Goal: Task Accomplishment & Management: Use online tool/utility

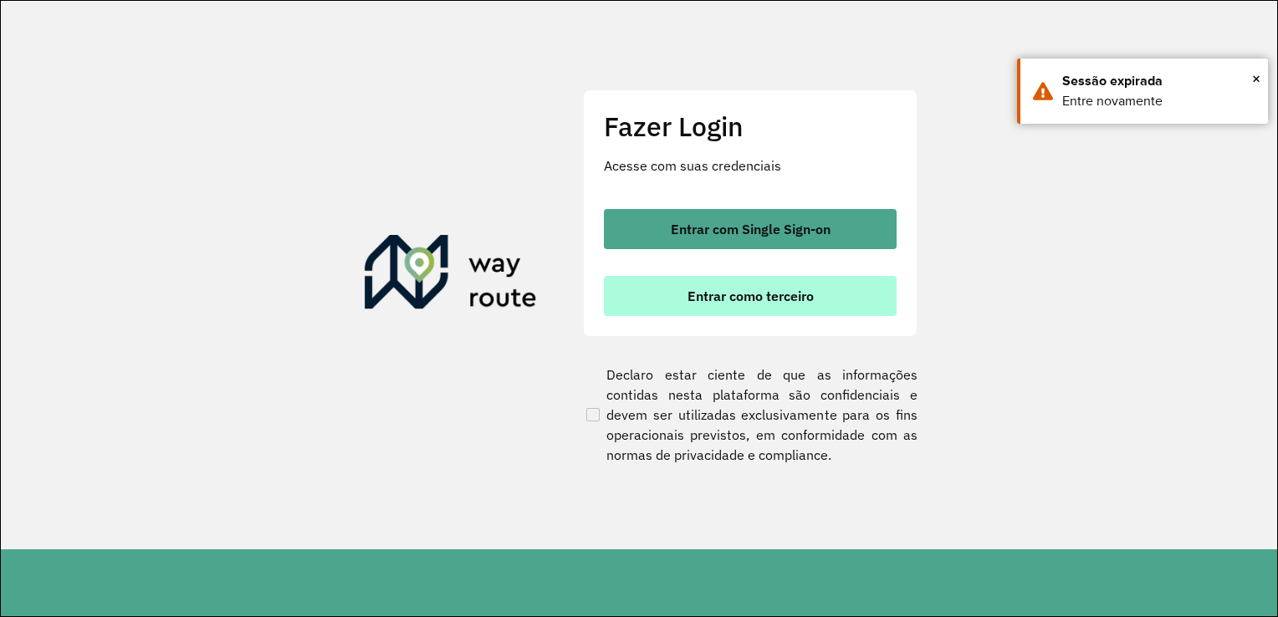
drag, startPoint x: 0, startPoint y: 0, endPoint x: 718, endPoint y: 299, distance: 777.3
click at [718, 299] on span "Entrar como terceiro" at bounding box center [751, 295] width 126 height 13
click at [762, 294] on span "Entrar como terceiro" at bounding box center [751, 295] width 126 height 13
click at [763, 309] on button "Entrar como terceiro" at bounding box center [750, 296] width 293 height 40
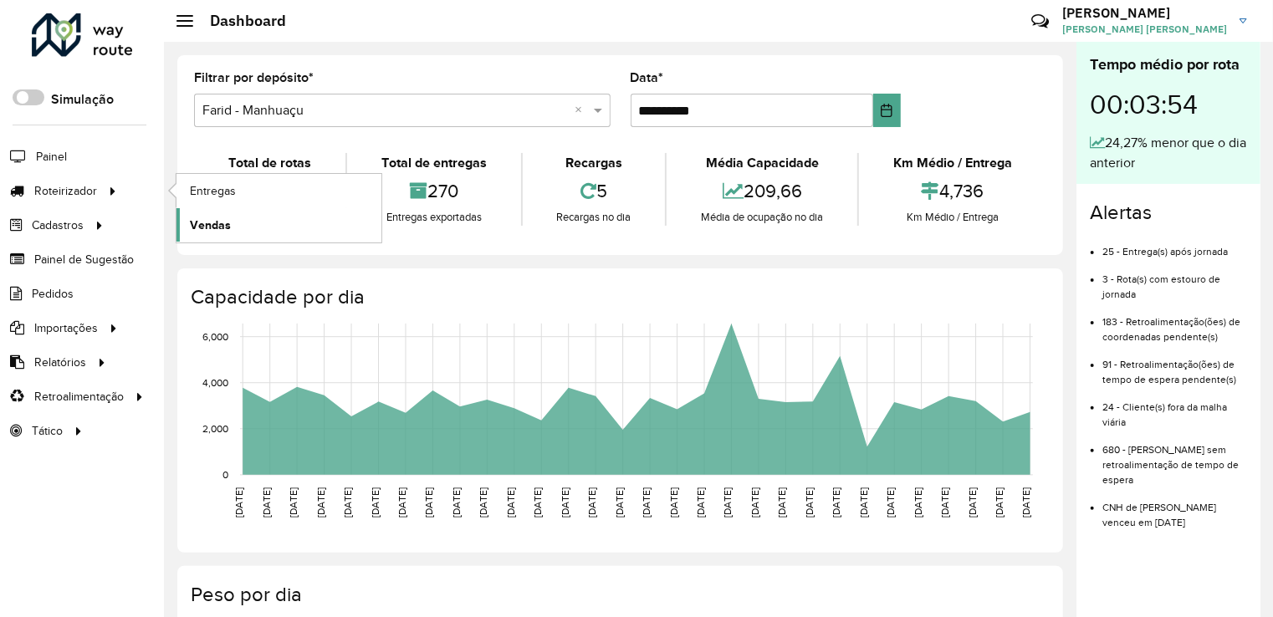
click at [225, 223] on span "Vendas" at bounding box center [210, 226] width 41 height 18
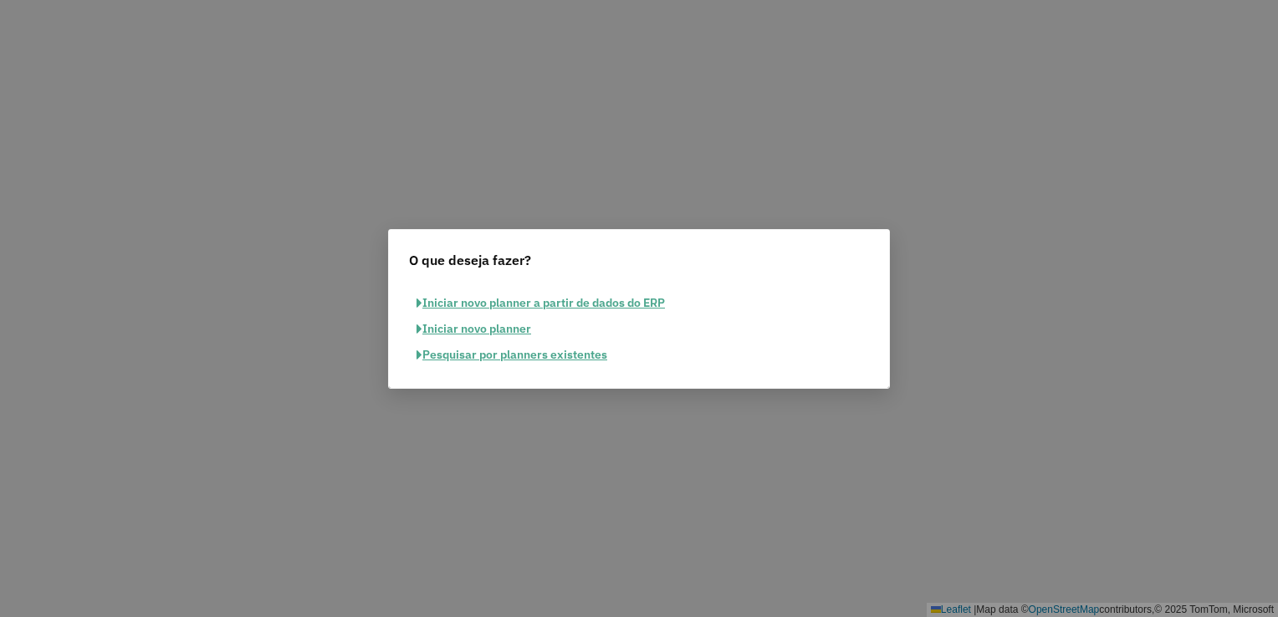
click at [562, 351] on button "Pesquisar por planners existentes" at bounding box center [512, 355] width 206 height 26
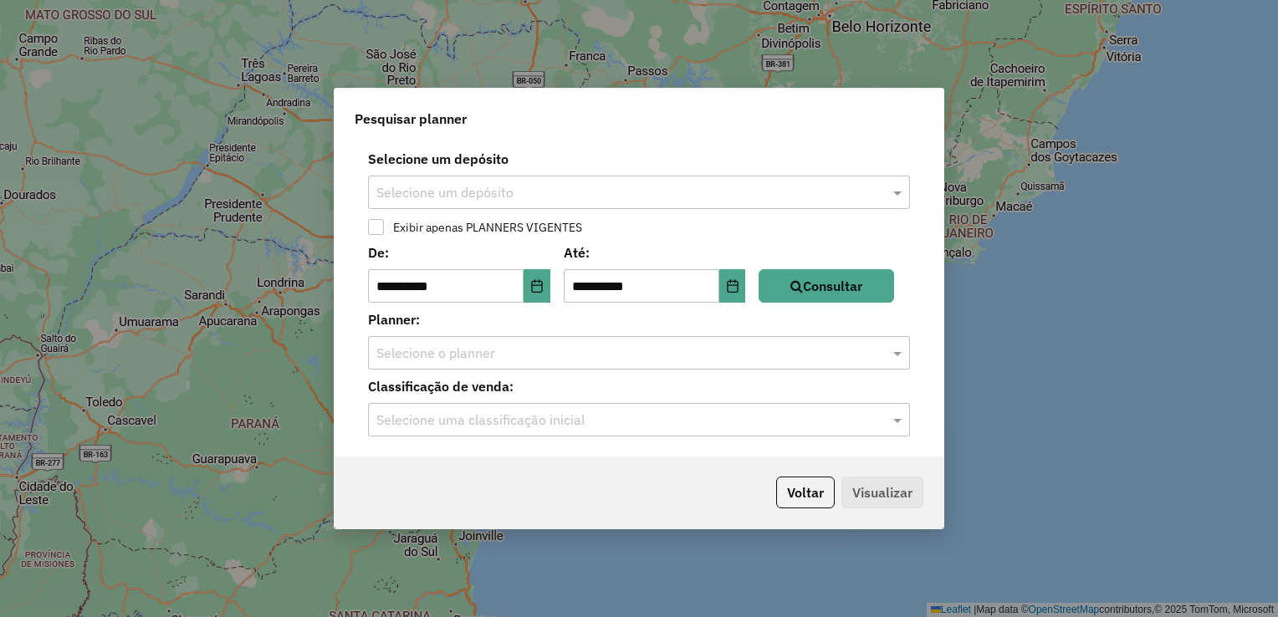
click at [696, 188] on input "text" at bounding box center [622, 193] width 492 height 20
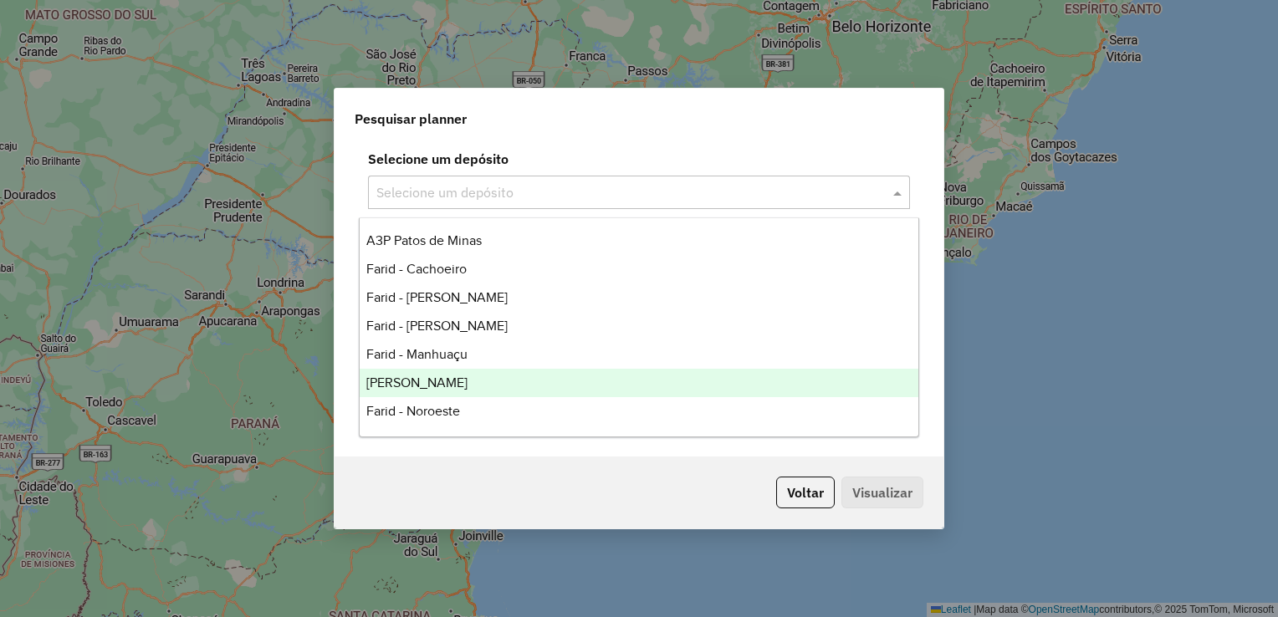
click at [595, 371] on div "Farid - Mariana" at bounding box center [640, 383] width 560 height 28
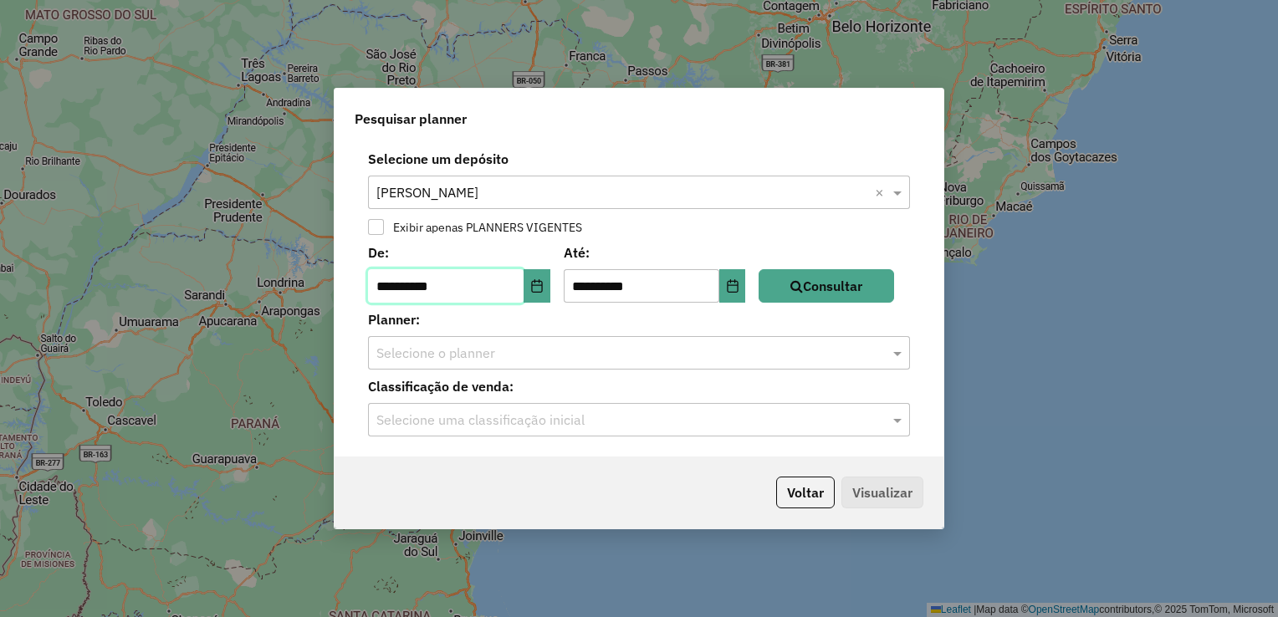
click at [411, 293] on input "**********" at bounding box center [446, 285] width 156 height 33
type input "**********"
click at [803, 283] on icon "button" at bounding box center [796, 285] width 13 height 13
click at [797, 346] on input "text" at bounding box center [622, 354] width 492 height 20
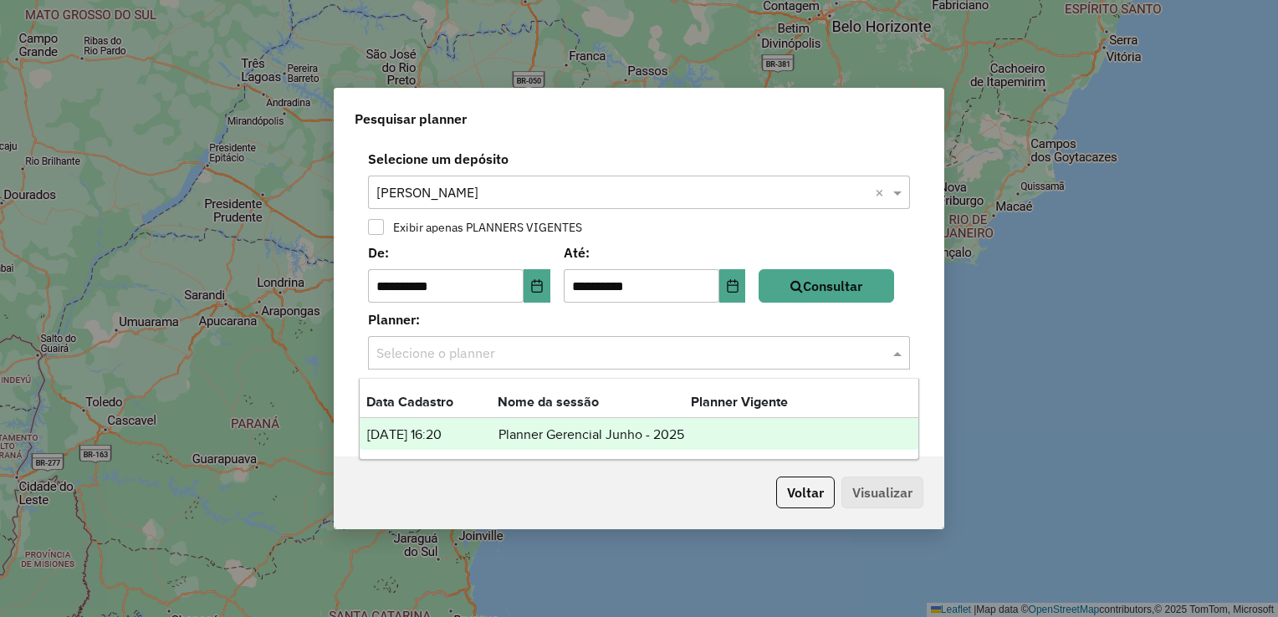
click at [742, 432] on td "lista de planners" at bounding box center [741, 435] width 100 height 22
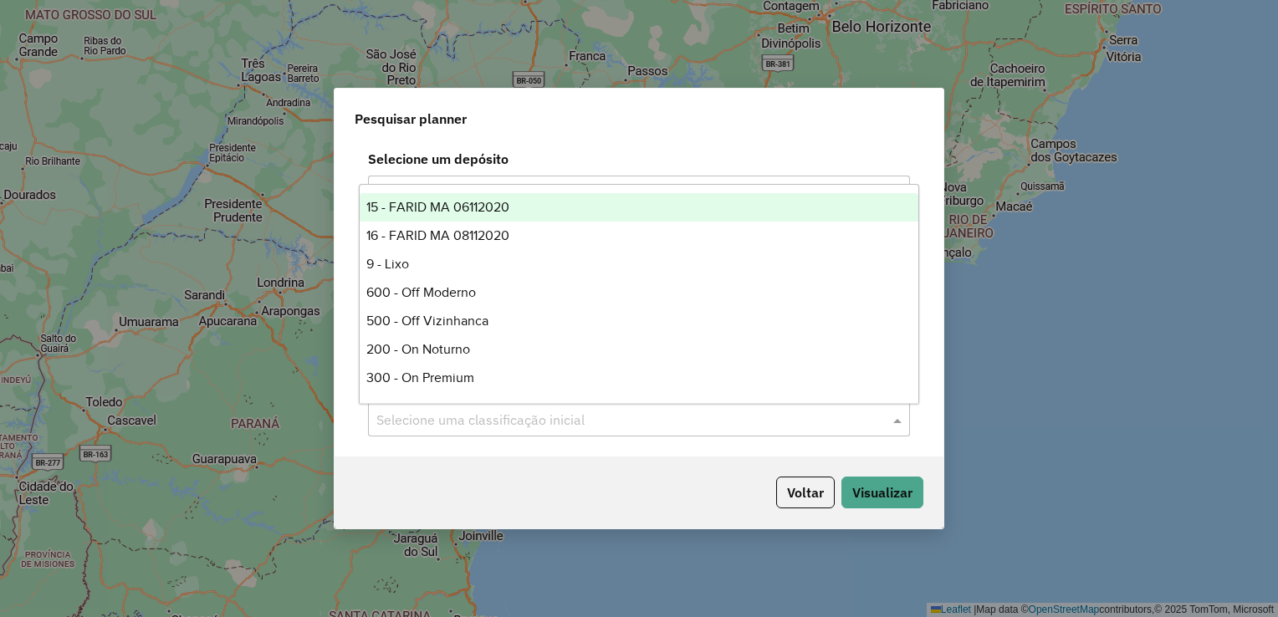
click at [715, 427] on input "text" at bounding box center [622, 421] width 492 height 20
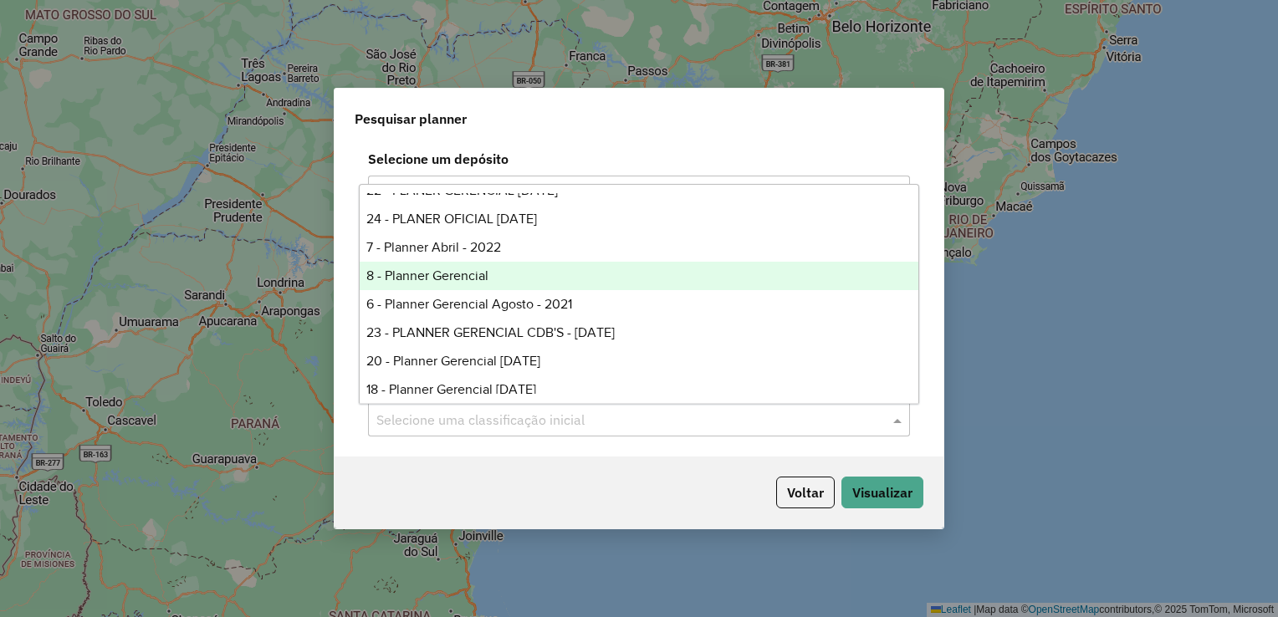
scroll to position [335, 0]
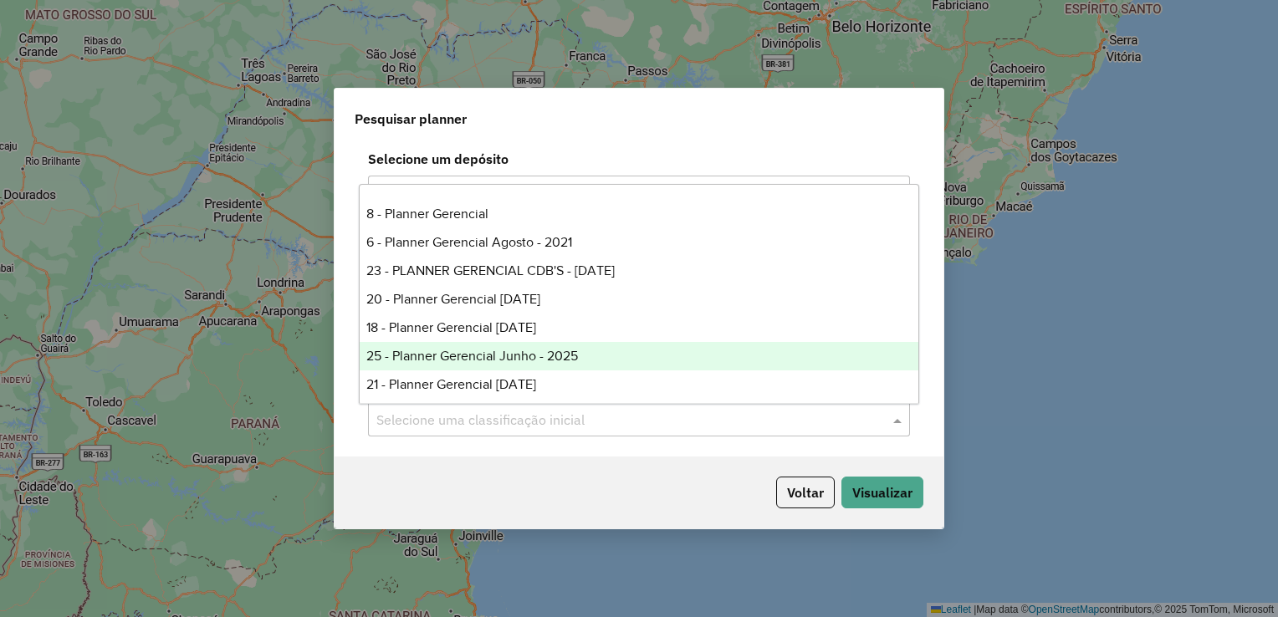
click at [605, 357] on div "25 - Planner Gerencial Junho - 2025" at bounding box center [640, 356] width 560 height 28
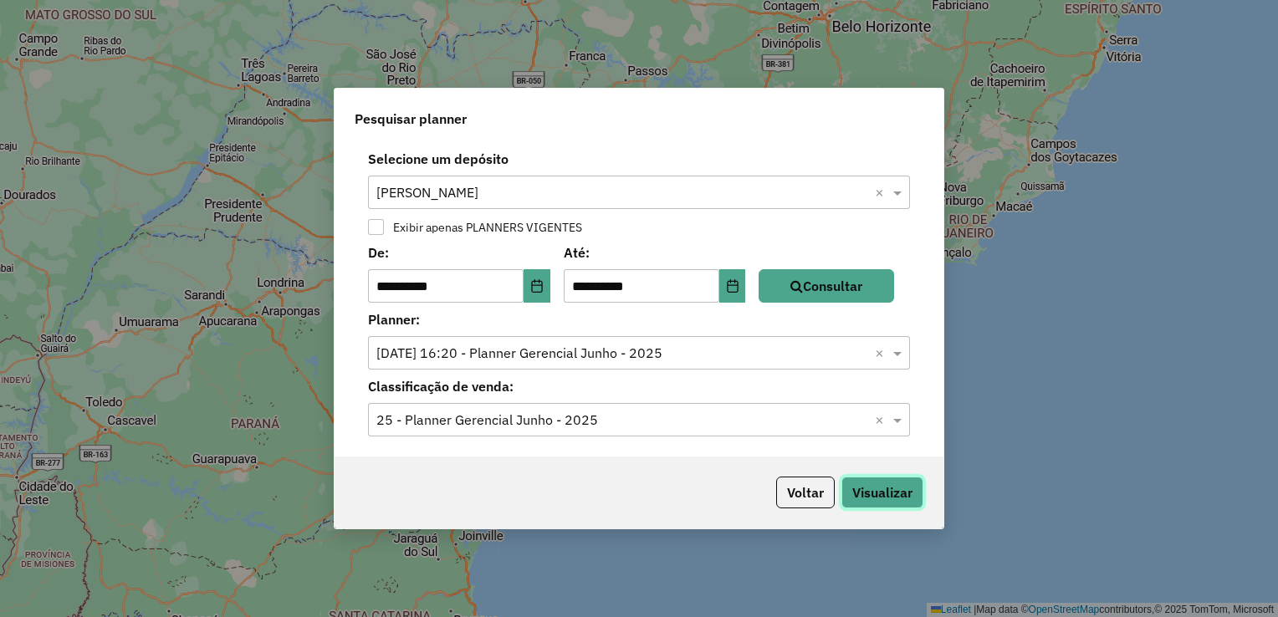
click at [898, 499] on button "Visualizar" at bounding box center [882, 493] width 82 height 32
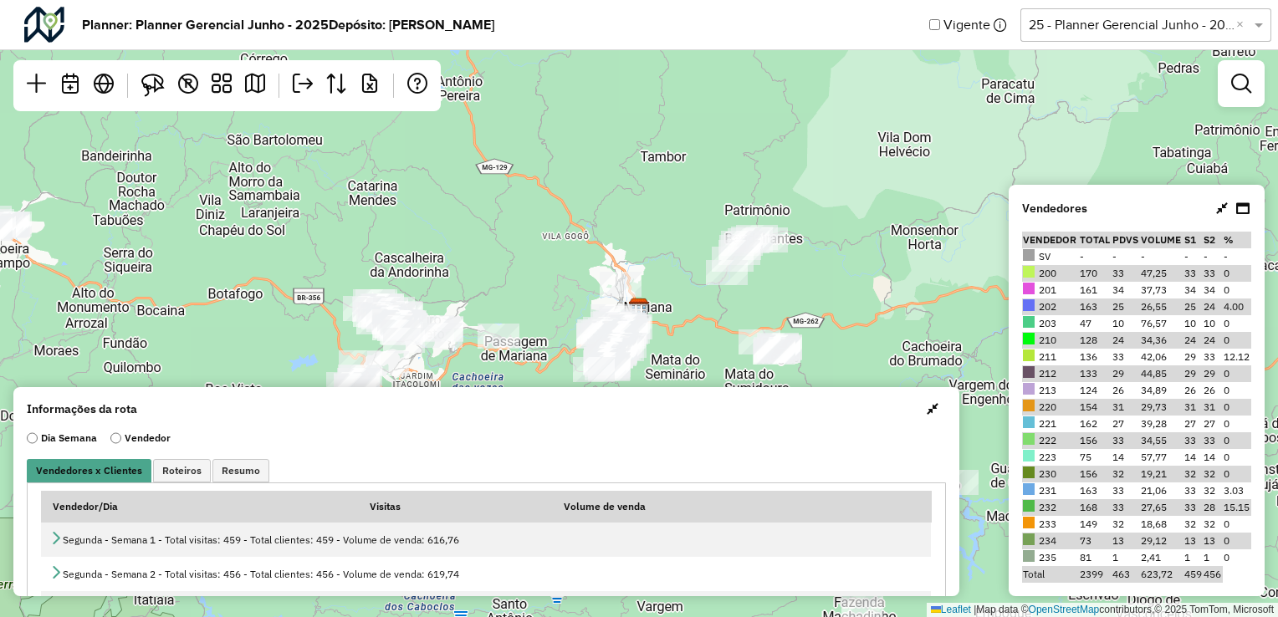
click at [927, 413] on span "button" at bounding box center [933, 408] width 12 height 13
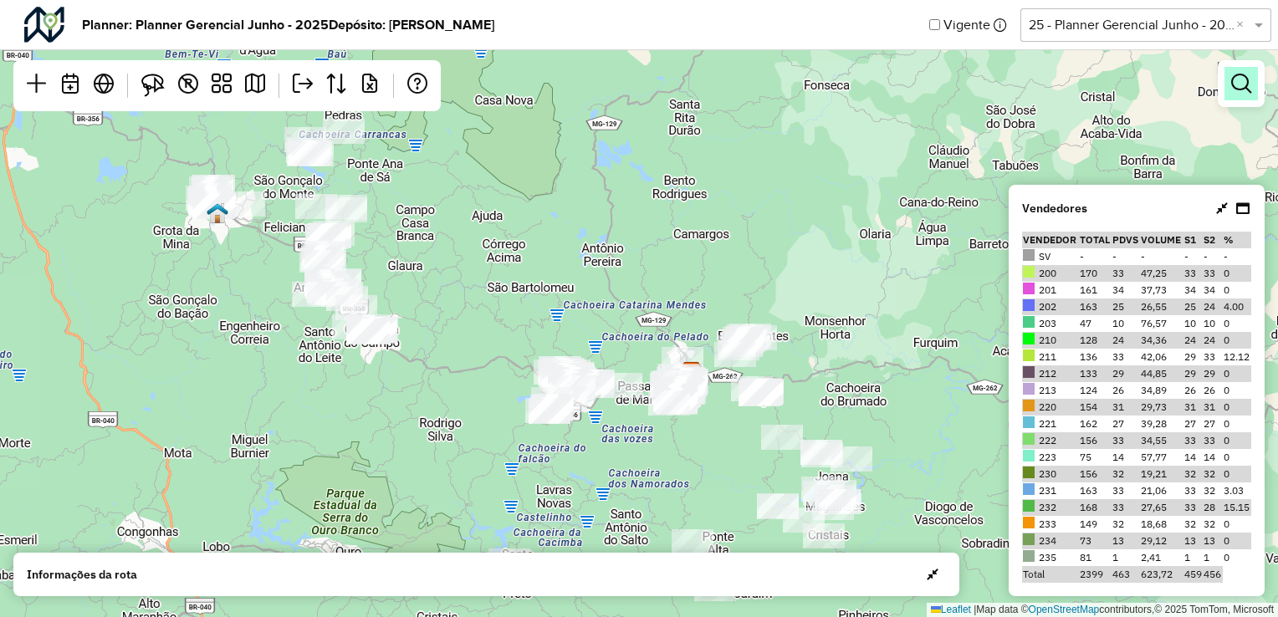
click at [1250, 92] on em at bounding box center [1241, 84] width 20 height 20
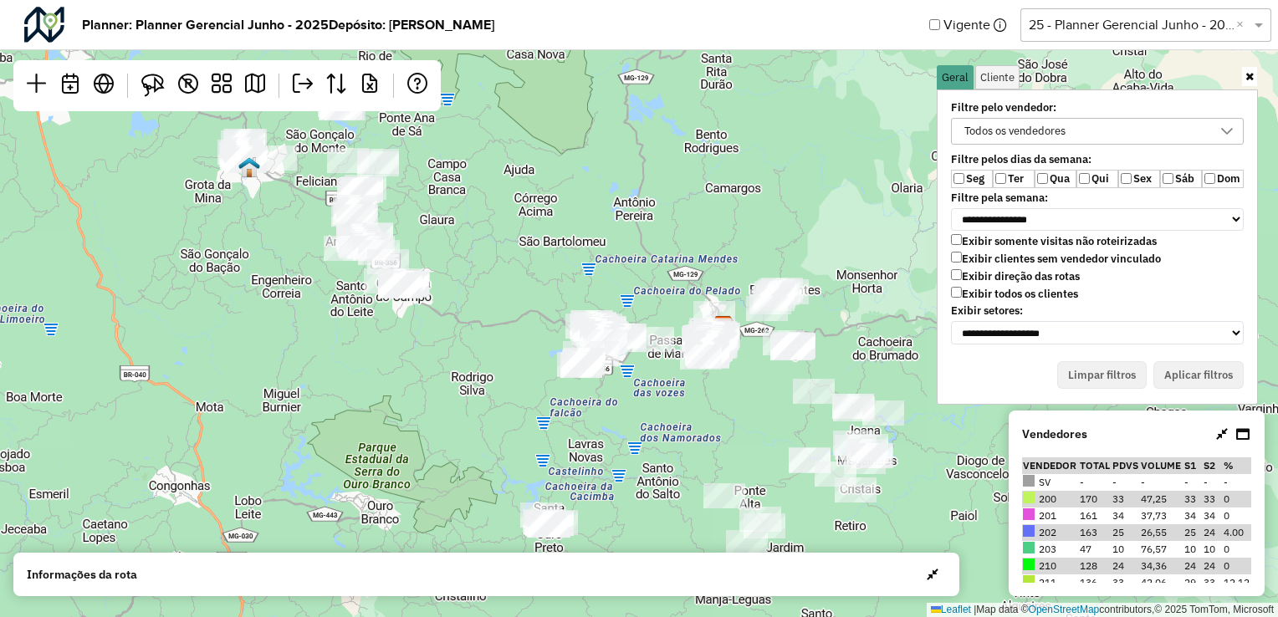
drag, startPoint x: 695, startPoint y: 299, endPoint x: 713, endPoint y: 281, distance: 24.8
click at [713, 281] on div "Leaflet | Map data © OpenStreetMap contributors,© 2025 TomTom, Microsoft" at bounding box center [639, 308] width 1278 height 617
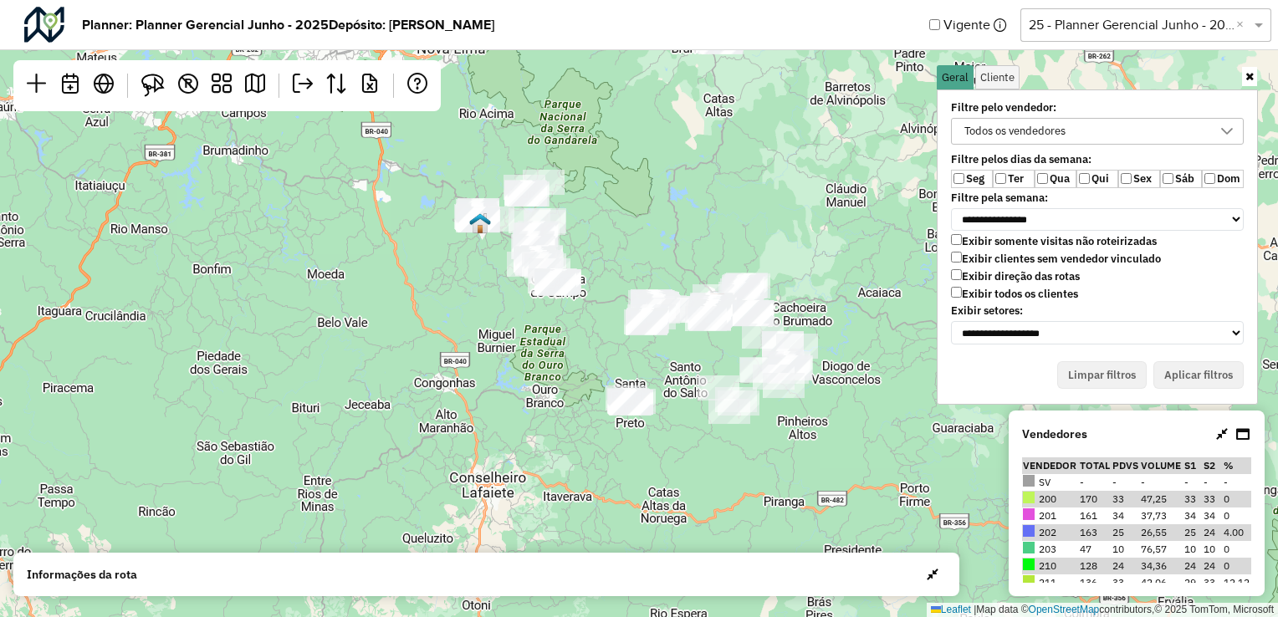
click at [1001, 129] on div "Todos os vendedores" at bounding box center [1014, 131] width 113 height 25
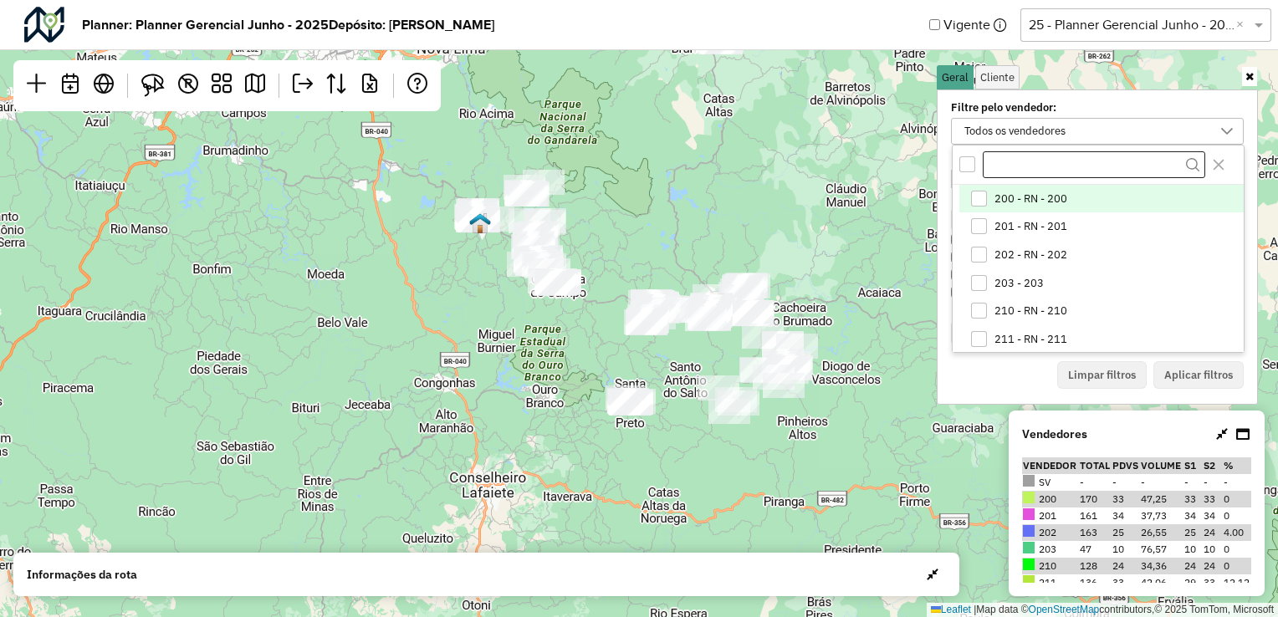
scroll to position [8, 61]
click at [979, 202] on div "200 - RN - 200" at bounding box center [979, 199] width 16 height 16
click at [1010, 108] on label "Filtre pelo vendedor:" at bounding box center [1071, 107] width 261 height 13
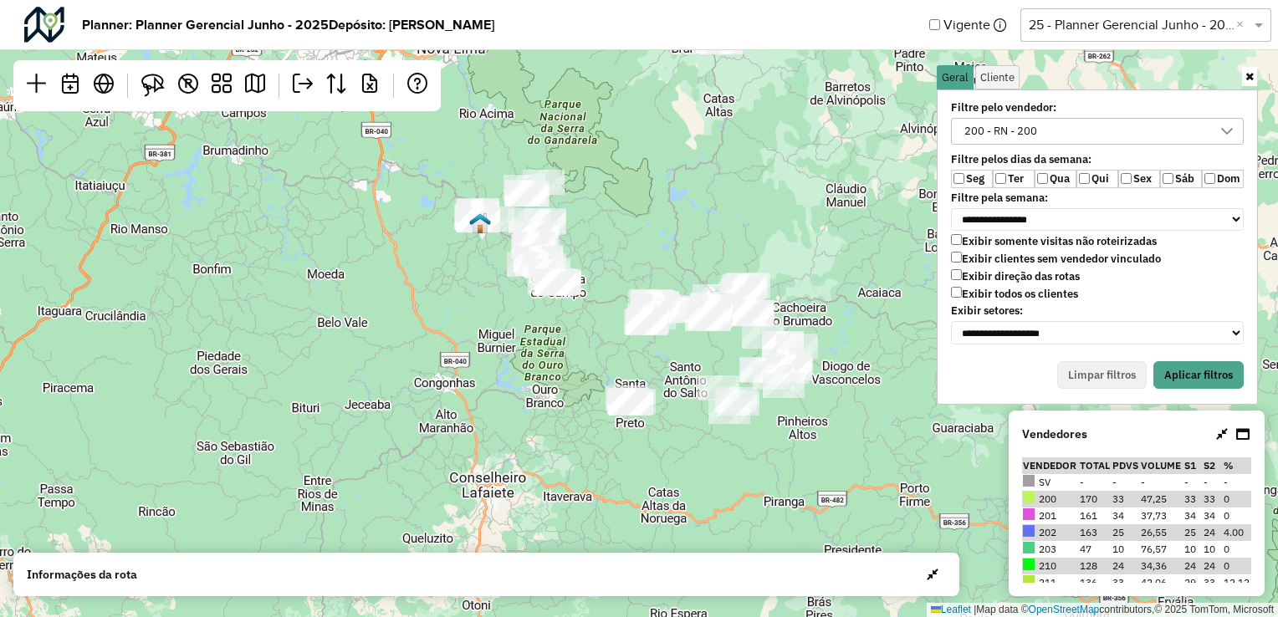
click at [1008, 176] on label "Ter" at bounding box center [1014, 179] width 42 height 18
click at [1091, 176] on label "Qui" at bounding box center [1097, 179] width 42 height 18
click at [1134, 176] on label "Sex" at bounding box center [1139, 179] width 42 height 18
click at [1190, 364] on button "Aplicar filtros" at bounding box center [1198, 375] width 90 height 28
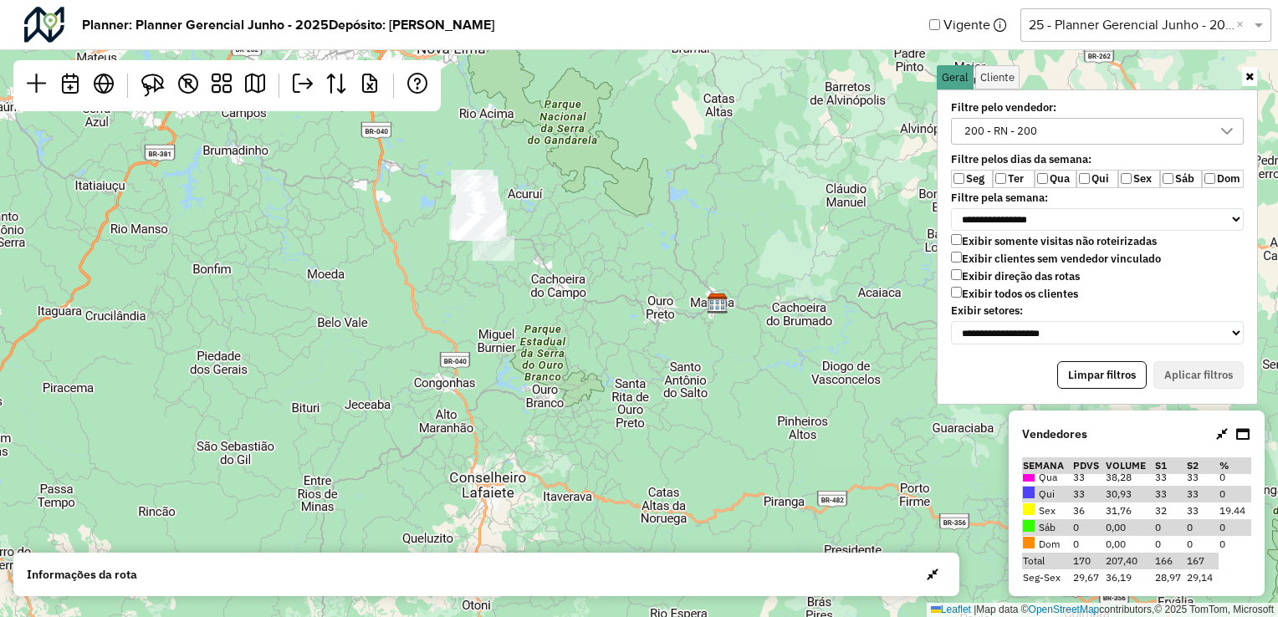
scroll to position [58, 0]
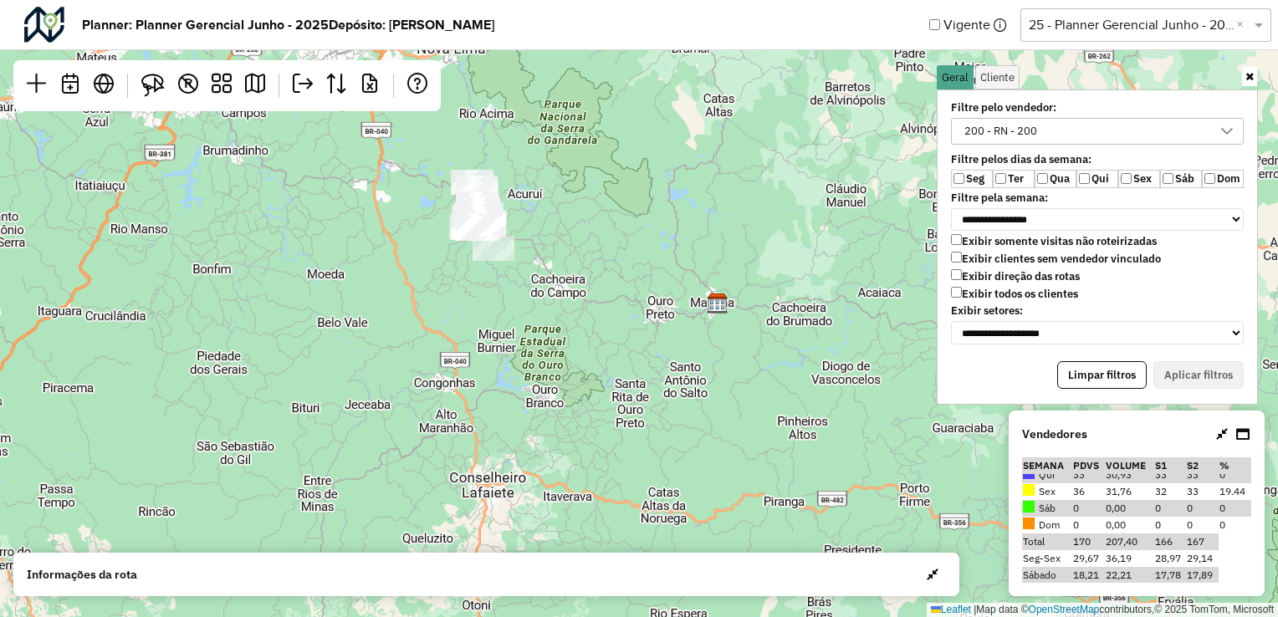
click at [1081, 543] on td "170" at bounding box center [1088, 542] width 33 height 17
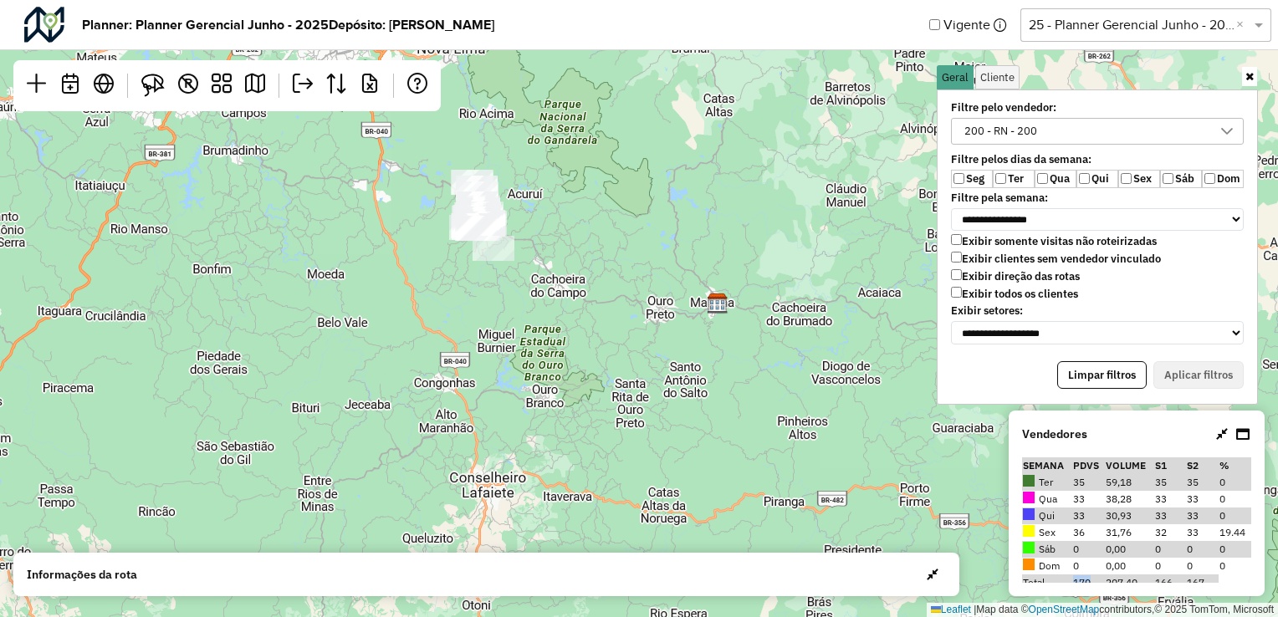
scroll to position [0, 0]
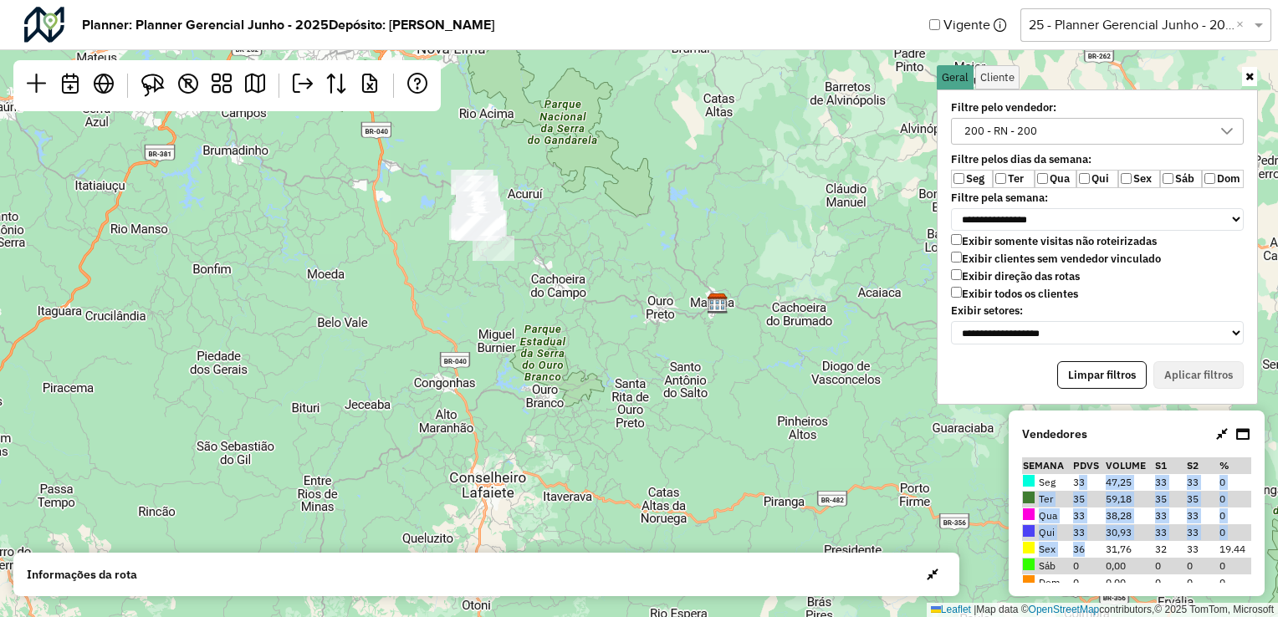
drag, startPoint x: 1076, startPoint y: 484, endPoint x: 1084, endPoint y: 547, distance: 63.2
click at [1084, 547] on tbody "Seg 33 47,25 33 33 0 Ter 35 59,18 35 35 0 Qua 33 38,28 33 33 0 Qui 33 30,93 33 …" at bounding box center [1136, 557] width 229 height 167
click at [1081, 555] on td "36" at bounding box center [1088, 549] width 33 height 17
click at [1145, 514] on td "38,28" at bounding box center [1129, 516] width 49 height 17
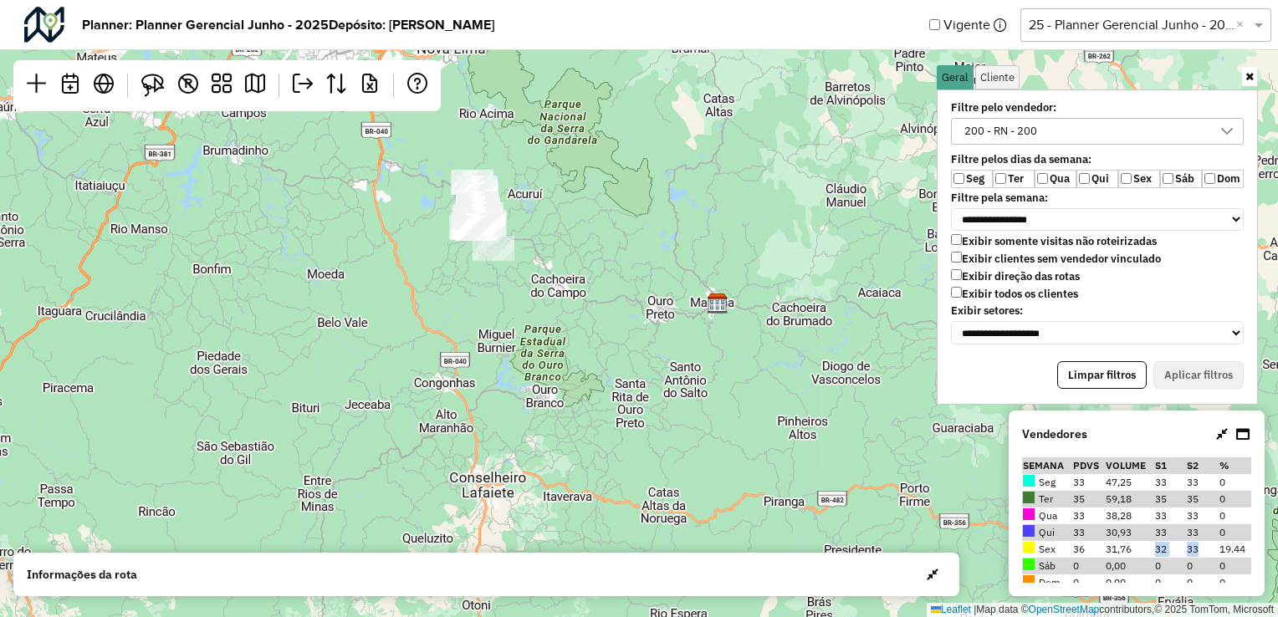
drag, startPoint x: 1146, startPoint y: 550, endPoint x: 1202, endPoint y: 549, distance: 56.1
click at [1202, 549] on tr "Sex 36 31,76 32 33 19.44" at bounding box center [1136, 549] width 229 height 17
click at [1117, 538] on td "30,93" at bounding box center [1129, 532] width 49 height 17
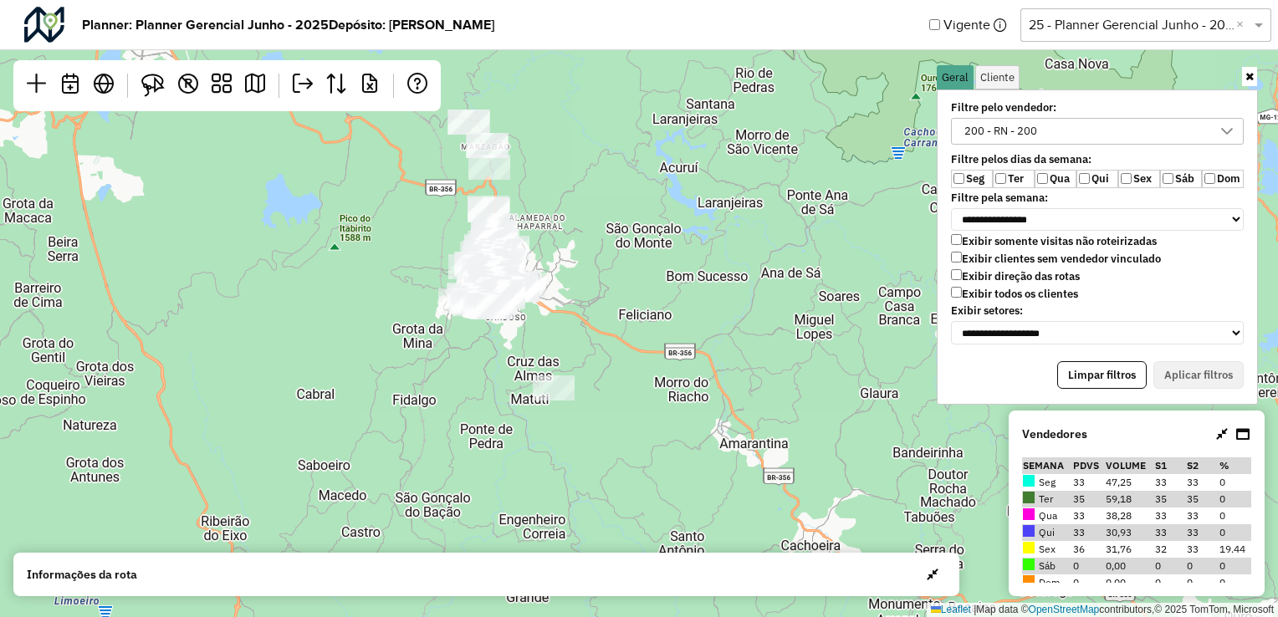
scroll to position [58, 0]
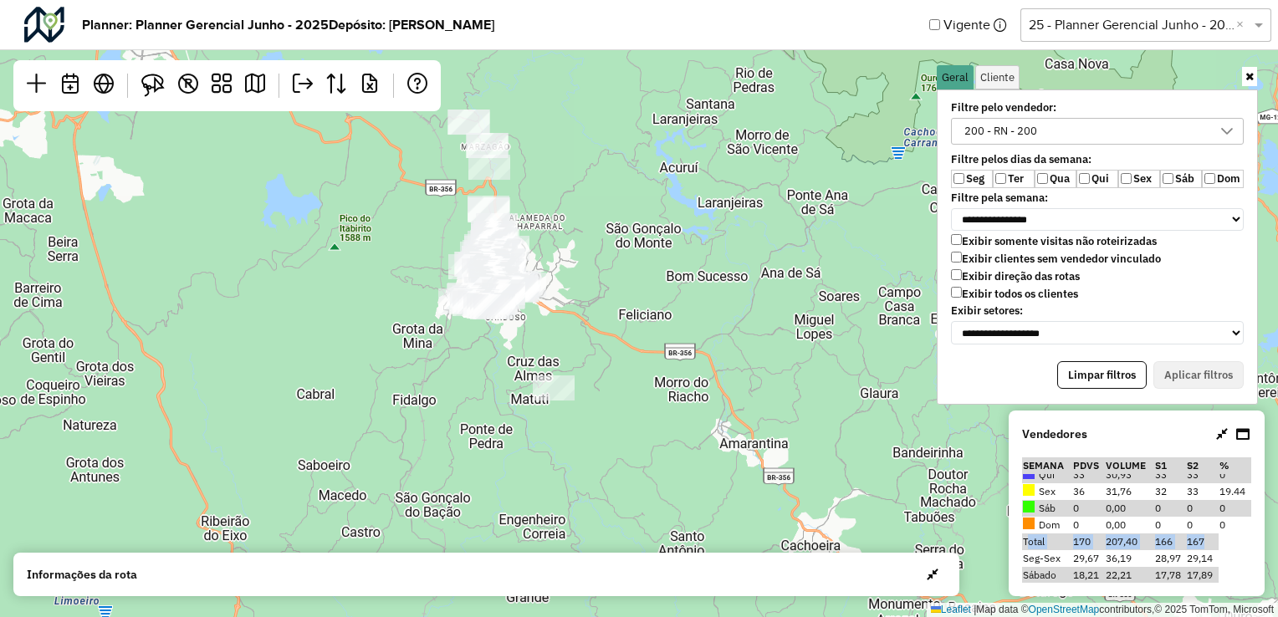
drag, startPoint x: 1030, startPoint y: 540, endPoint x: 1204, endPoint y: 544, distance: 173.2
click at [1204, 544] on tr "Total 170 207,40 166 167" at bounding box center [1136, 542] width 229 height 17
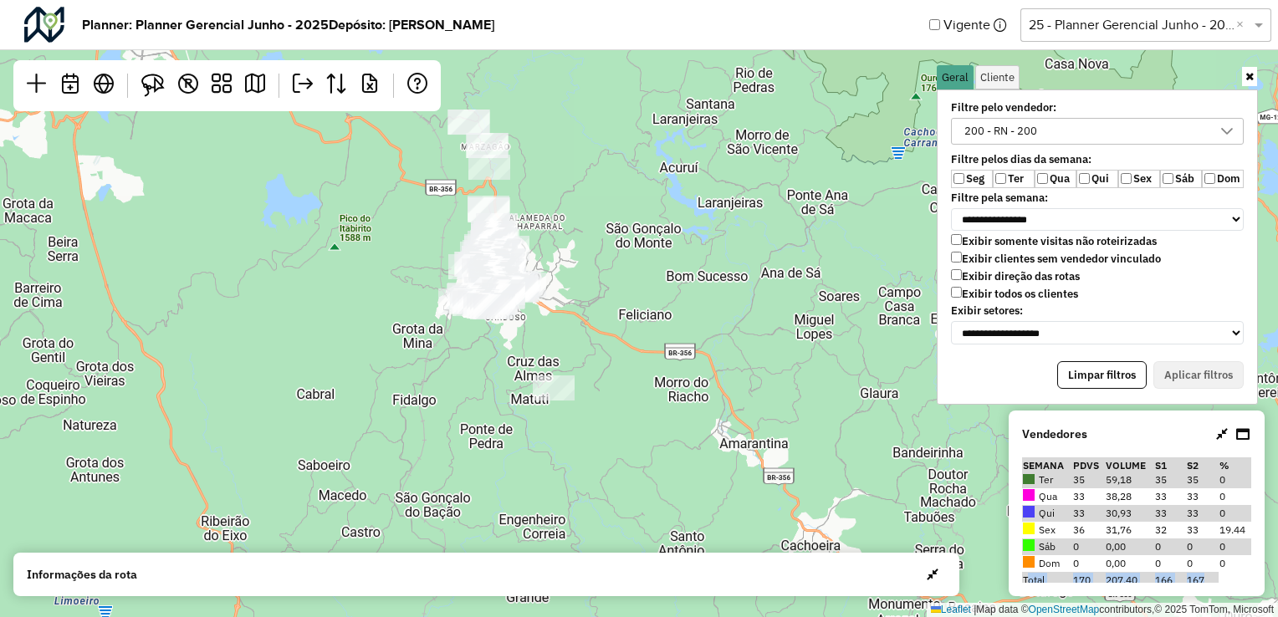
scroll to position [0, 0]
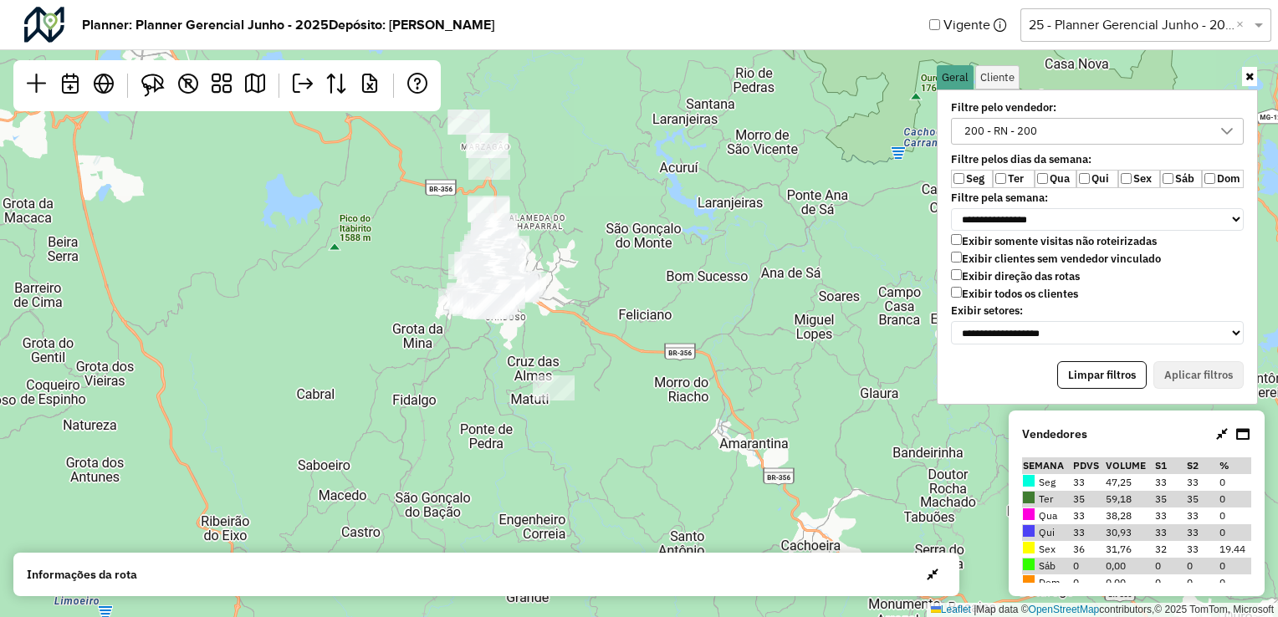
click at [977, 134] on div "200 - RN - 200" at bounding box center [1000, 131] width 84 height 25
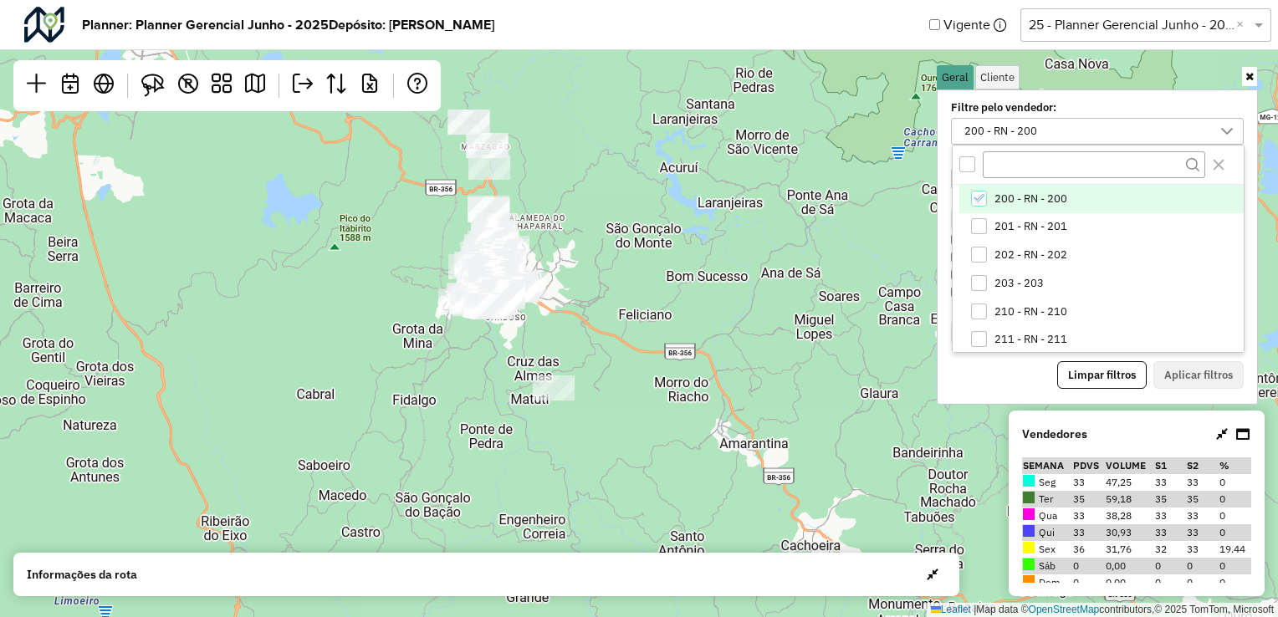
click at [974, 134] on div "200 - RN - 200" at bounding box center [1000, 131] width 84 height 25
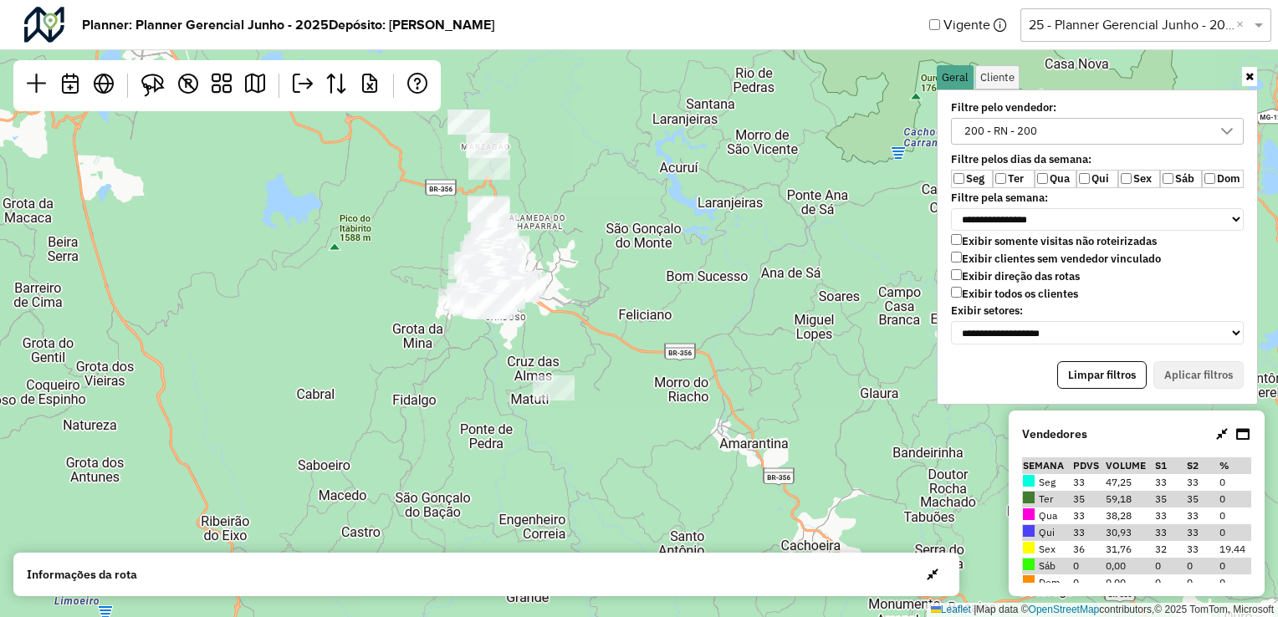
click at [1079, 483] on td "33" at bounding box center [1088, 482] width 33 height 17
drag, startPoint x: 1079, startPoint y: 483, endPoint x: 1039, endPoint y: 486, distance: 40.3
click at [1039, 486] on td "Seg" at bounding box center [1047, 482] width 50 height 17
drag, startPoint x: 1044, startPoint y: 483, endPoint x: 1175, endPoint y: 483, distance: 131.3
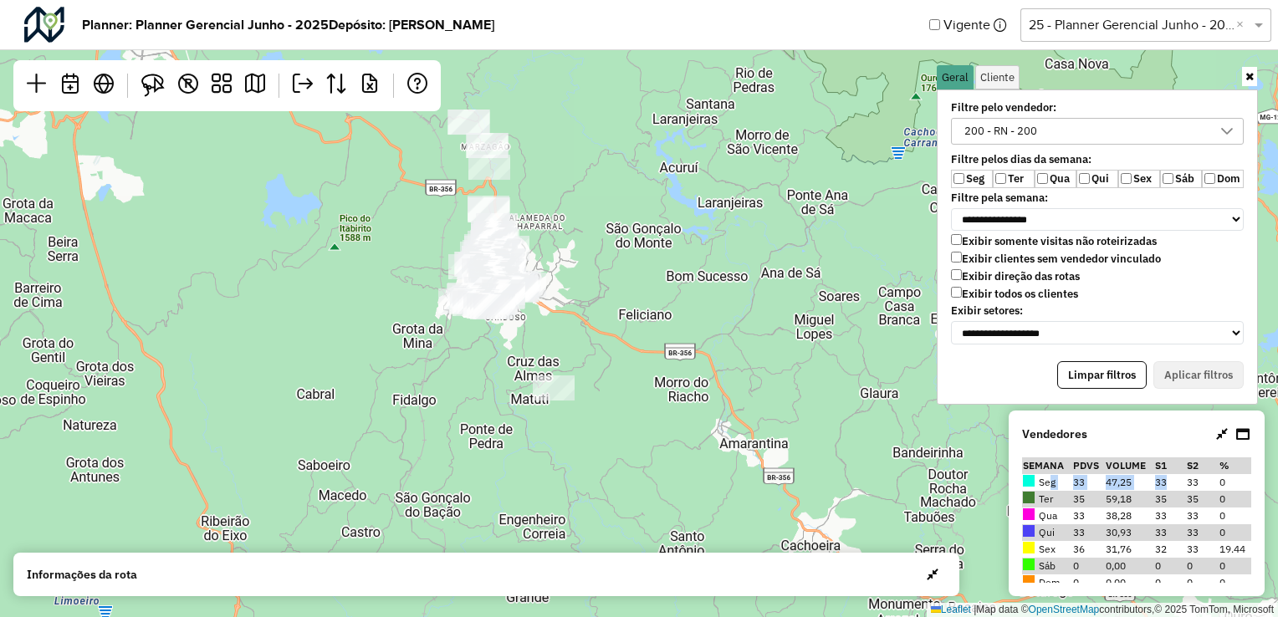
click at [1175, 483] on tr "Seg 33 47,25 33 33 0" at bounding box center [1136, 482] width 229 height 17
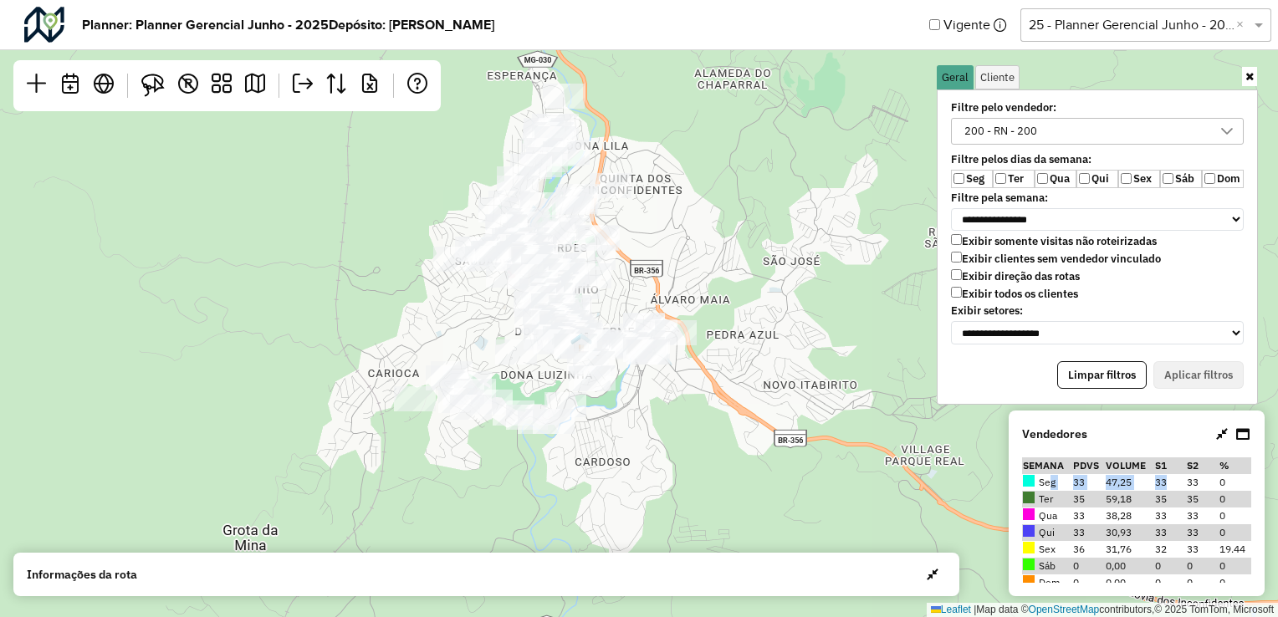
drag, startPoint x: 509, startPoint y: 312, endPoint x: 488, endPoint y: 364, distance: 55.6
click at [488, 364] on div "Leaflet | Map data © OpenStreetMap contributors,© 2025 TomTom, Microsoft" at bounding box center [639, 308] width 1278 height 617
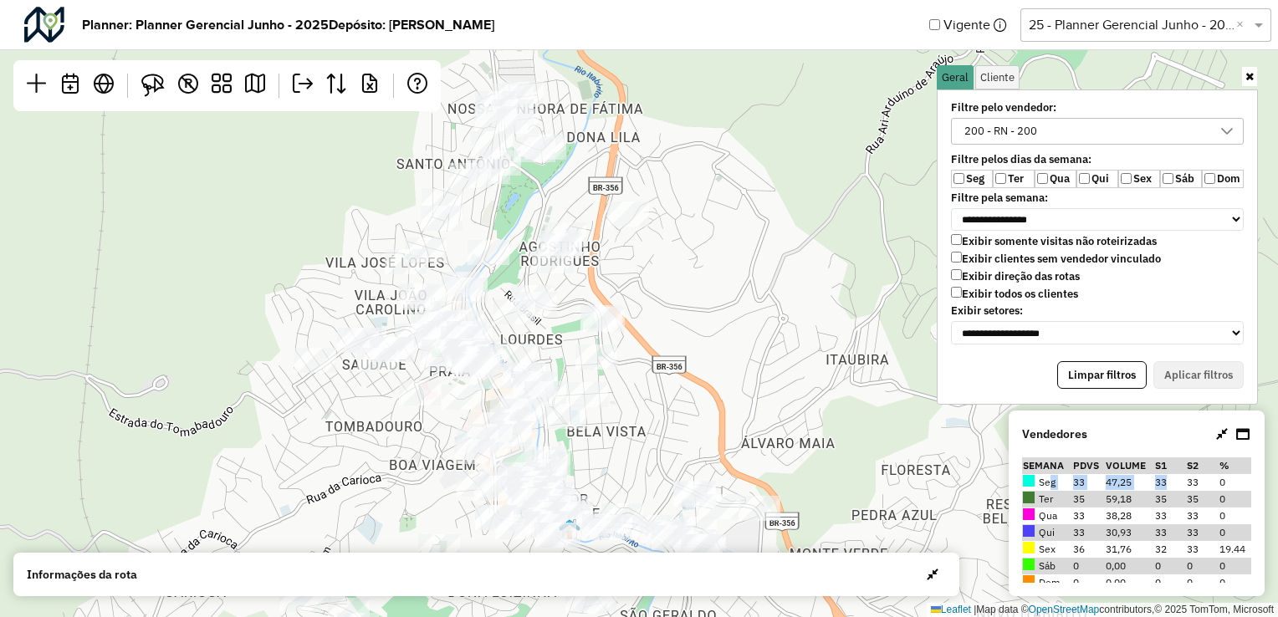
drag, startPoint x: 688, startPoint y: 360, endPoint x: 639, endPoint y: 432, distance: 86.8
click at [639, 432] on div "Leaflet | Map data © OpenStreetMap contributors,© 2025 TomTom, Microsoft" at bounding box center [639, 308] width 1278 height 617
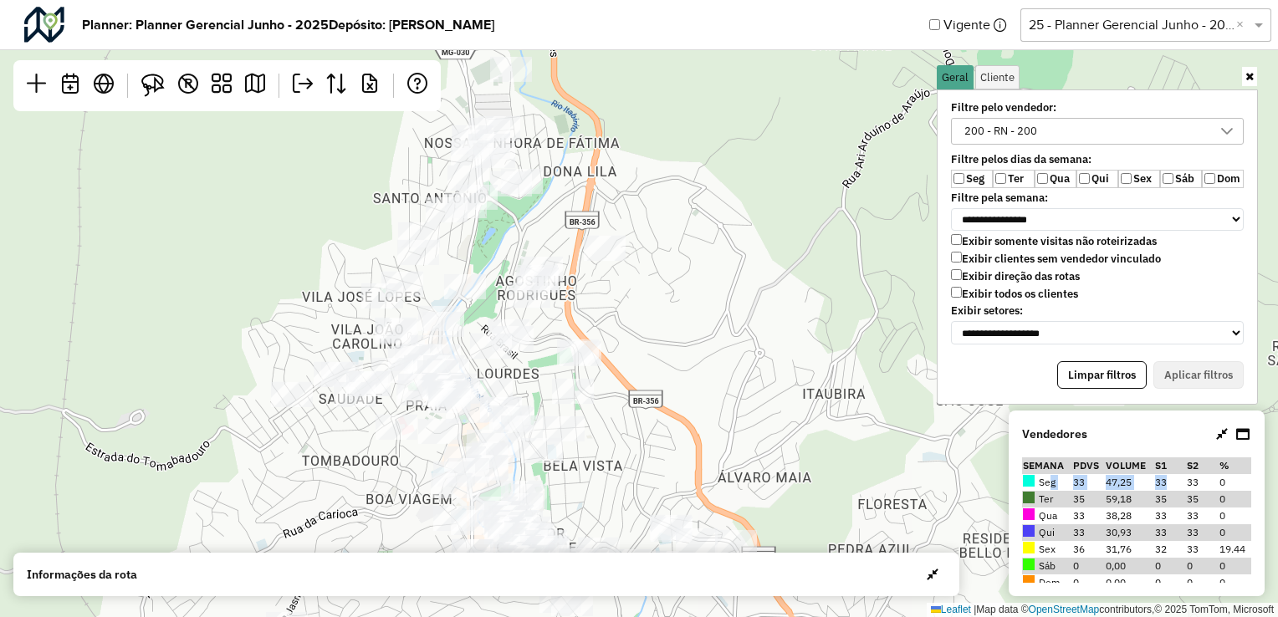
drag, startPoint x: 700, startPoint y: 440, endPoint x: 734, endPoint y: 417, distance: 41.1
click at [700, 441] on div "Leaflet | Map data © OpenStreetMap contributors,© 2025 TomTom, Microsoft" at bounding box center [639, 308] width 1278 height 617
click at [974, 132] on div "200 - RN - 200" at bounding box center [1000, 131] width 84 height 25
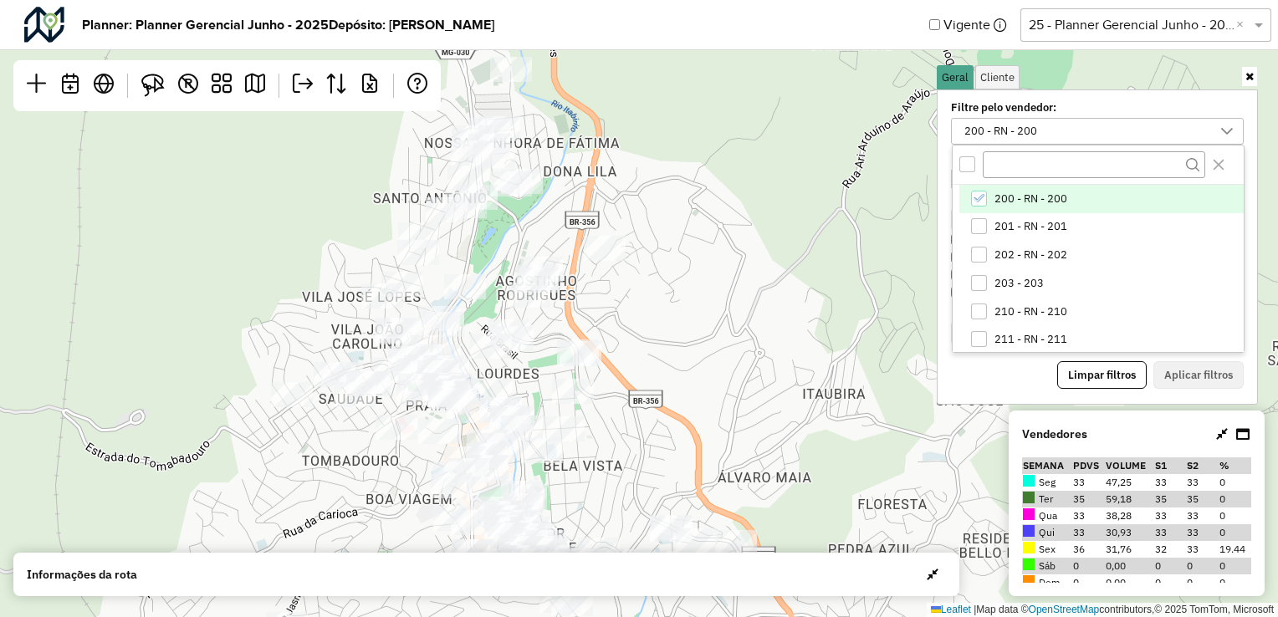
click at [979, 200] on icon "200 - RN - 200" at bounding box center [979, 198] width 12 height 12
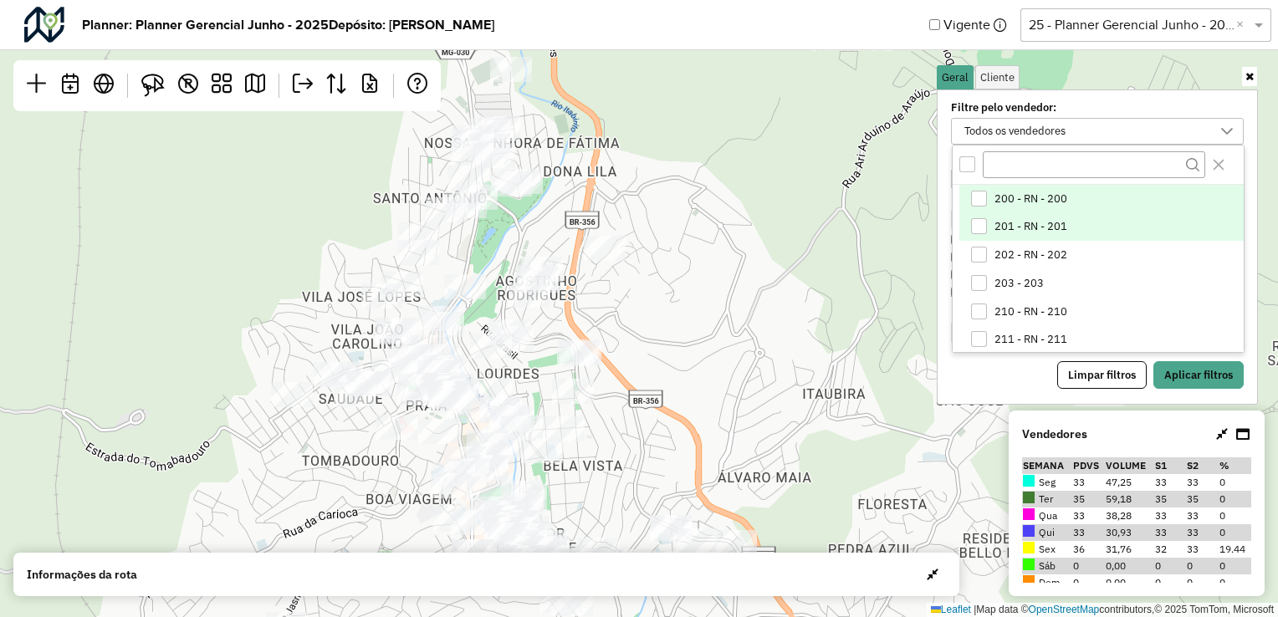
click at [980, 222] on div "201 - RN - 201" at bounding box center [979, 226] width 16 height 16
click at [1188, 373] on button "Aplicar filtros" at bounding box center [1198, 375] width 90 height 28
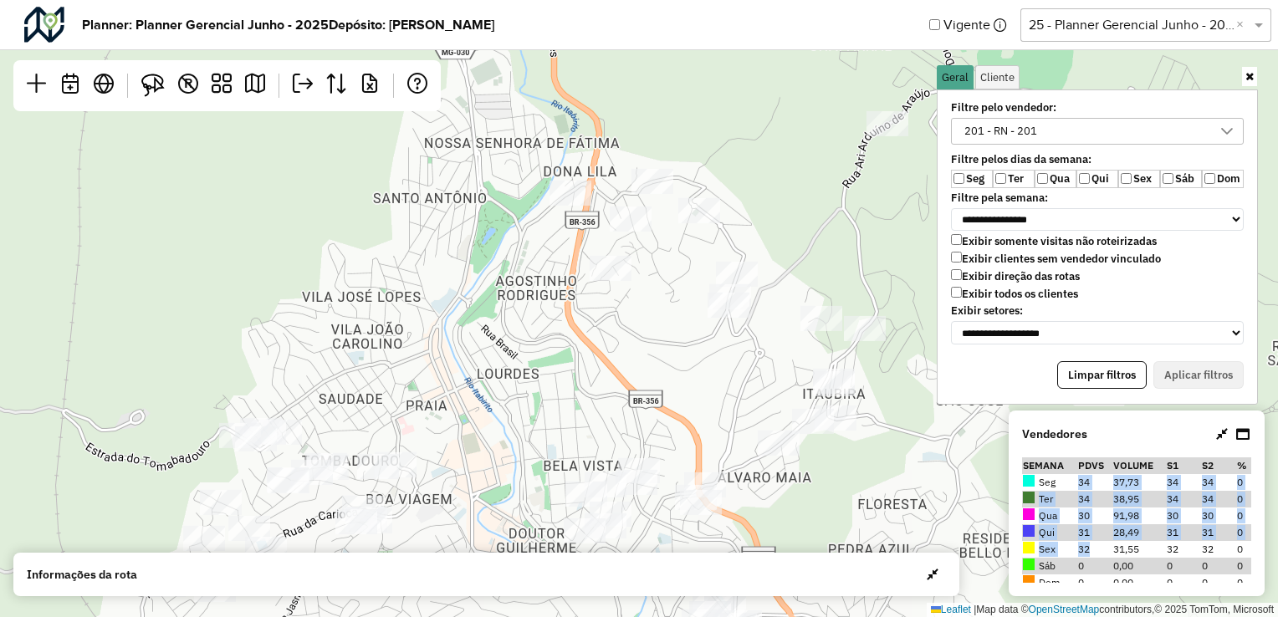
drag, startPoint x: 1075, startPoint y: 483, endPoint x: 1096, endPoint y: 544, distance: 64.8
click at [1096, 544] on tbody "Seg 34 37,73 34 34 0 Ter 34 38,95 34 34 0 Qua 30 91,98 30 30 0 Qui 31 28,49 31 …" at bounding box center [1136, 557] width 229 height 167
click at [1087, 549] on td "32" at bounding box center [1094, 549] width 35 height 17
click at [1085, 506] on td "34" at bounding box center [1094, 499] width 35 height 17
click at [1084, 513] on td "30" at bounding box center [1094, 516] width 35 height 17
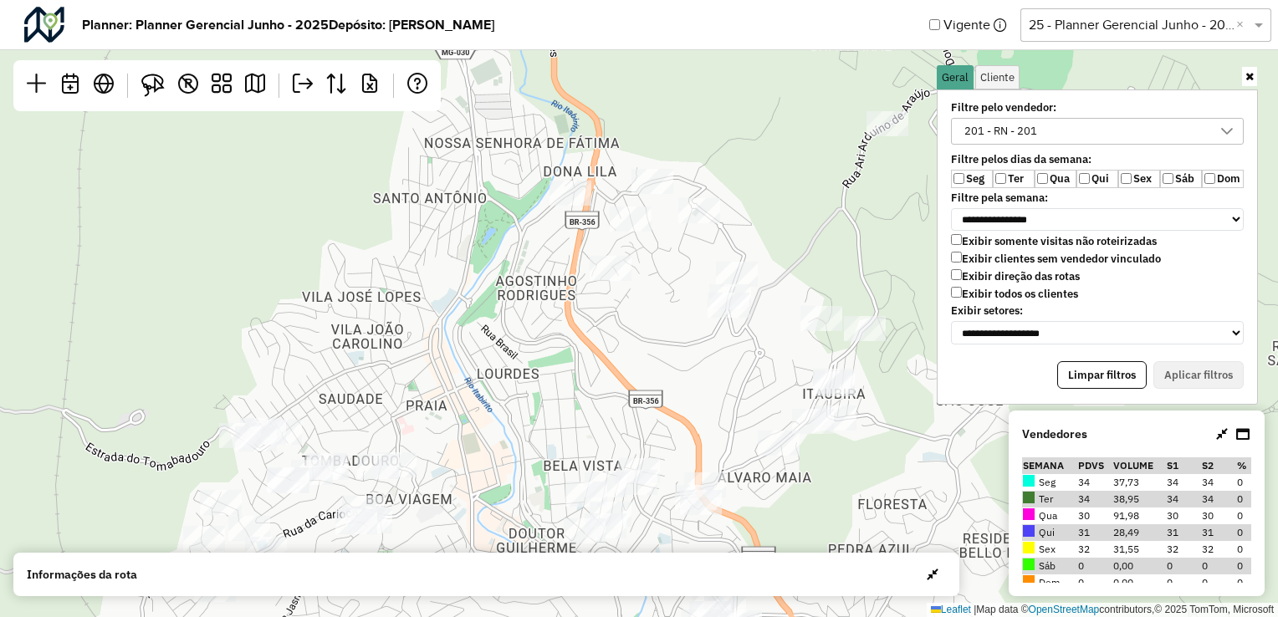
drag, startPoint x: 1086, startPoint y: 537, endPoint x: 1074, endPoint y: 537, distance: 12.5
click at [1074, 537] on tr "Qui 31 28,49 31 31 0" at bounding box center [1136, 532] width 229 height 17
drag, startPoint x: 1074, startPoint y: 537, endPoint x: 1072, endPoint y: 480, distance: 56.9
click at [1072, 480] on td "Seg" at bounding box center [1049, 482] width 54 height 17
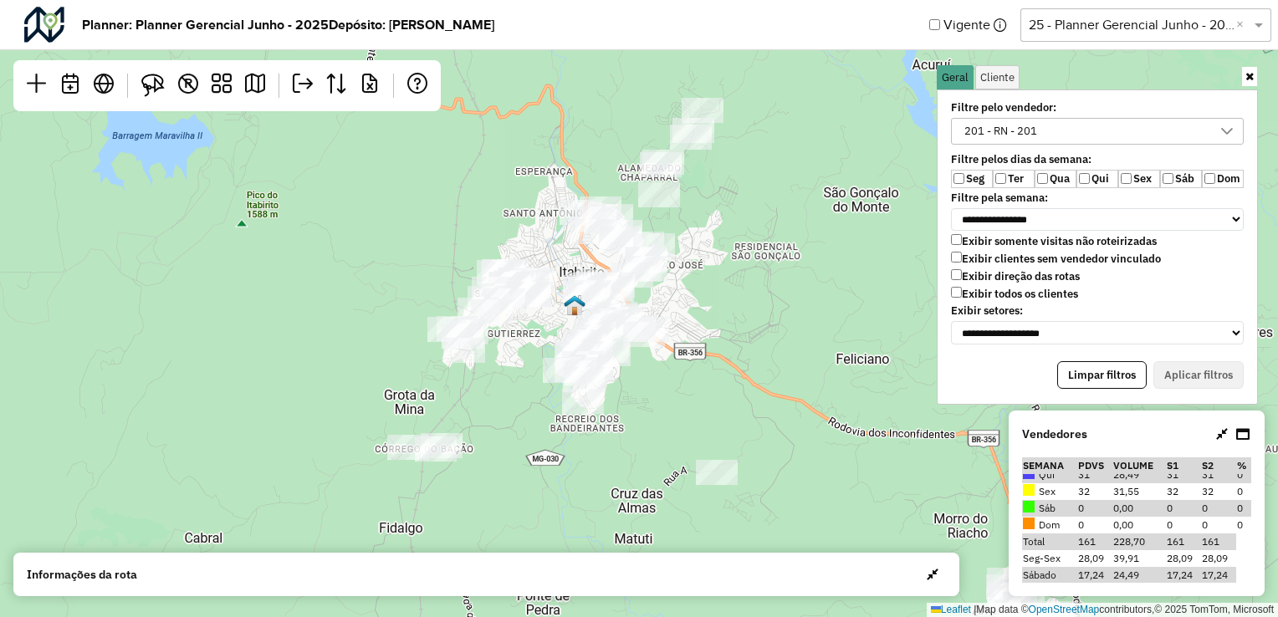
drag, startPoint x: 825, startPoint y: 471, endPoint x: 671, endPoint y: 304, distance: 227.3
click at [671, 304] on div "Leaflet | Map data © OpenStreetMap contributors,© 2025 TomTom, Microsoft" at bounding box center [639, 308] width 1278 height 617
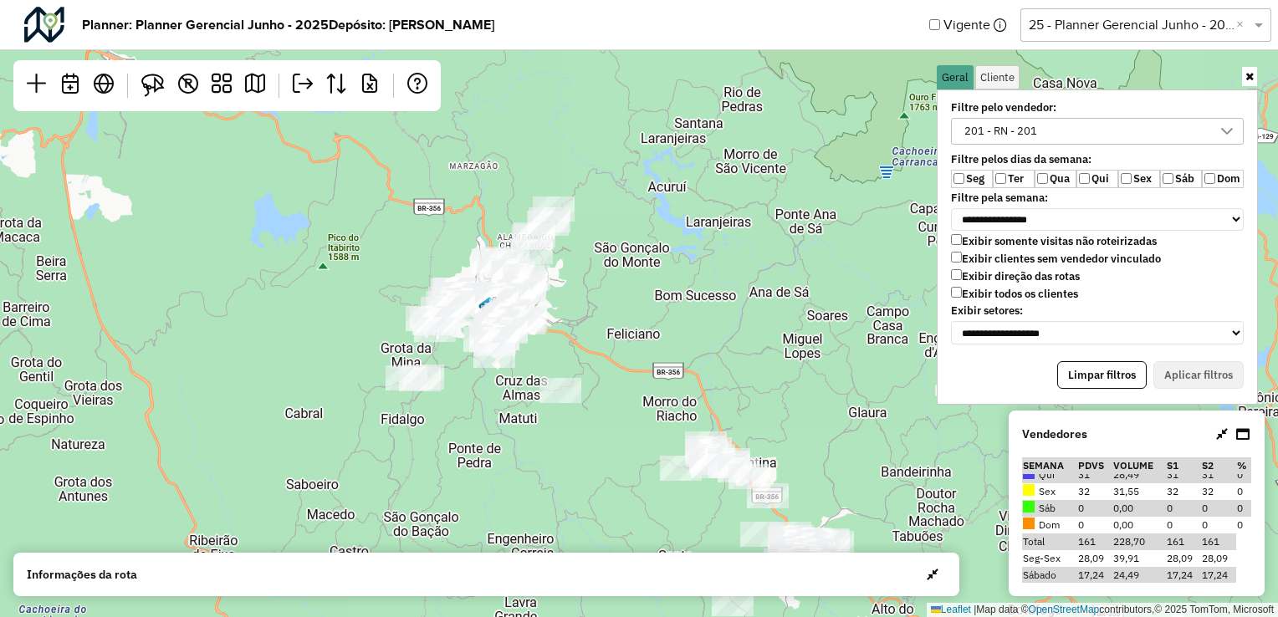
drag, startPoint x: 836, startPoint y: 365, endPoint x: 694, endPoint y: 338, distance: 144.7
click at [694, 338] on div "Leaflet | Map data © OpenStreetMap contributors,© 2025 TomTom, Microsoft" at bounding box center [639, 308] width 1278 height 617
click at [1045, 132] on div "201 - RN - 201" at bounding box center [1084, 131] width 253 height 25
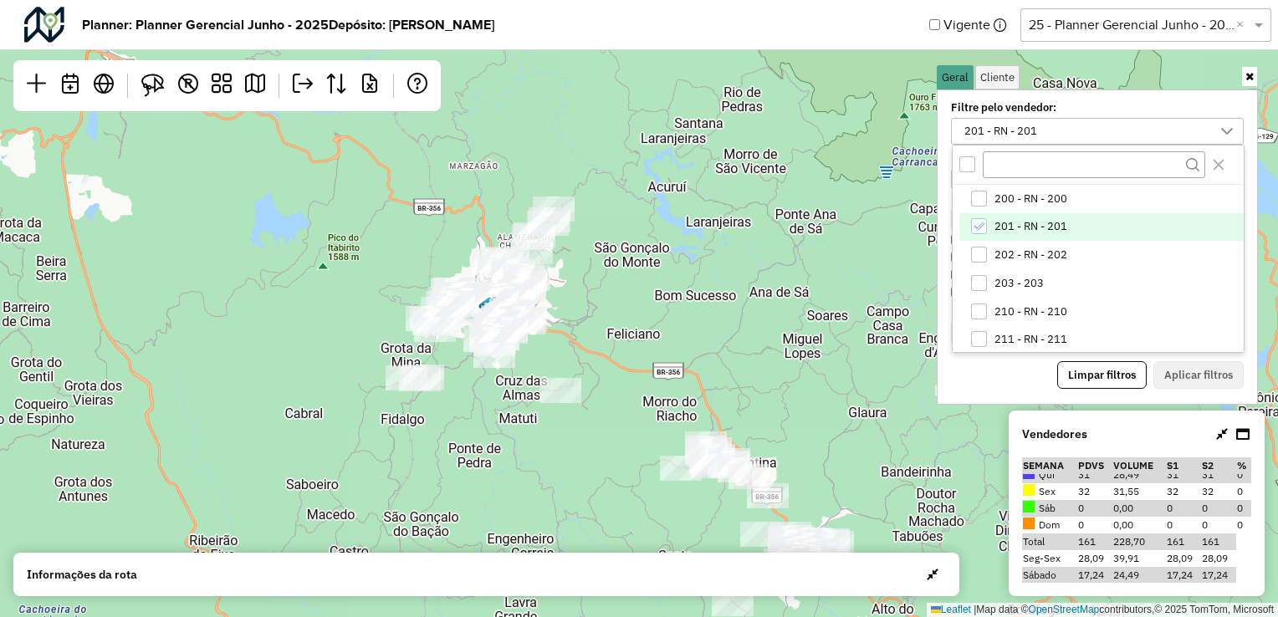
click at [839, 449] on div "Leaflet | Map data © OpenStreetMap contributors,© 2025 TomTom, Microsoft" at bounding box center [639, 308] width 1278 height 617
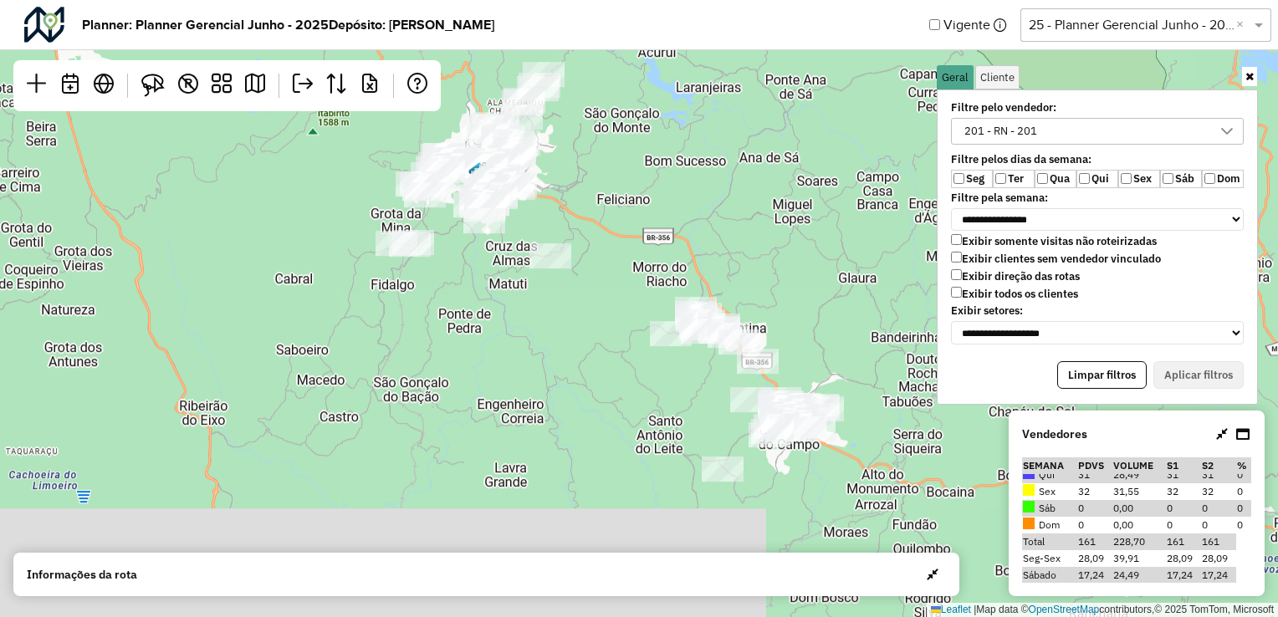
drag, startPoint x: 839, startPoint y: 491, endPoint x: 830, endPoint y: 358, distance: 133.3
click at [830, 358] on div "Leaflet | Map data © OpenStreetMap contributors,© 2025 TomTom, Microsoft" at bounding box center [639, 308] width 1278 height 617
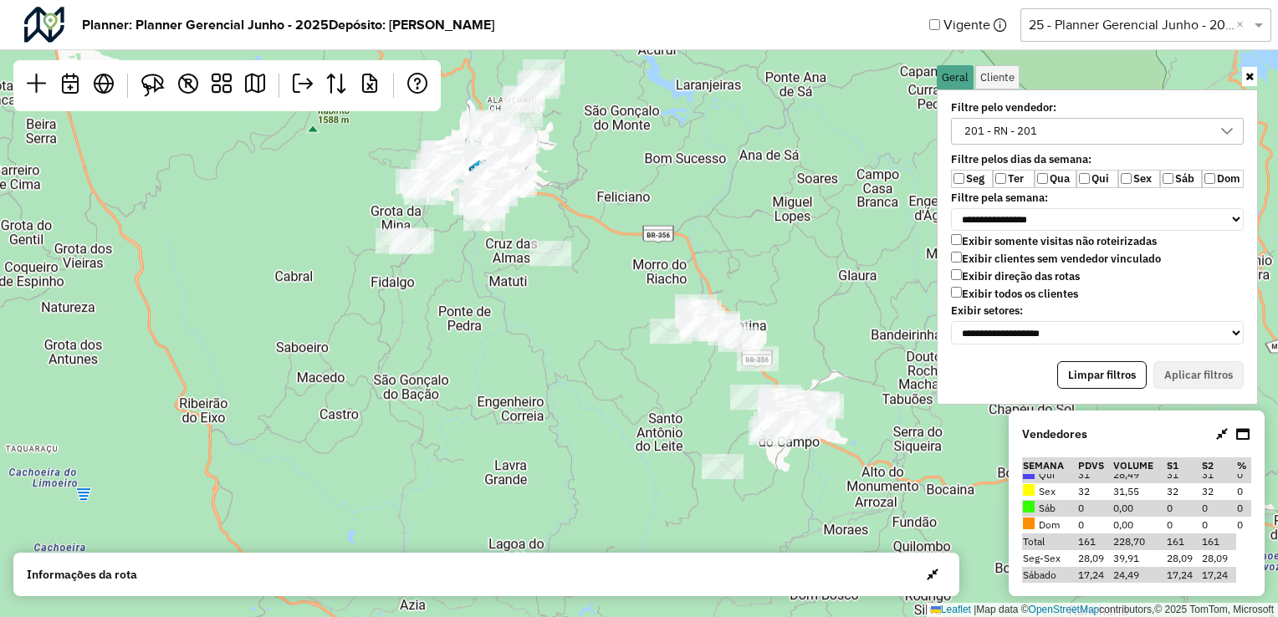
click at [1019, 135] on div "201 - RN - 201" at bounding box center [1000, 131] width 84 height 25
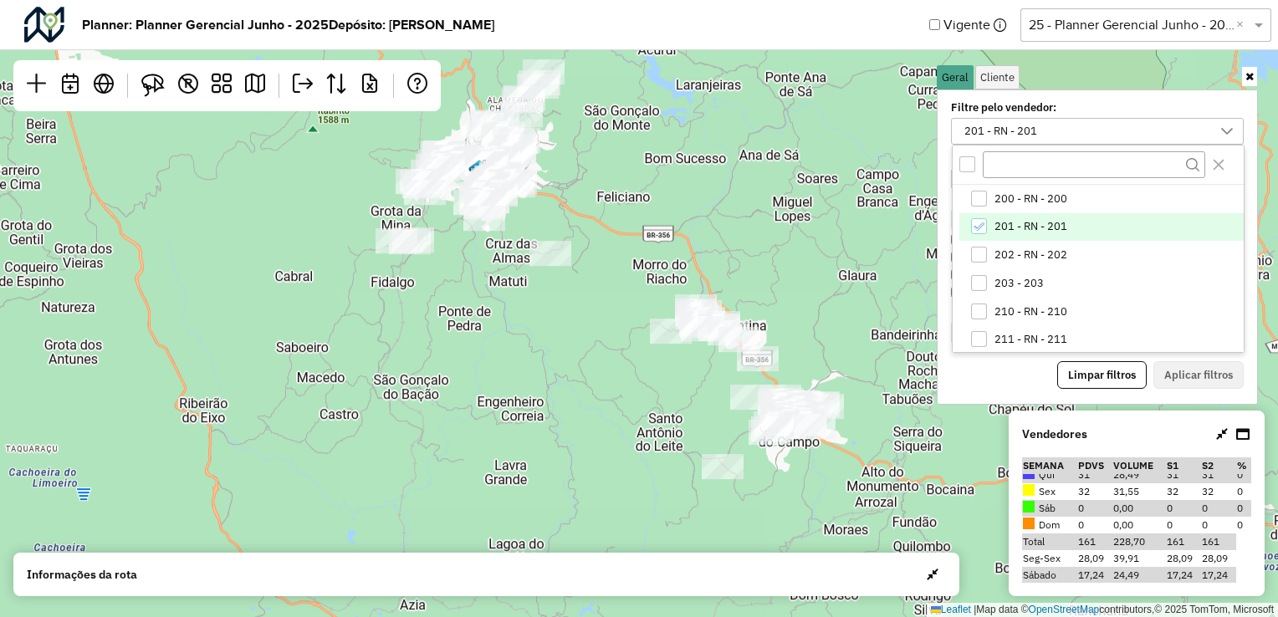
click at [977, 224] on icon "201 - RN - 201" at bounding box center [979, 227] width 12 height 12
click at [970, 165] on div "All items unselected" at bounding box center [967, 164] width 16 height 16
click at [967, 163] on icon "All items selected" at bounding box center [968, 164] width 12 height 12
click at [999, 103] on label "Filtre pelo vendedor:" at bounding box center [1071, 107] width 261 height 13
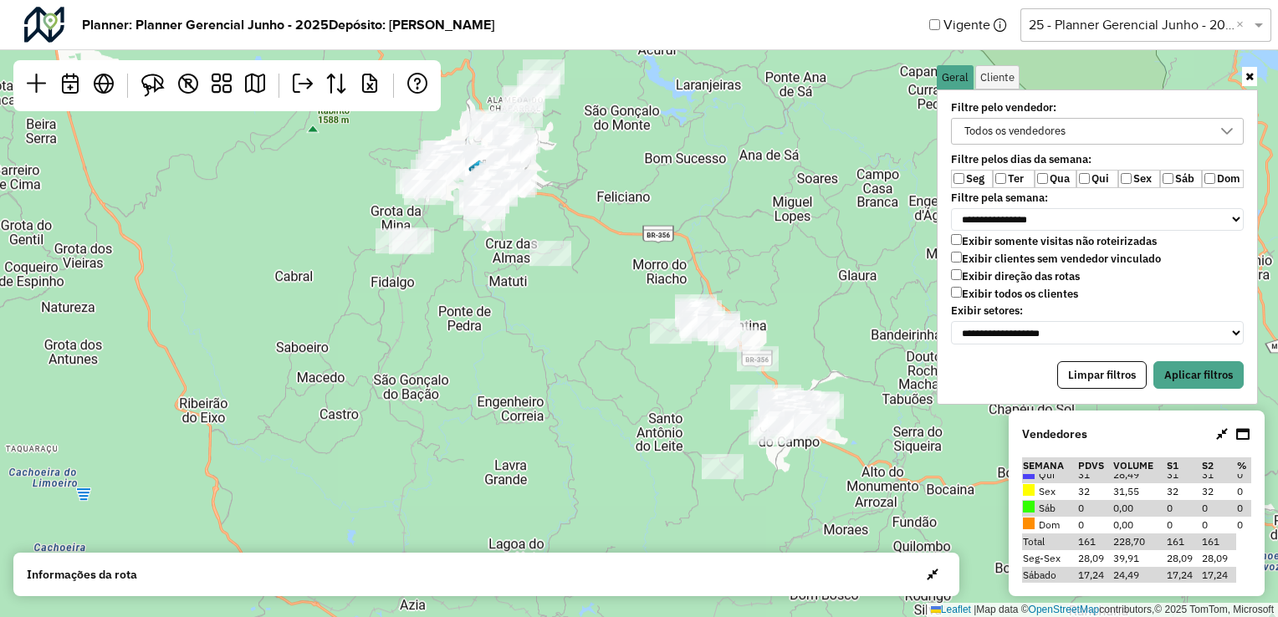
click at [1012, 172] on label "Ter" at bounding box center [1014, 179] width 42 height 18
click at [1054, 179] on label "Qua" at bounding box center [1056, 179] width 42 height 18
drag, startPoint x: 1054, startPoint y: 179, endPoint x: 1112, endPoint y: 176, distance: 58.6
click at [1092, 179] on label "Qui" at bounding box center [1097, 179] width 42 height 18
click at [1135, 177] on label "Sex" at bounding box center [1139, 179] width 42 height 18
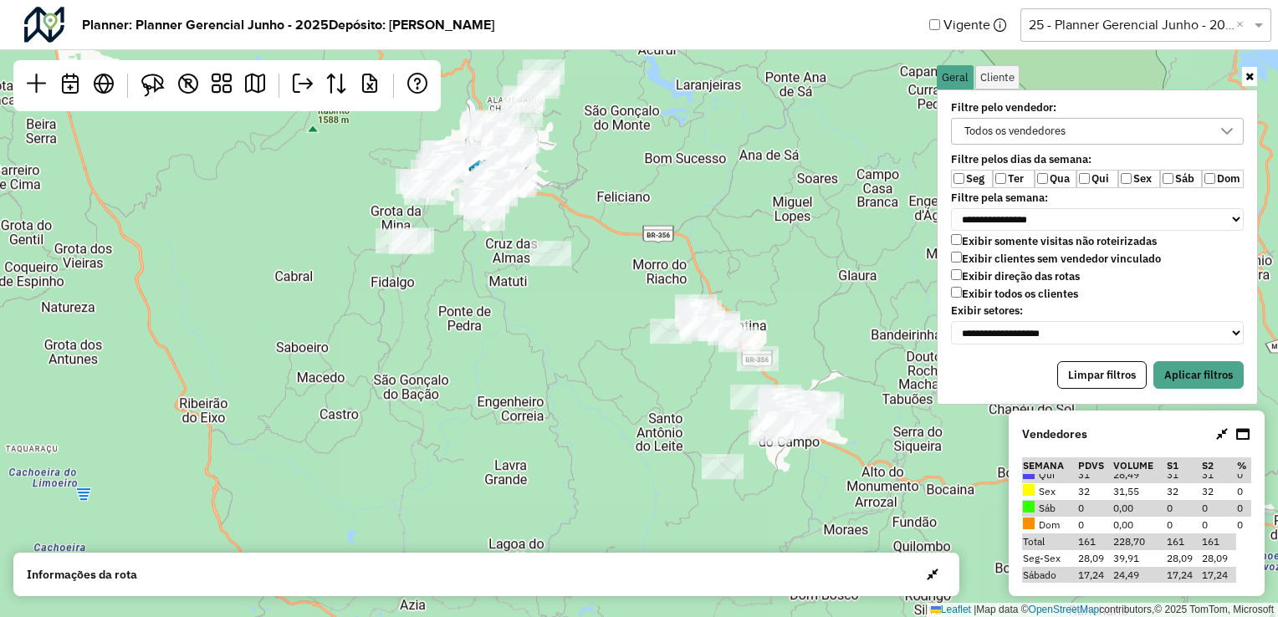
click at [1178, 178] on label "Sáb" at bounding box center [1181, 179] width 42 height 18
click at [1221, 176] on label "Dom" at bounding box center [1223, 179] width 42 height 18
click at [1061, 182] on label "Qua" at bounding box center [1056, 179] width 42 height 18
click at [1181, 364] on button "Aplicar filtros" at bounding box center [1198, 375] width 90 height 28
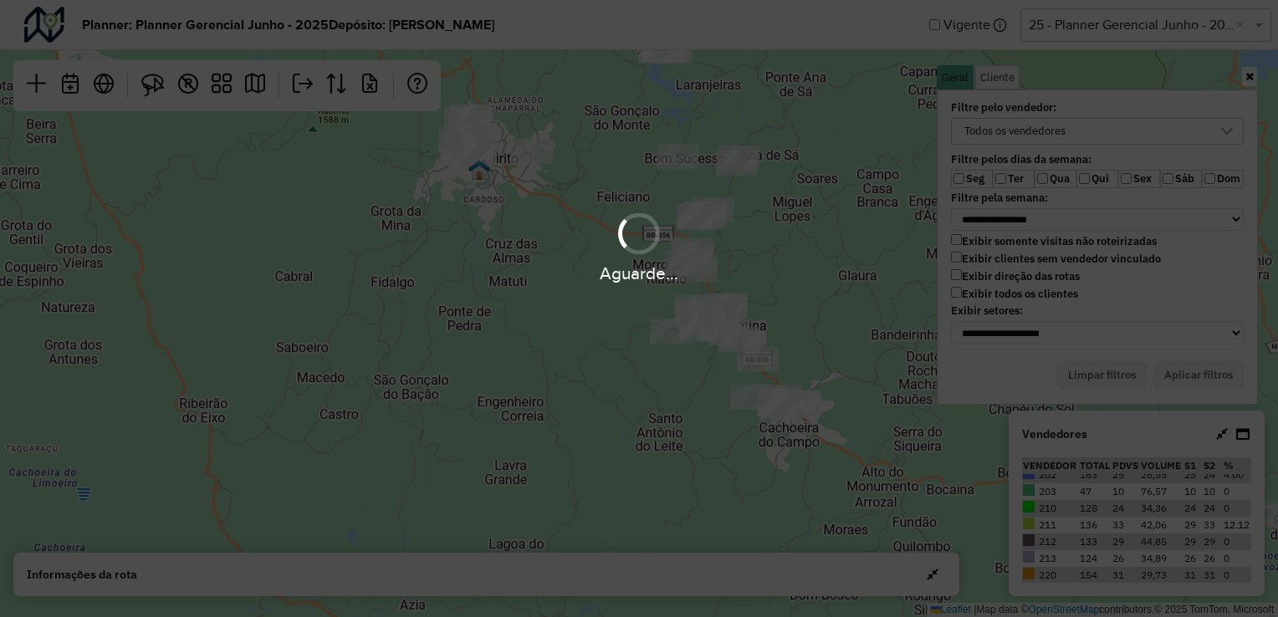
scroll to position [225, 0]
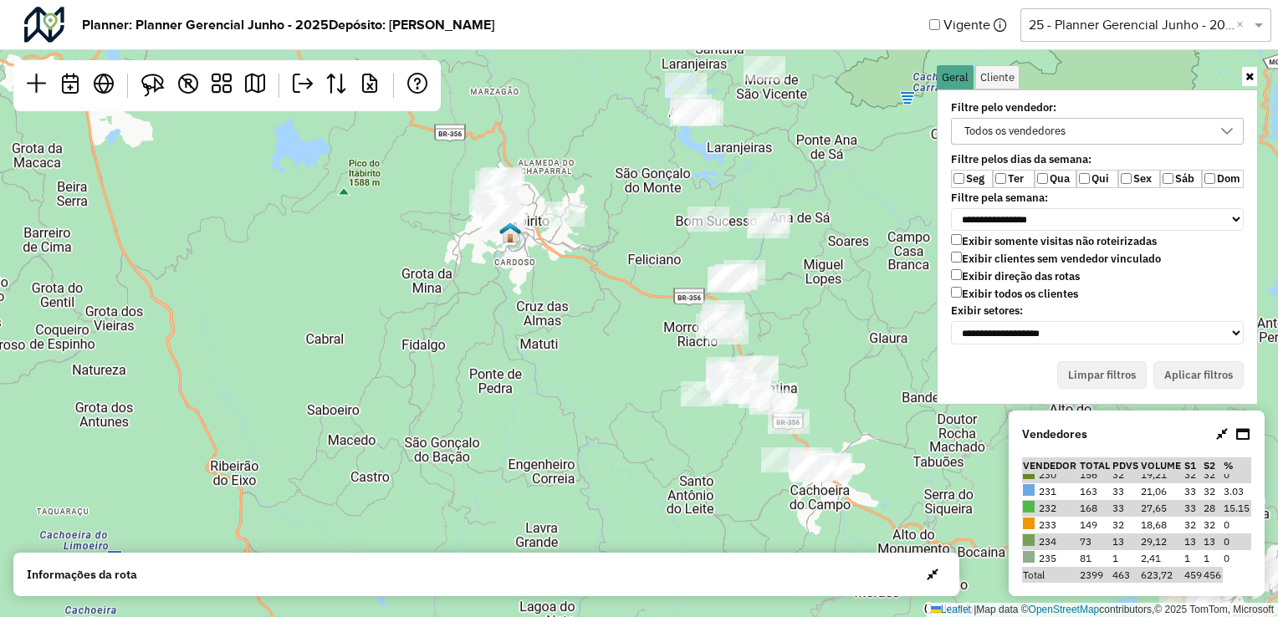
drag, startPoint x: 545, startPoint y: 326, endPoint x: 611, endPoint y: 448, distance: 138.4
click at [611, 448] on div "Leaflet | Map data © OpenStreetMap contributors,© 2025 TomTom, Microsoft" at bounding box center [639, 308] width 1278 height 617
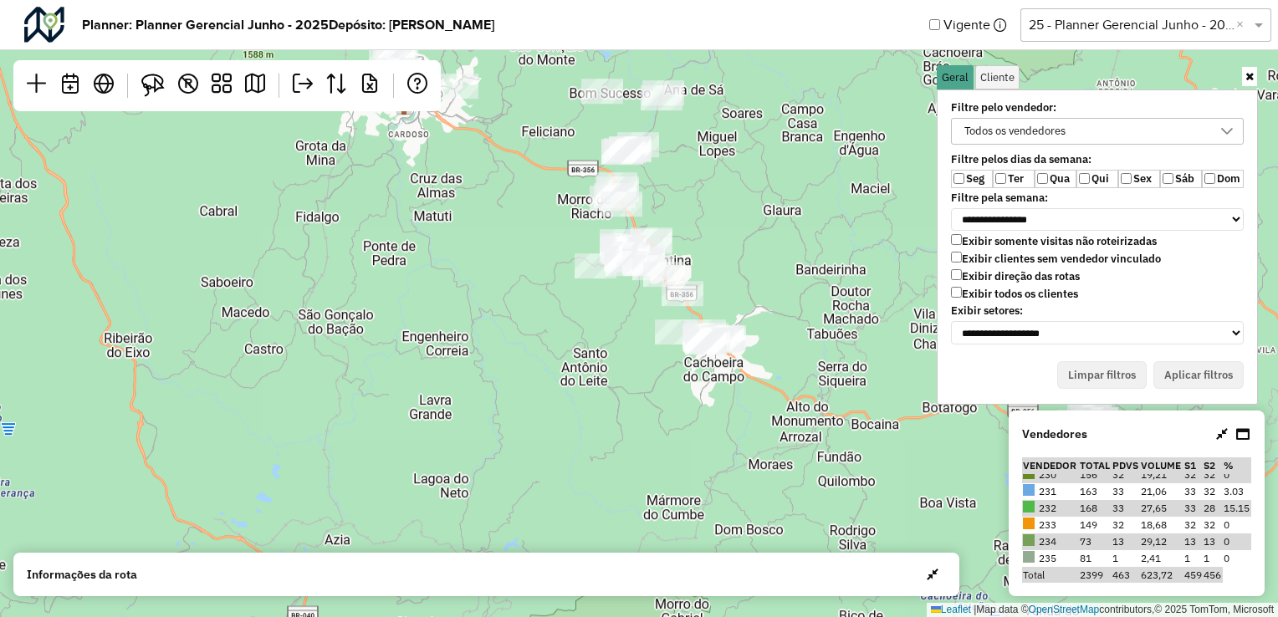
drag, startPoint x: 769, startPoint y: 495, endPoint x: 629, endPoint y: 302, distance: 238.9
click at [632, 311] on div "Leaflet | Map data © OpenStreetMap contributors,© 2025 TomTom, Microsoft" at bounding box center [639, 308] width 1278 height 617
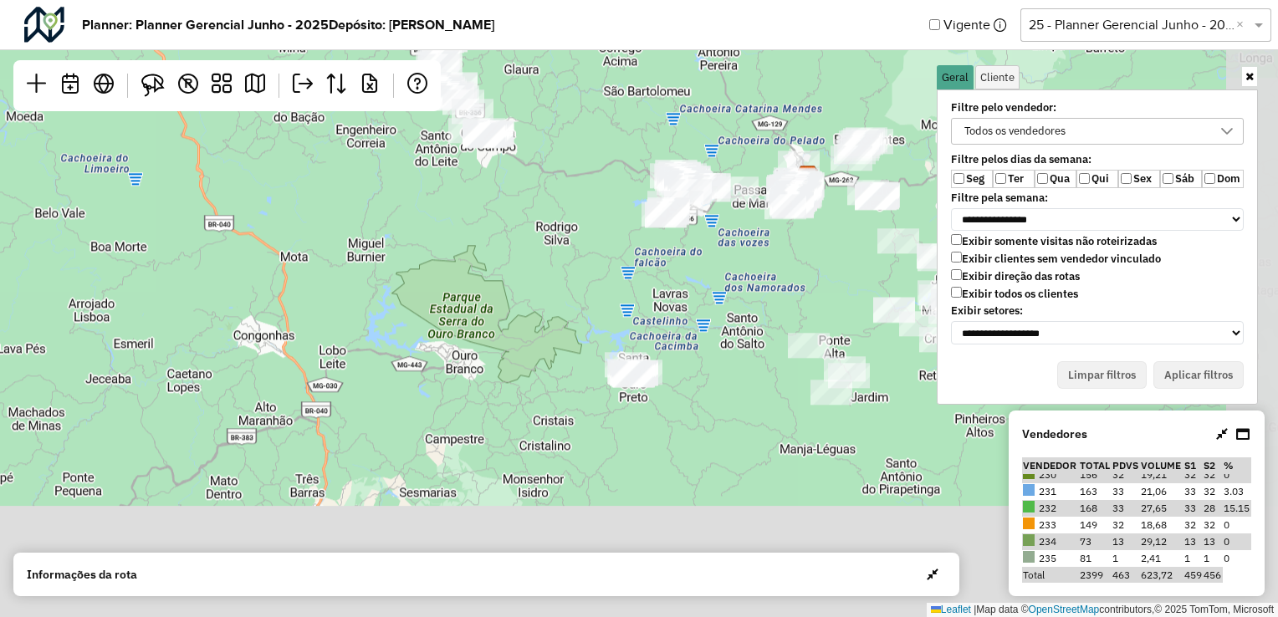
drag, startPoint x: 775, startPoint y: 410, endPoint x: 567, endPoint y: 199, distance: 296.3
click at [567, 199] on div "Leaflet | Map data © OpenStreetMap contributors,© 2025 TomTom, Microsoft" at bounding box center [639, 308] width 1278 height 617
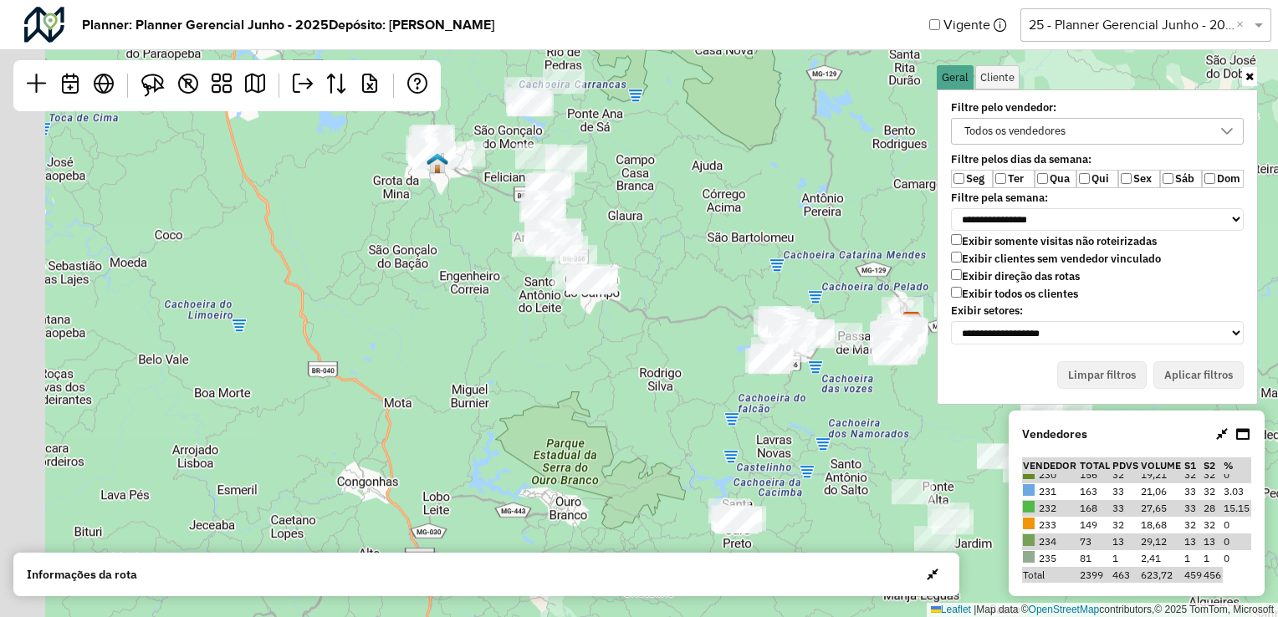
drag, startPoint x: 594, startPoint y: 309, endPoint x: 699, endPoint y: 462, distance: 185.8
click at [699, 462] on div "Leaflet | Map data © OpenStreetMap contributors,© 2025 TomTom, Microsoft" at bounding box center [639, 308] width 1278 height 617
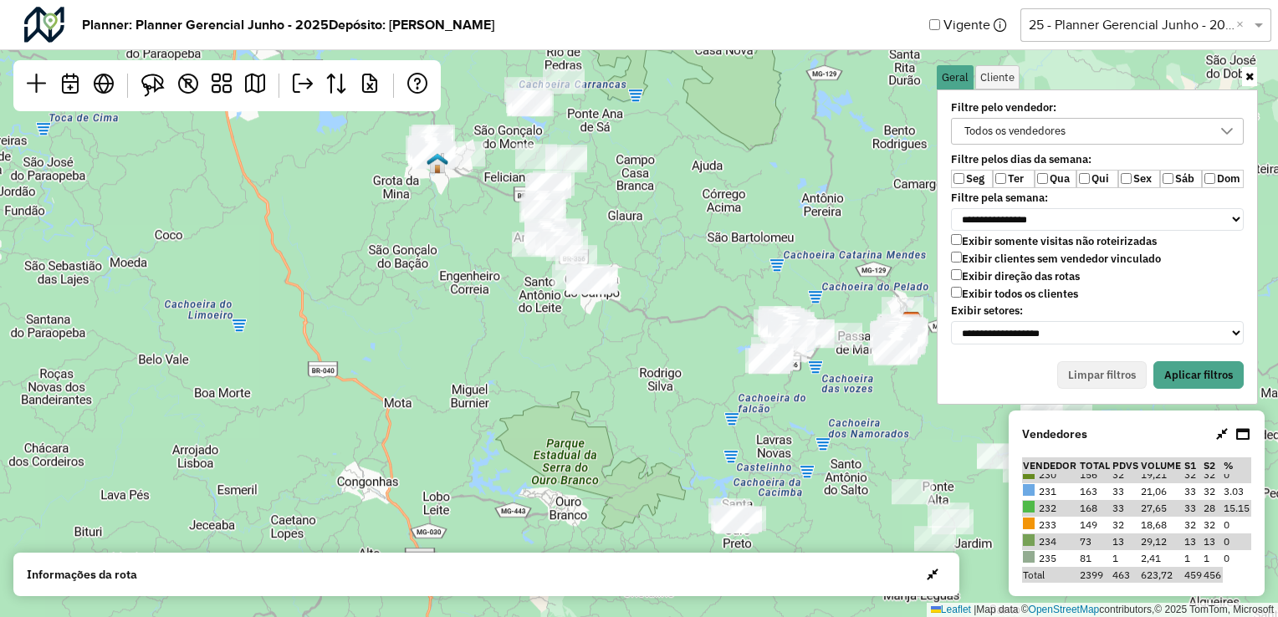
click at [970, 179] on label "Seg" at bounding box center [972, 179] width 42 height 18
click at [1182, 367] on button "Aplicar filtros" at bounding box center [1198, 375] width 90 height 28
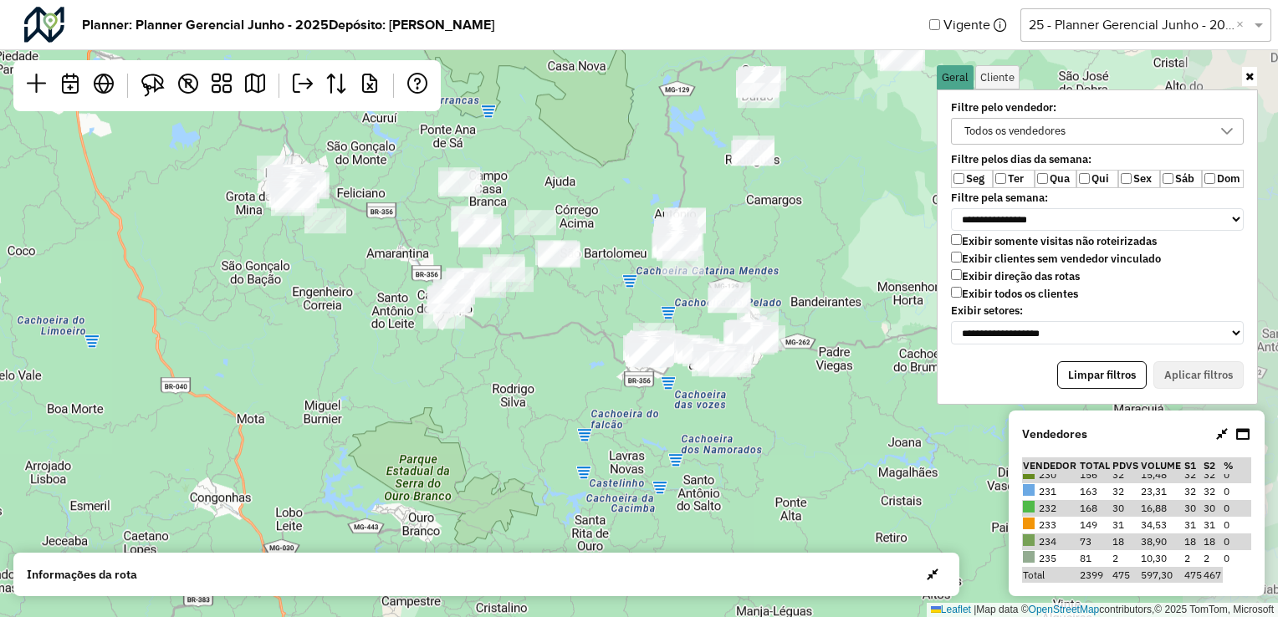
drag, startPoint x: 739, startPoint y: 386, endPoint x: 592, endPoint y: 396, distance: 146.7
click at [592, 396] on div "Leaflet | Map data © OpenStreetMap contributors,© 2025 TomTom, Microsoft" at bounding box center [639, 308] width 1278 height 617
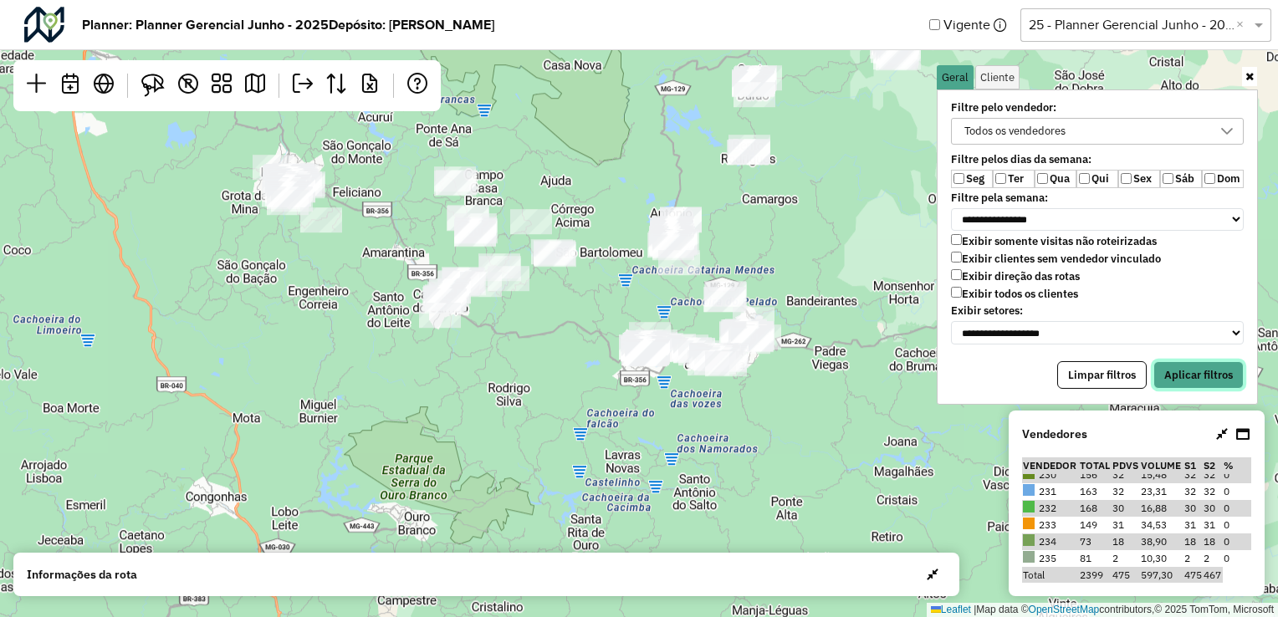
click at [1204, 370] on button "Aplicar filtros" at bounding box center [1198, 375] width 90 height 28
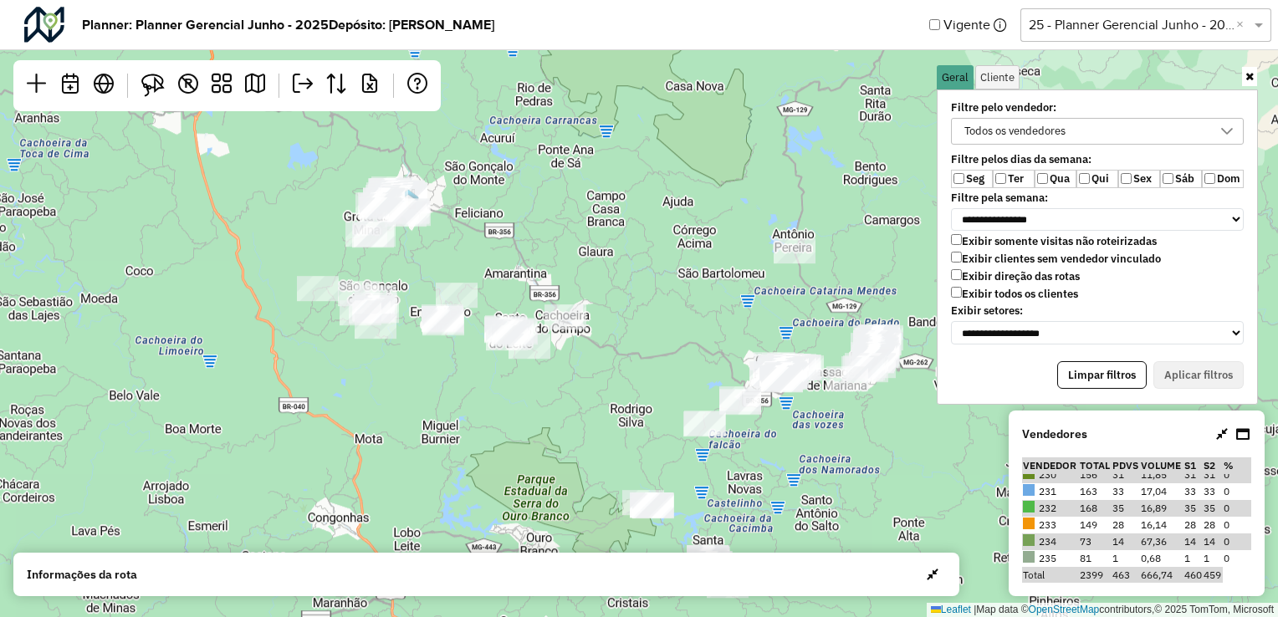
drag, startPoint x: 595, startPoint y: 358, endPoint x: 702, endPoint y: 379, distance: 108.3
click at [702, 379] on div "Leaflet | Map data © OpenStreetMap contributors,© 2025 TomTom, Microsoft" at bounding box center [639, 308] width 1278 height 617
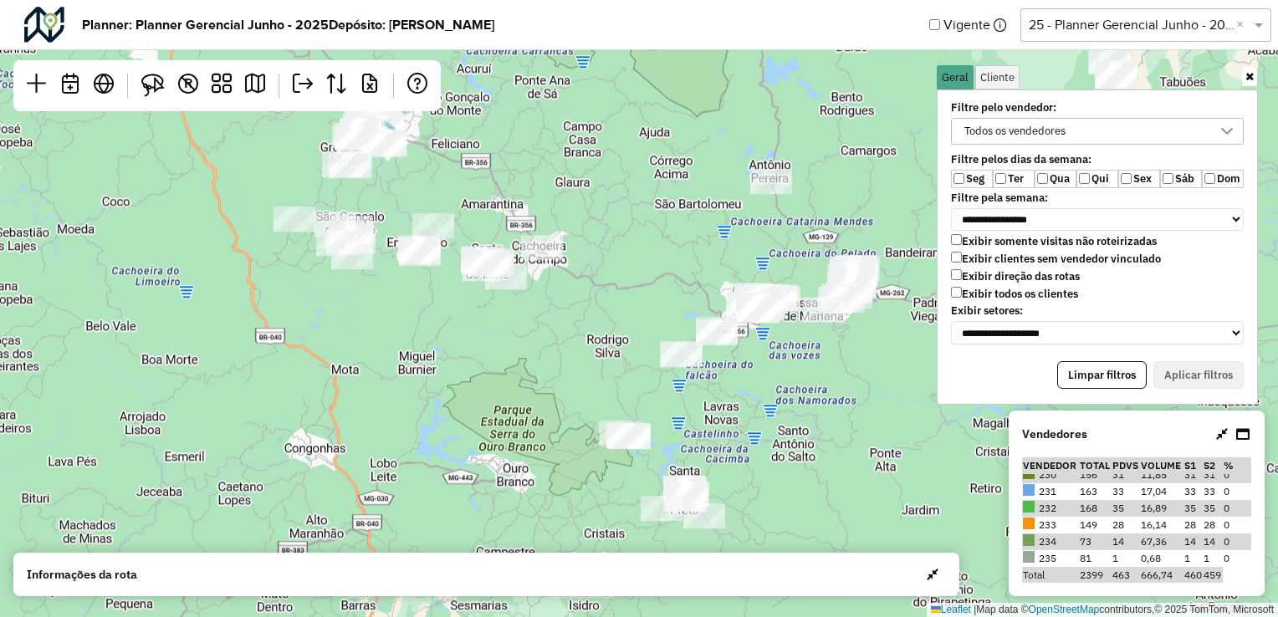
drag, startPoint x: 723, startPoint y: 473, endPoint x: 730, endPoint y: 376, distance: 98.1
click at [697, 399] on div "Leaflet | Map data © OpenStreetMap contributors,© 2025 TomTom, Microsoft" at bounding box center [639, 308] width 1278 height 617
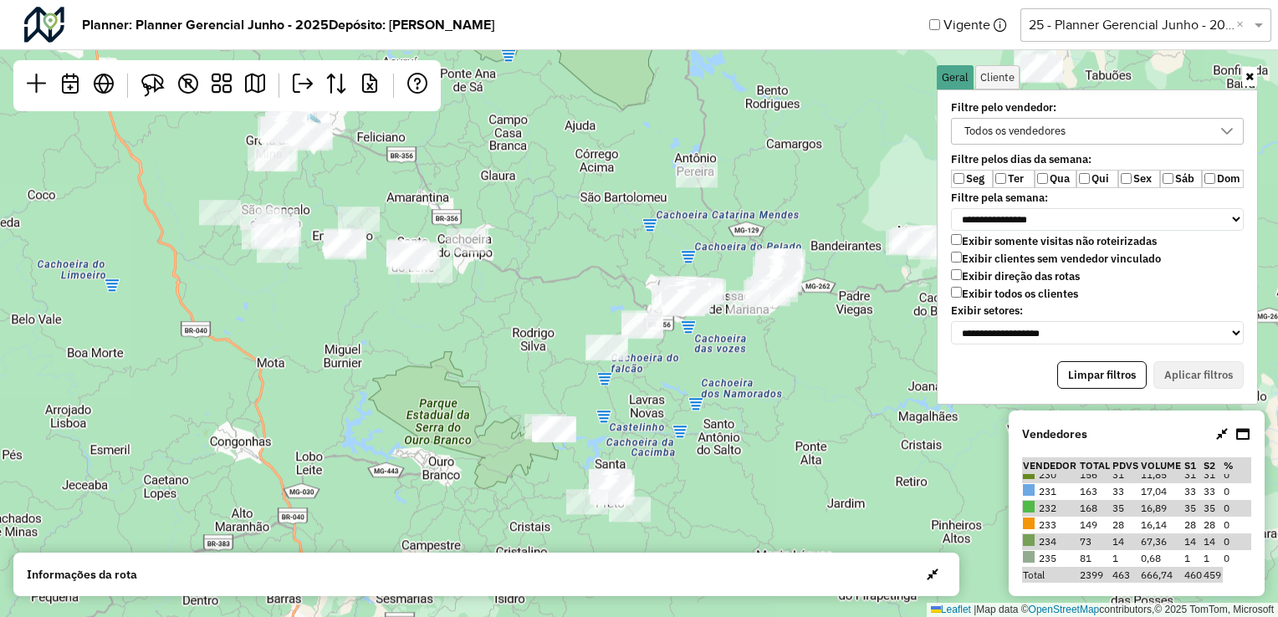
drag, startPoint x: 759, startPoint y: 346, endPoint x: 685, endPoint y: 343, distance: 74.5
click at [685, 343] on div "Leaflet | Map data © OpenStreetMap contributors,© 2025 TomTom, Microsoft" at bounding box center [639, 308] width 1278 height 617
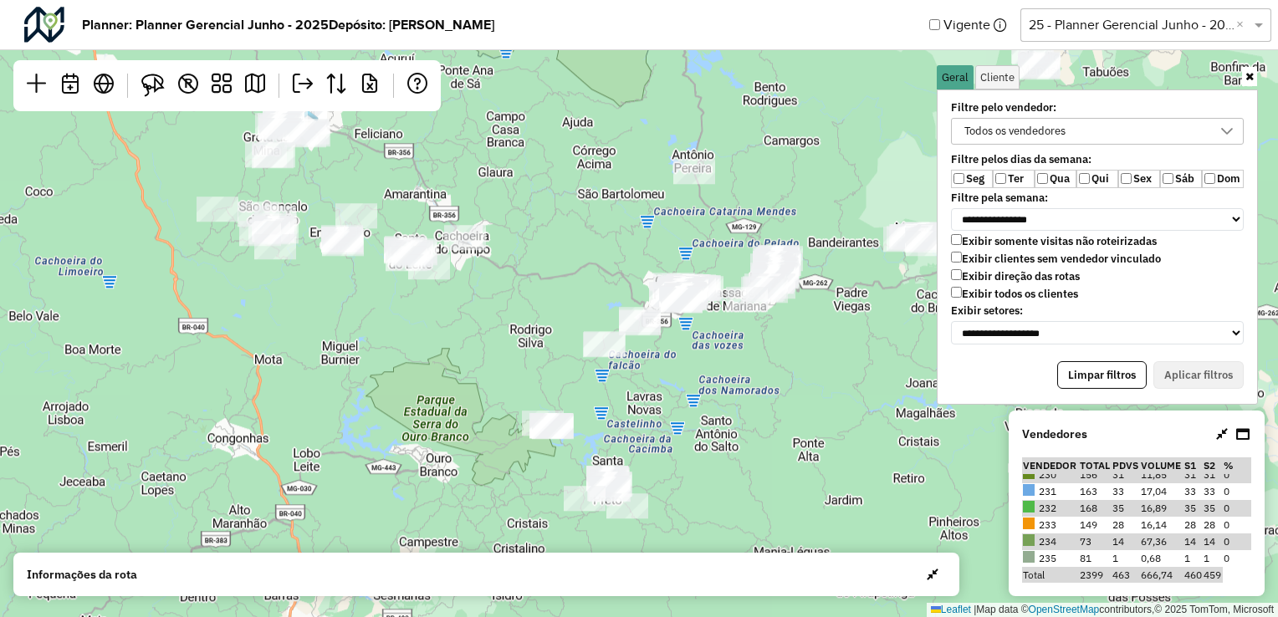
click at [1050, 176] on label "Qua" at bounding box center [1056, 179] width 42 height 18
click at [1050, 135] on div "Todos os vendedores" at bounding box center [1014, 131] width 113 height 25
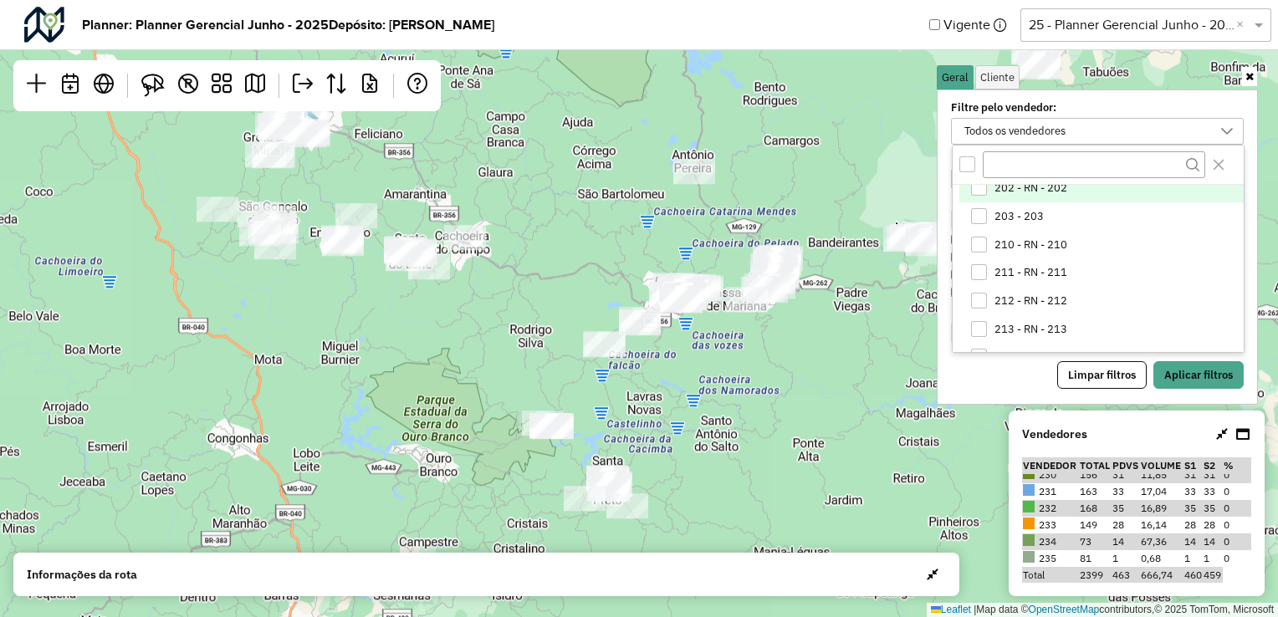
scroll to position [84, 0]
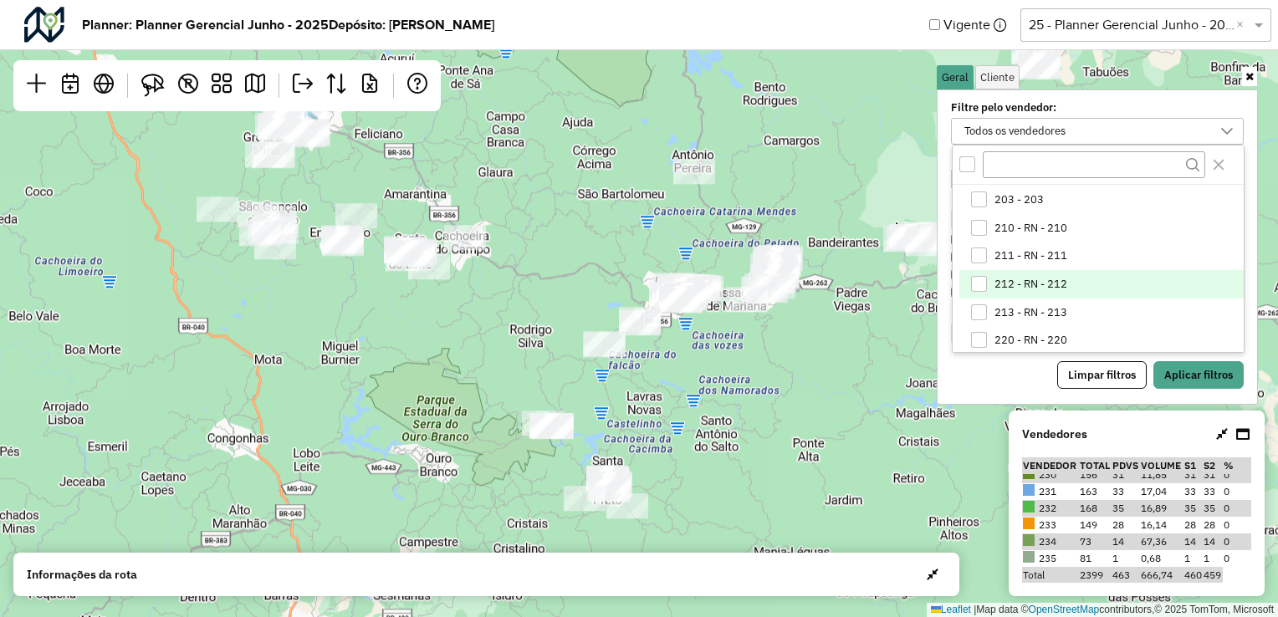
click at [1035, 284] on span "212 - RN - 212" at bounding box center [1030, 284] width 73 height 13
click at [1194, 373] on button "Aplicar filtros" at bounding box center [1198, 375] width 90 height 28
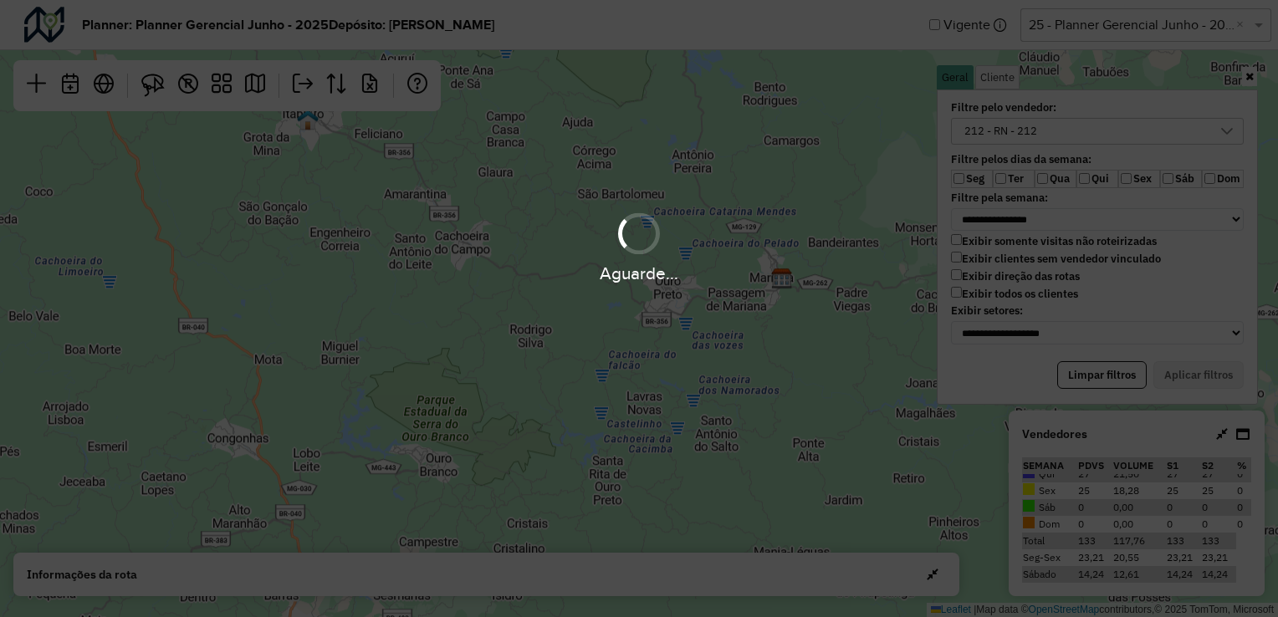
scroll to position [58, 0]
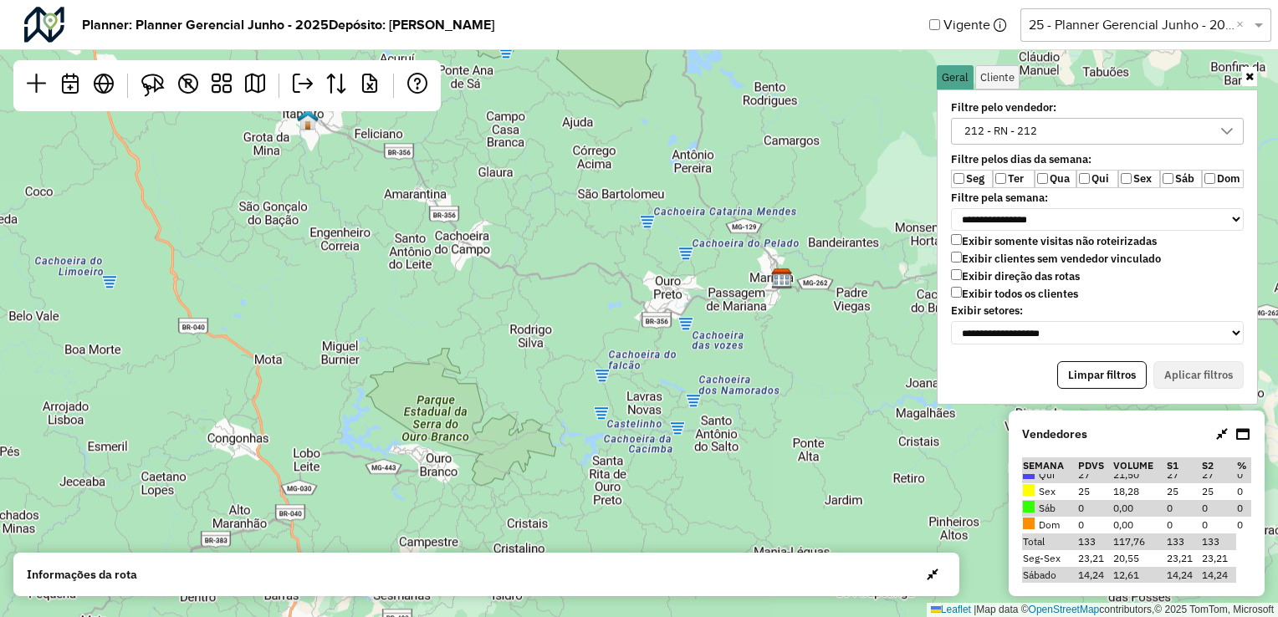
click at [970, 179] on label "Seg" at bounding box center [972, 179] width 42 height 18
click at [1009, 182] on label "Ter" at bounding box center [1014, 179] width 42 height 18
click at [1134, 183] on label "Sex" at bounding box center [1139, 179] width 42 height 18
click at [1208, 361] on button "Aplicar filtros" at bounding box center [1198, 375] width 90 height 28
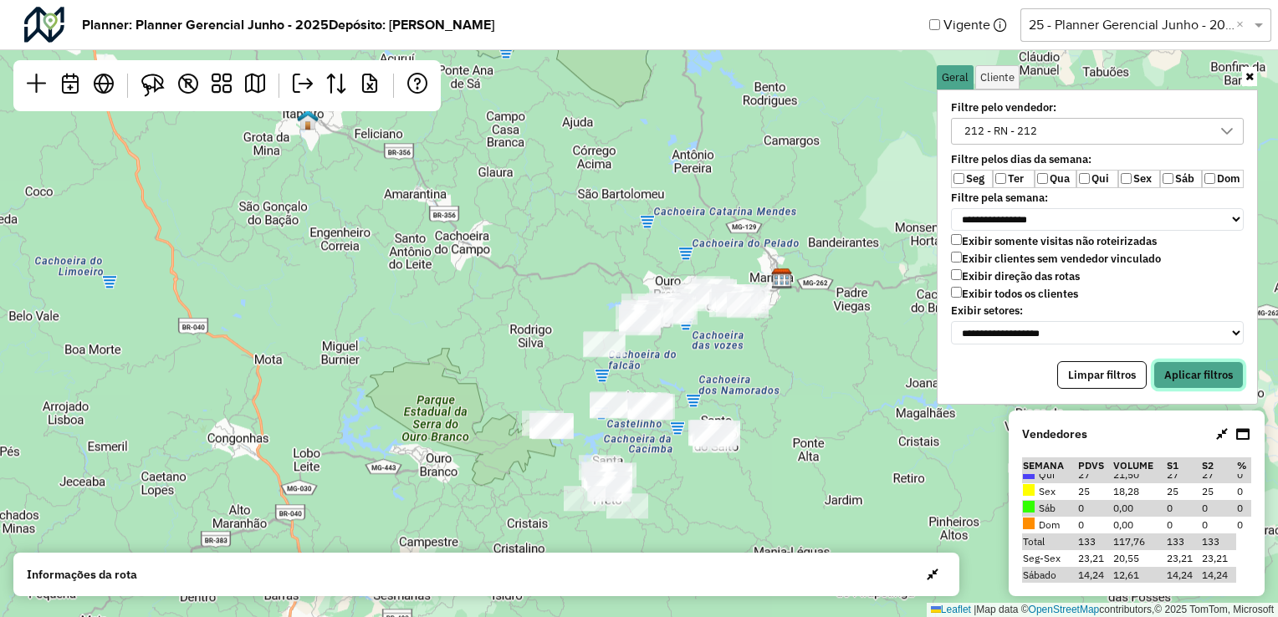
click at [1205, 362] on button "Aplicar filtros" at bounding box center [1198, 375] width 90 height 28
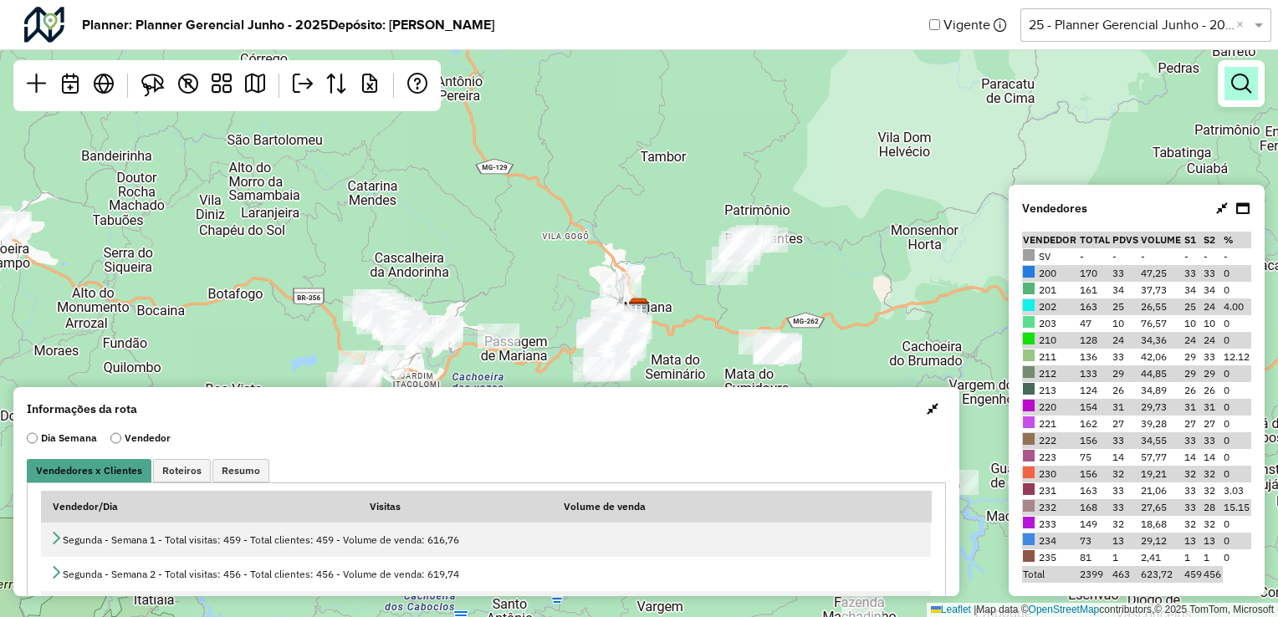
click at [1245, 85] on em at bounding box center [1241, 84] width 20 height 20
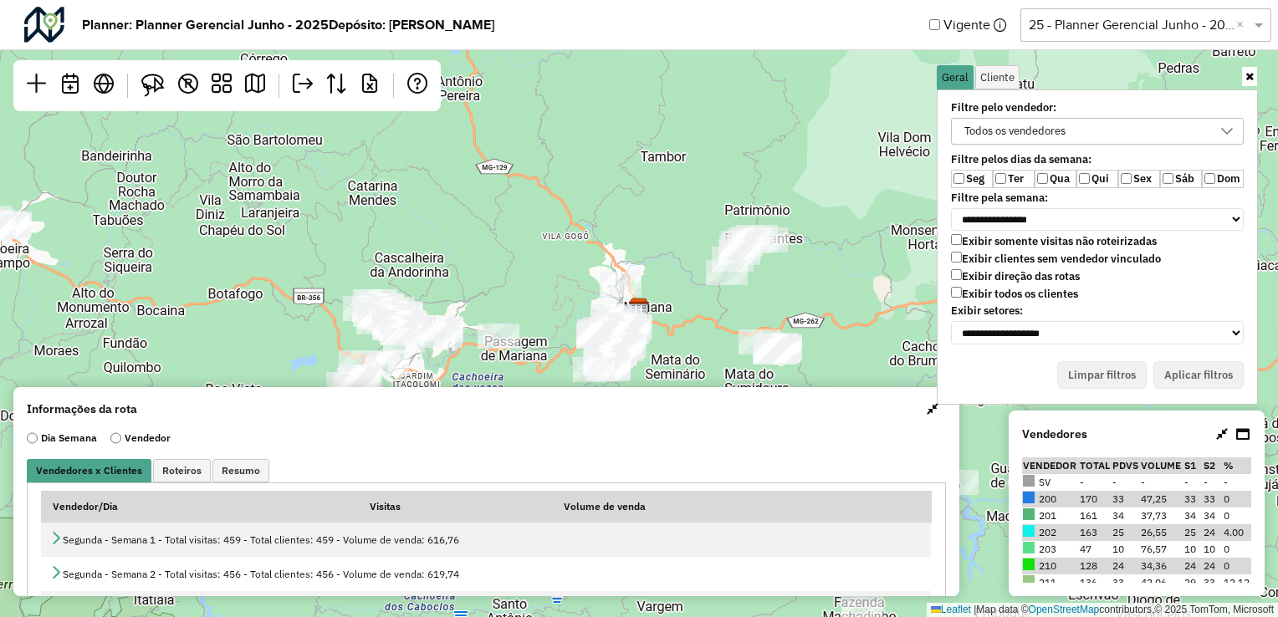
click at [1081, 129] on div "Todos os vendedores" at bounding box center [1084, 131] width 253 height 25
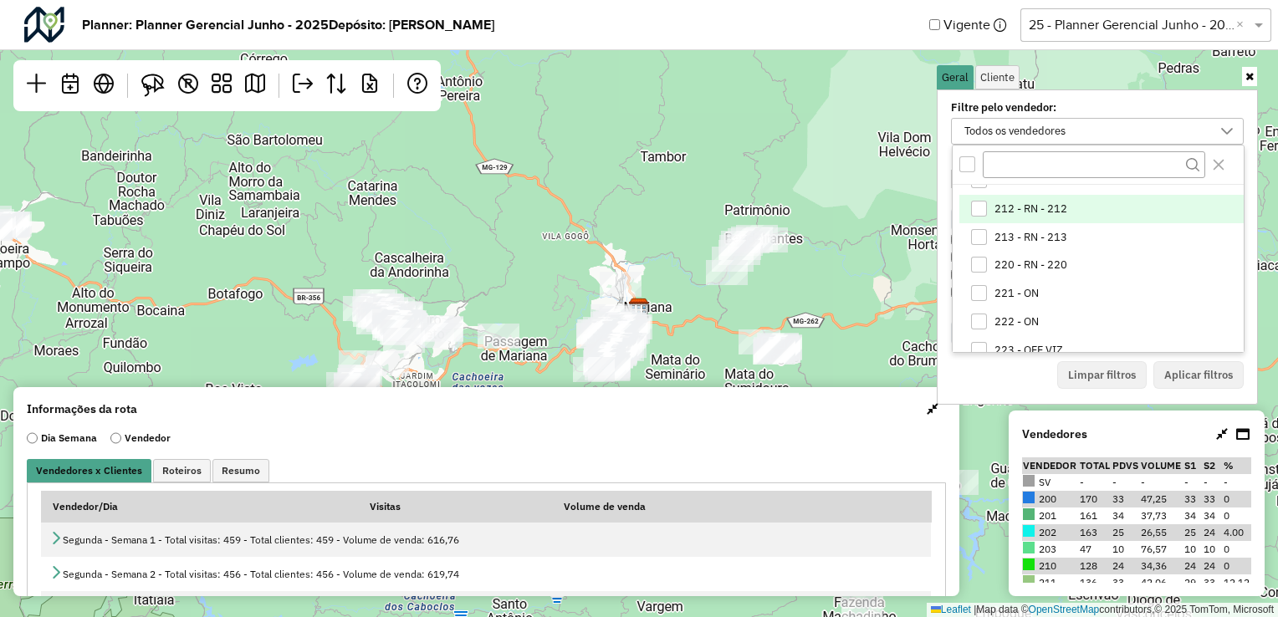
scroll to position [167, 0]
click at [1040, 199] on span "212 - RN - 212" at bounding box center [1030, 200] width 73 height 13
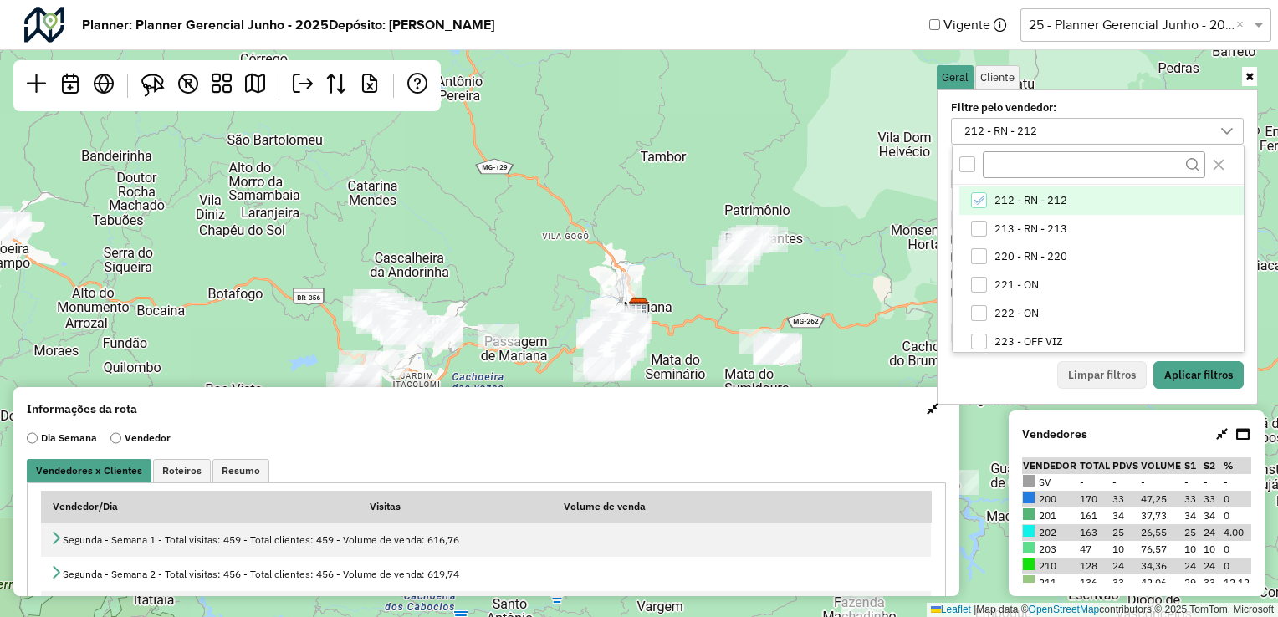
click at [1043, 378] on div "Limpar filtros Aplicar filtros" at bounding box center [1097, 375] width 293 height 28
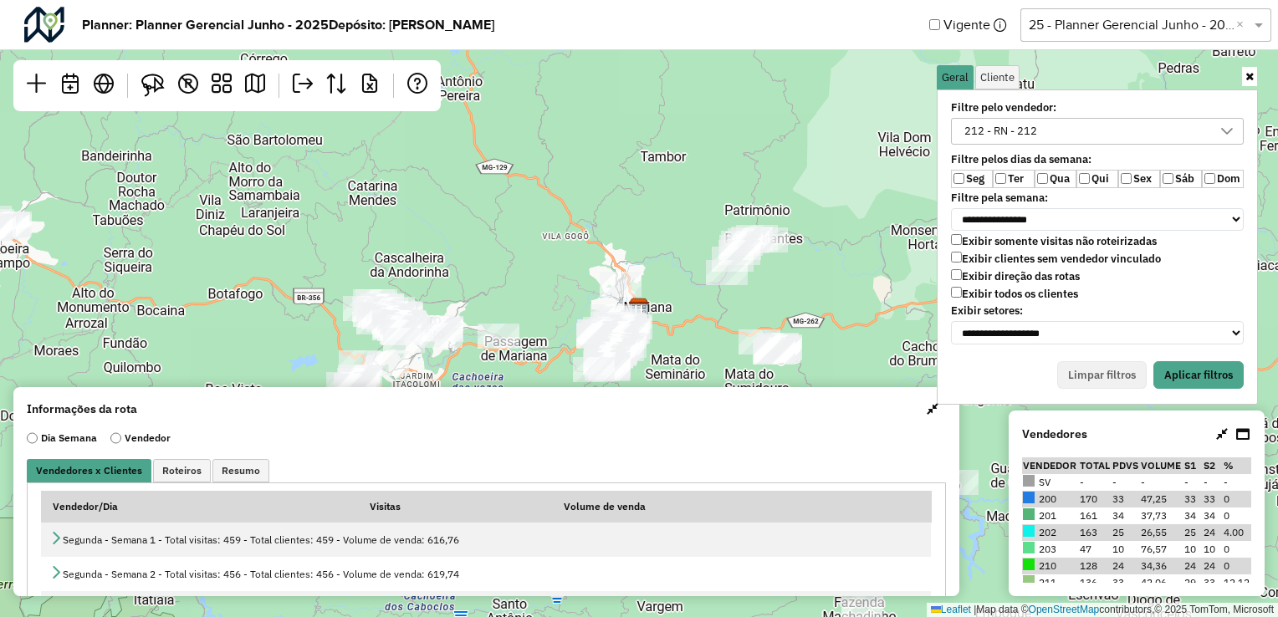
click at [1020, 183] on label "Ter" at bounding box center [1014, 179] width 42 height 18
click at [1080, 181] on label "Qui" at bounding box center [1097, 179] width 42 height 18
click at [1114, 172] on label "Qui" at bounding box center [1097, 179] width 42 height 18
click at [1151, 176] on label "Sex" at bounding box center [1139, 179] width 42 height 18
click at [1090, 175] on label "Qui" at bounding box center [1097, 179] width 42 height 18
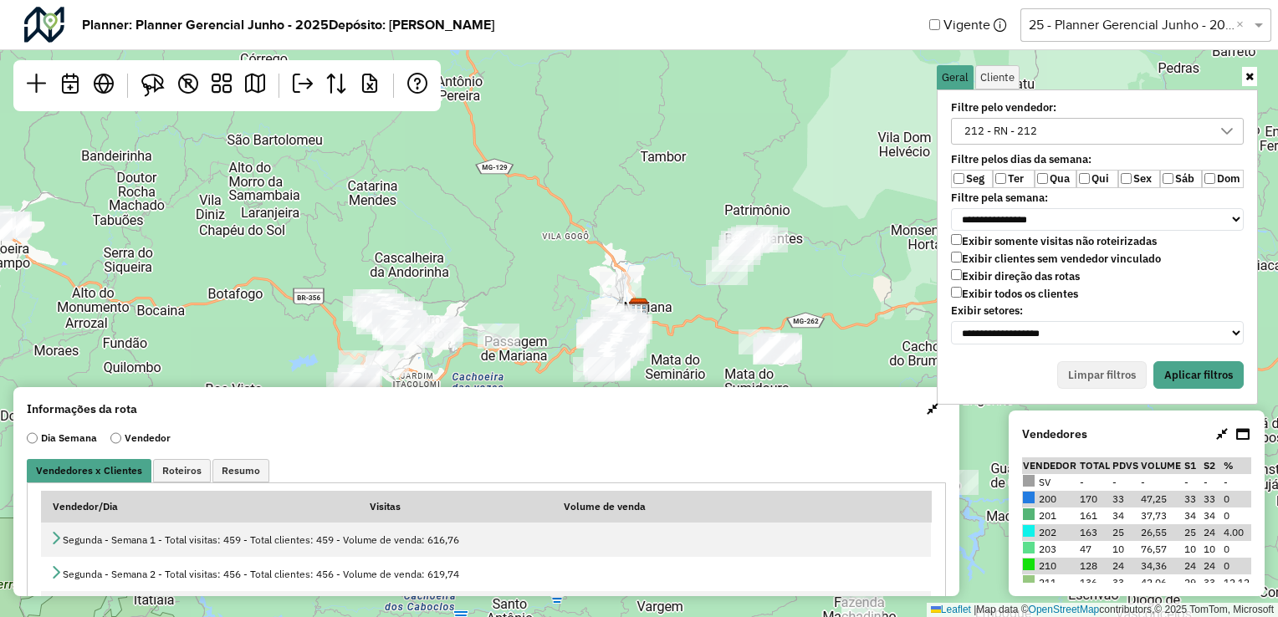
click at [1101, 178] on label "Qui" at bounding box center [1097, 179] width 42 height 18
click at [1185, 371] on button "Aplicar filtros" at bounding box center [1198, 375] width 90 height 28
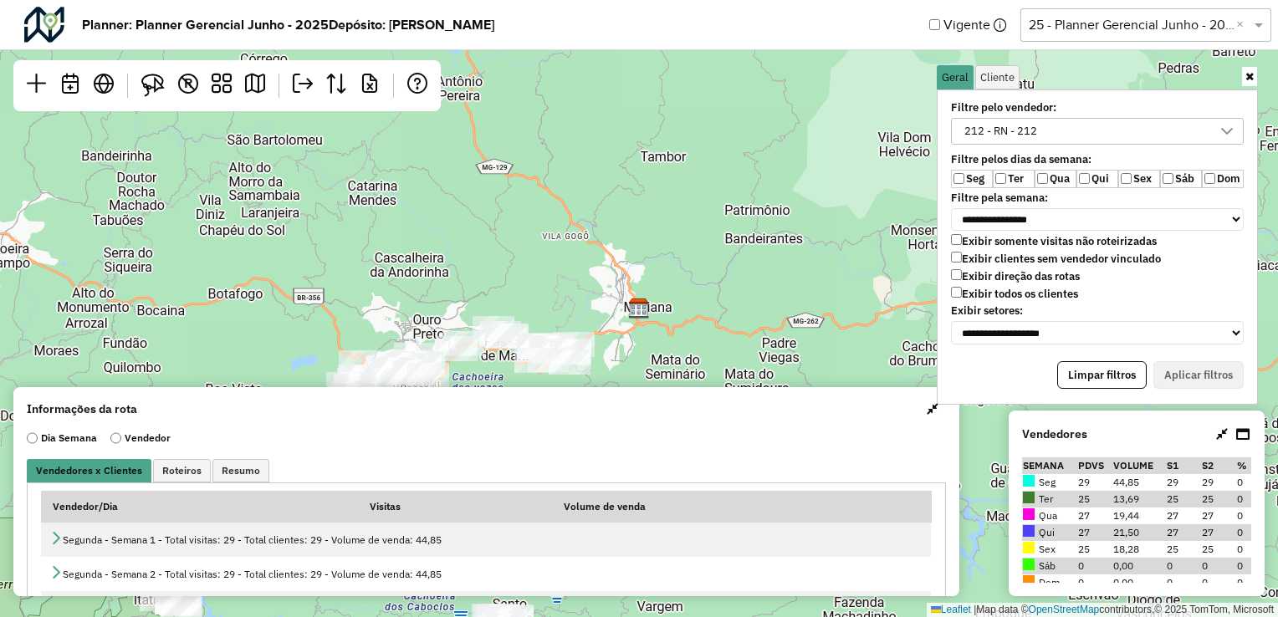
click at [927, 413] on span "button" at bounding box center [933, 408] width 12 height 13
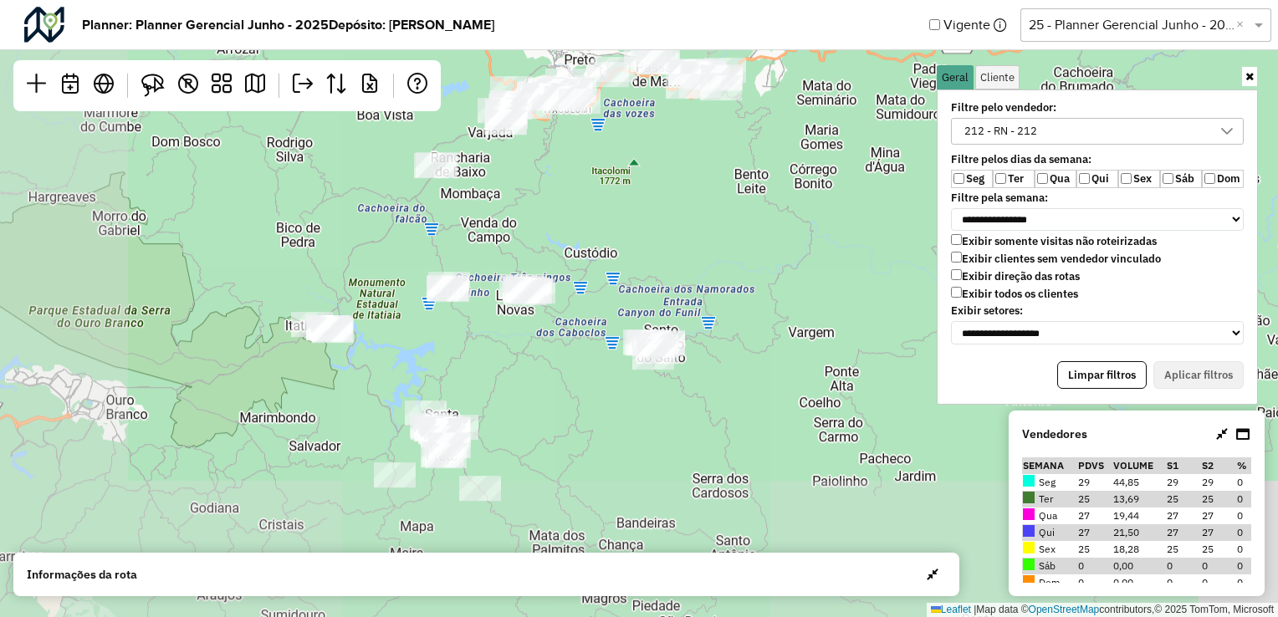
drag, startPoint x: 718, startPoint y: 451, endPoint x: 871, endPoint y: 175, distance: 315.6
click at [871, 175] on div "Leaflet | Map data © OpenStreetMap contributors,© 2025 TomTom, Microsoft" at bounding box center [639, 308] width 1278 height 617
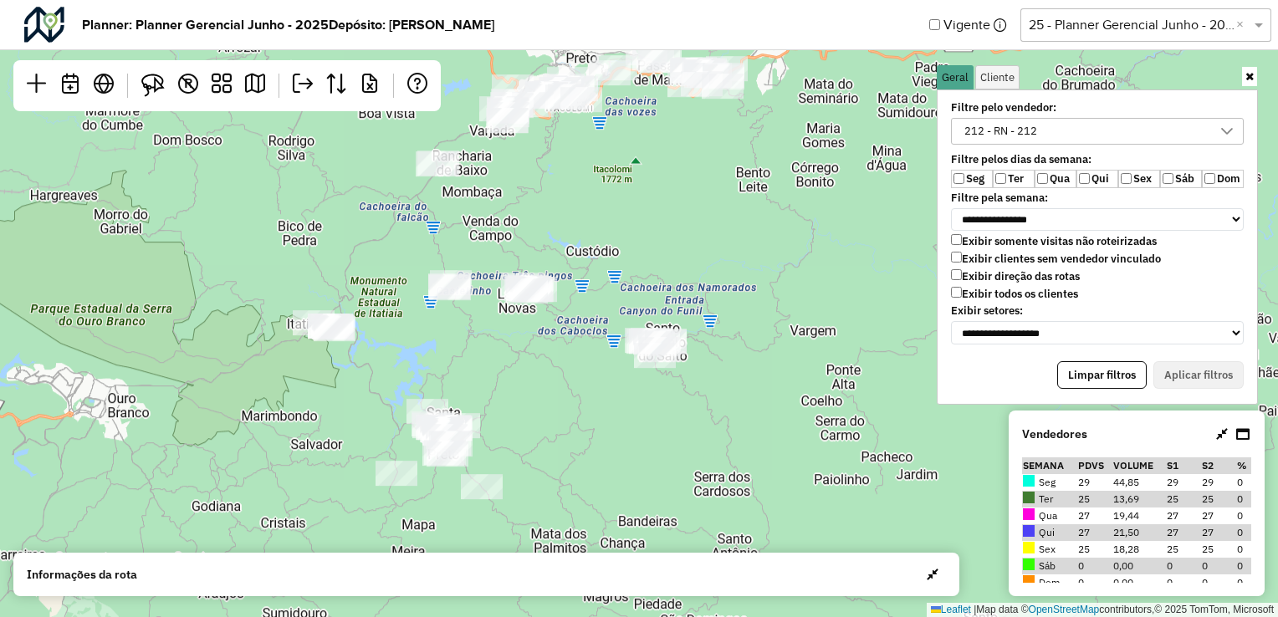
click at [500, 248] on div "Leaflet | Map data © OpenStreetMap contributors,© 2025 TomTom, Microsoft" at bounding box center [639, 308] width 1278 height 617
click at [145, 82] on img at bounding box center [152, 85] width 23 height 23
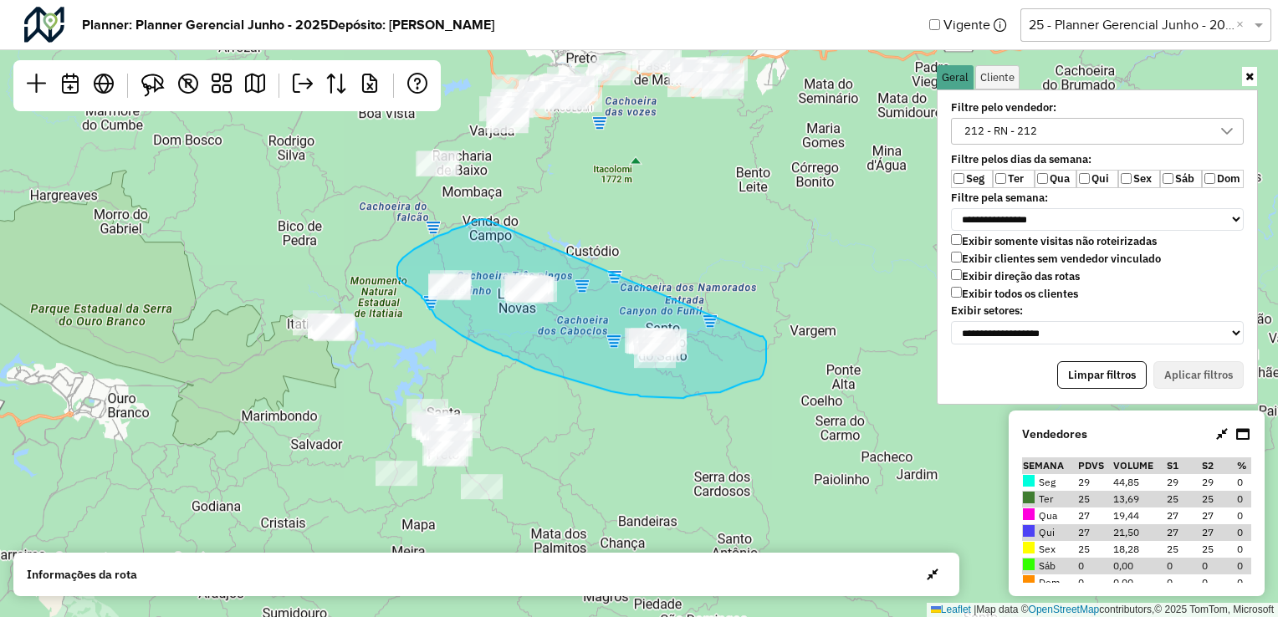
drag, startPoint x: 484, startPoint y: 219, endPoint x: 759, endPoint y: 336, distance: 299.0
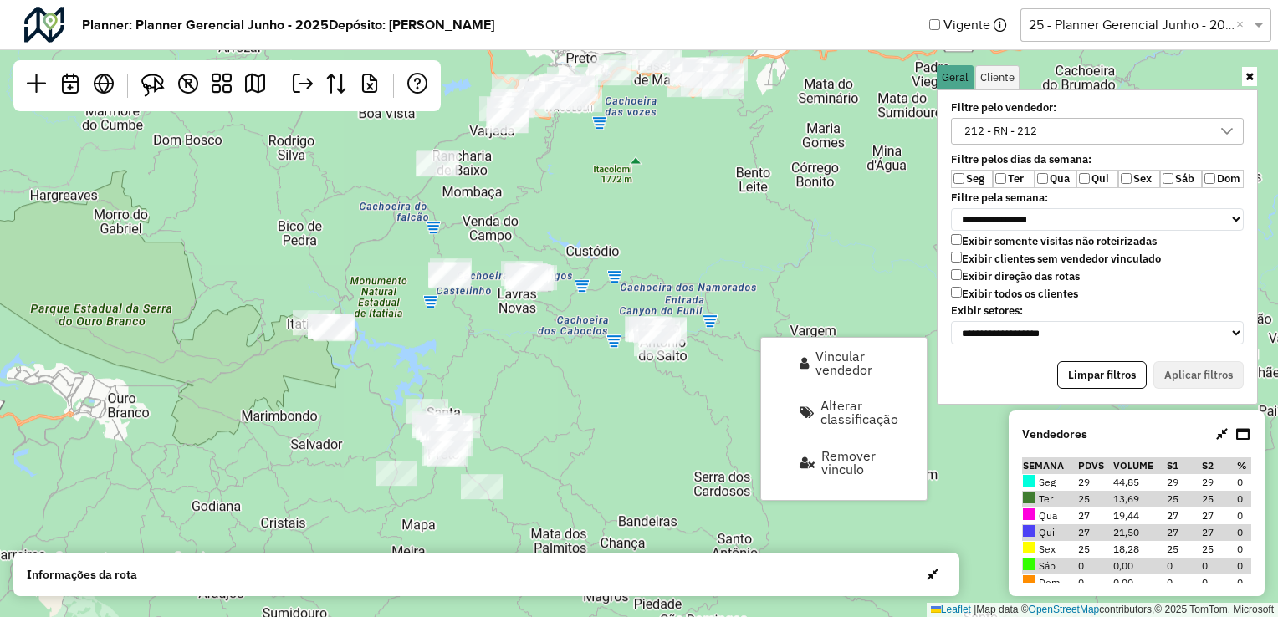
click at [566, 356] on div "Leaflet | Map data © OpenStreetMap contributors,© 2025 TomTom, Microsoft" at bounding box center [639, 308] width 1278 height 617
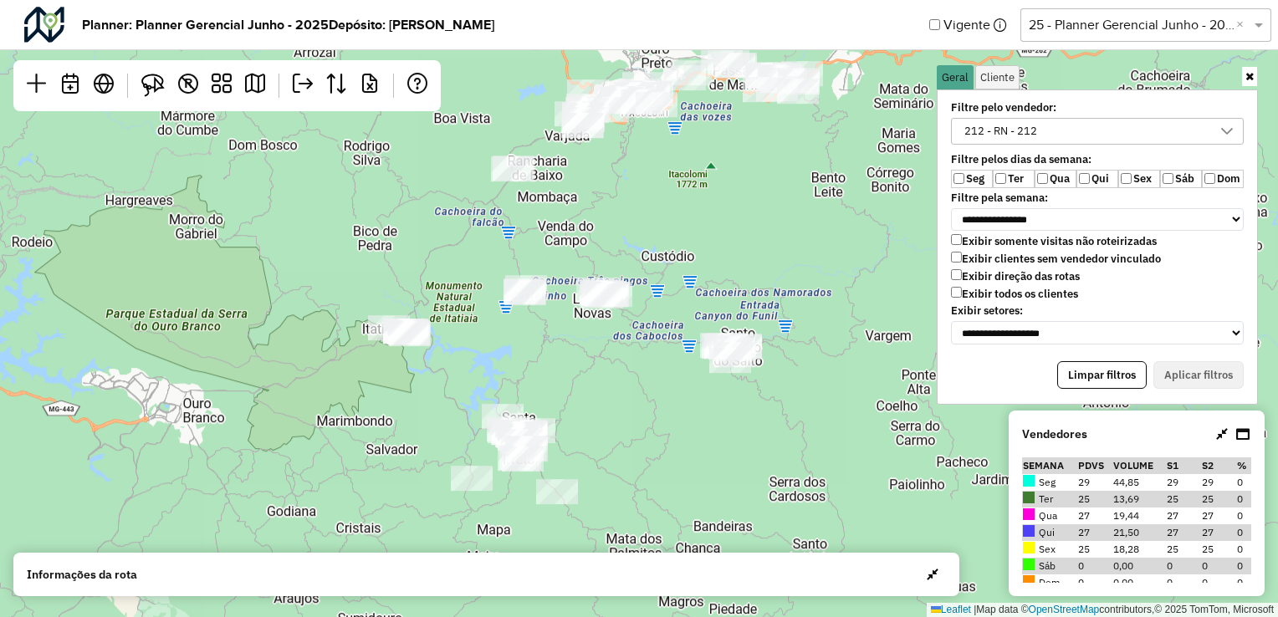
drag, startPoint x: 542, startPoint y: 344, endPoint x: 576, endPoint y: 349, distance: 34.7
click at [576, 349] on div "Leaflet | Map data © OpenStreetMap contributors,© 2025 TomTom, Microsoft" at bounding box center [639, 308] width 1278 height 617
click at [155, 87] on img at bounding box center [152, 85] width 23 height 23
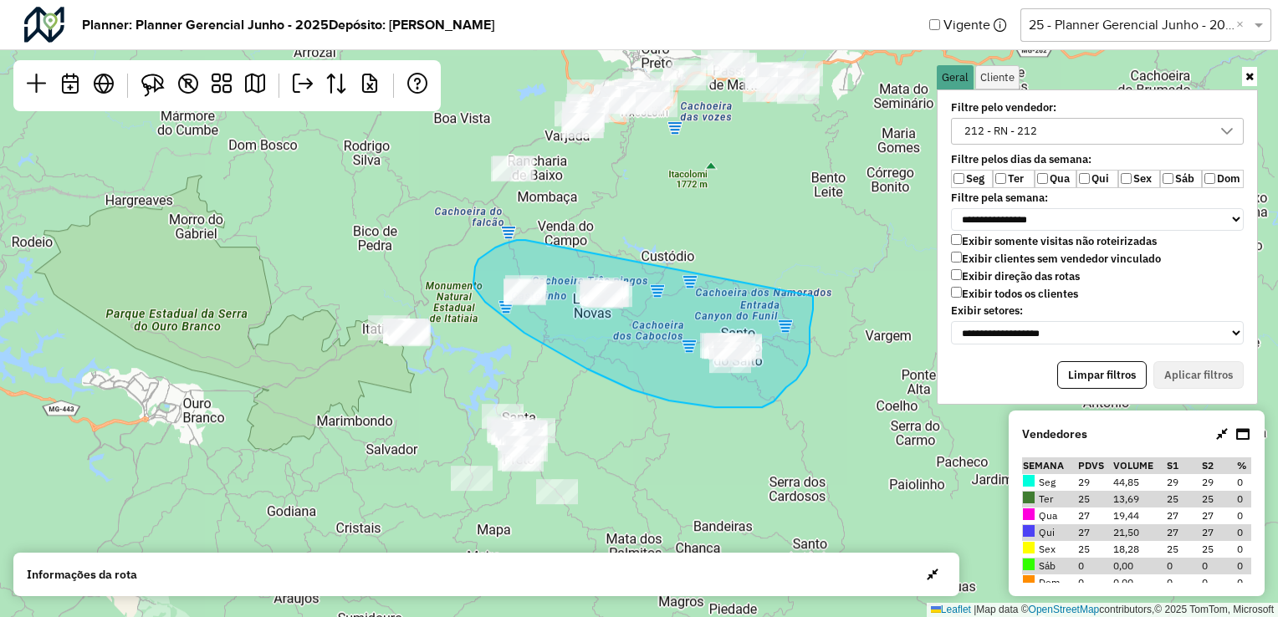
drag, startPoint x: 515, startPoint y: 241, endPoint x: 814, endPoint y: 296, distance: 303.6
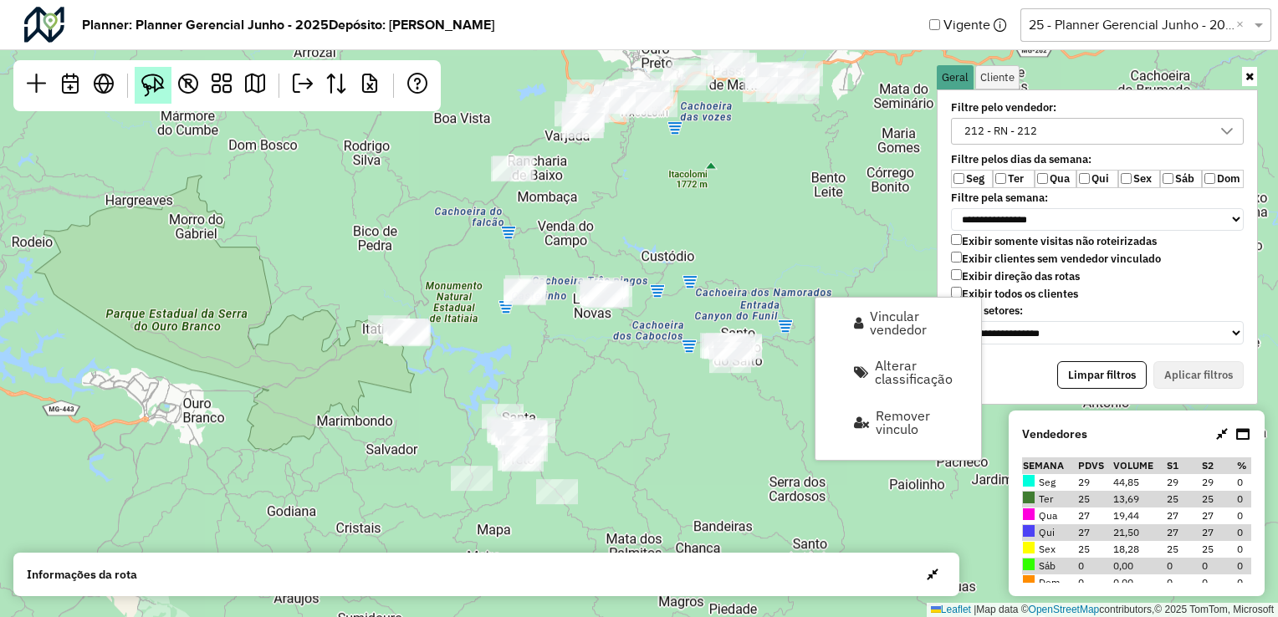
click at [154, 82] on img at bounding box center [152, 85] width 23 height 23
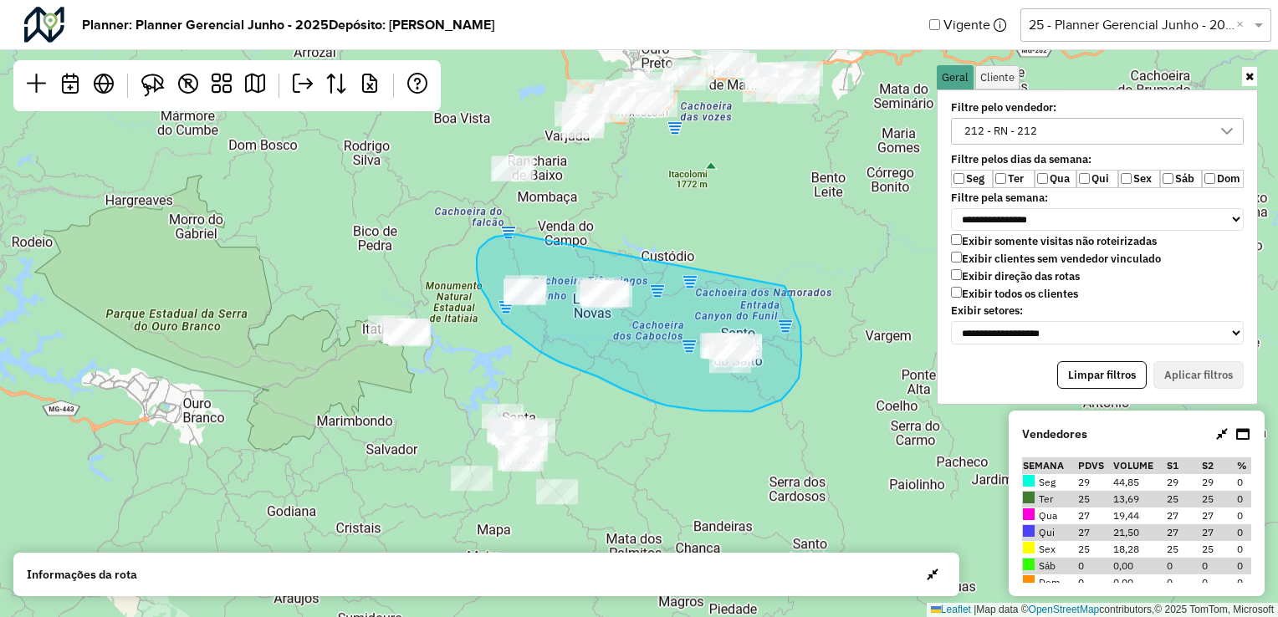
drag, startPoint x: 515, startPoint y: 234, endPoint x: 784, endPoint y: 286, distance: 273.4
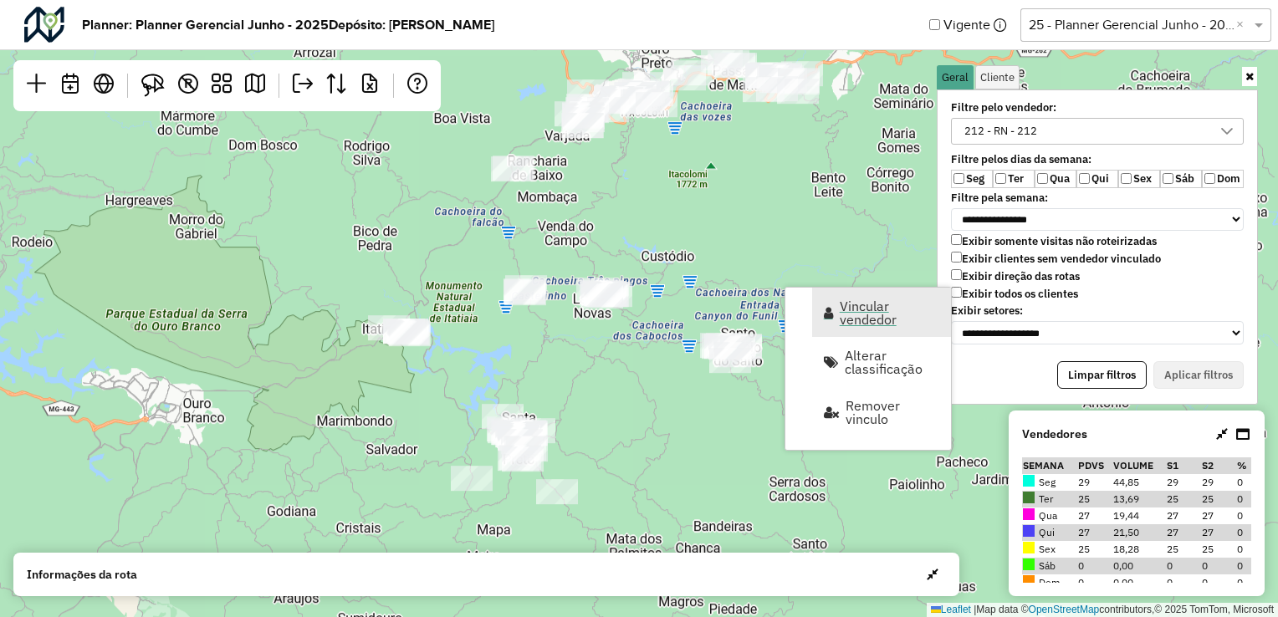
click at [846, 316] on span "Vincular vendedor" at bounding box center [890, 312] width 100 height 27
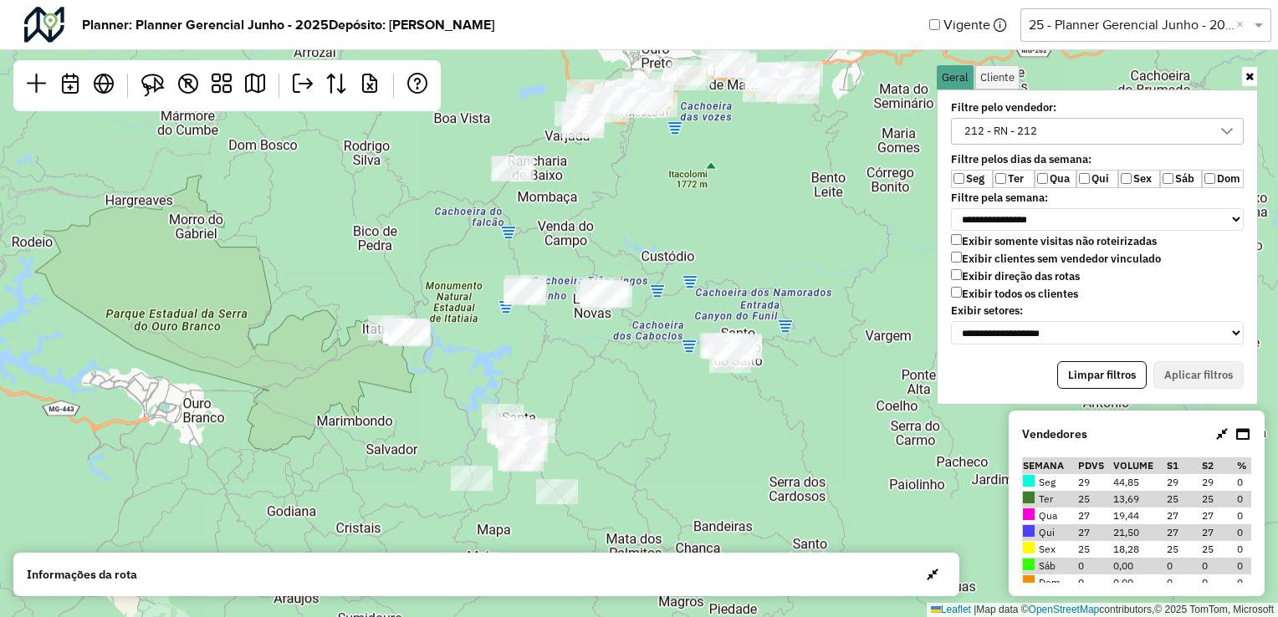
select select "*******"
select select "*"
select select "*******"
select select "*"
select select "*******"
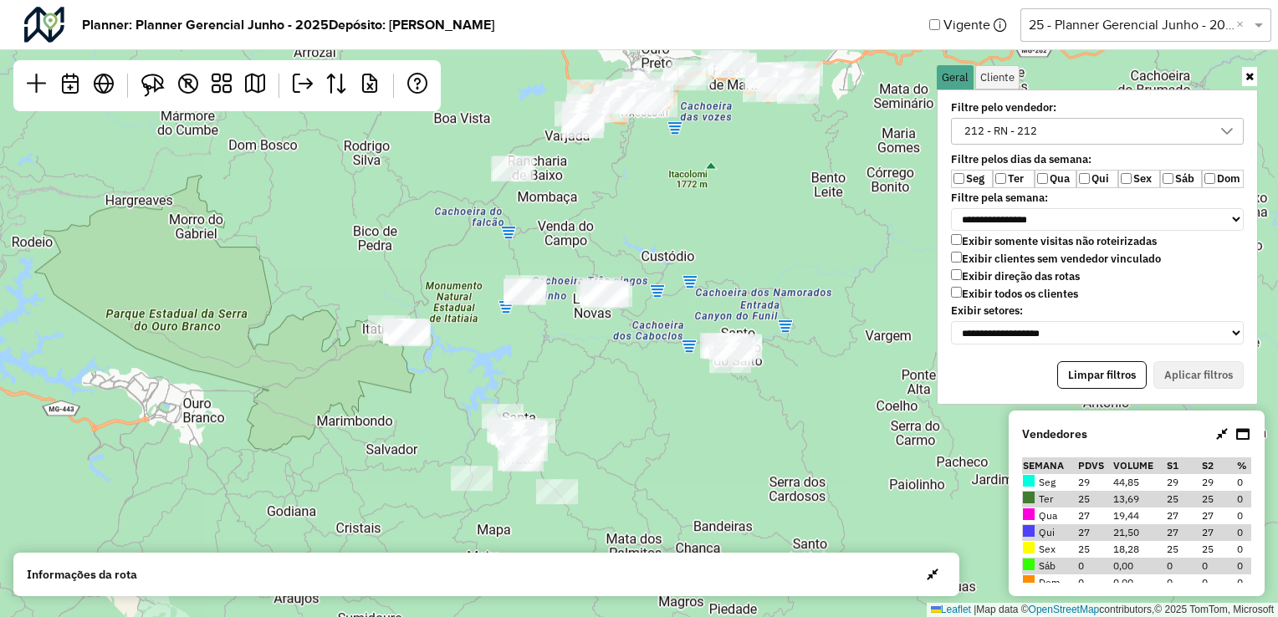
select select "*"
select select "*******"
select select "*"
select select "*******"
select select "*"
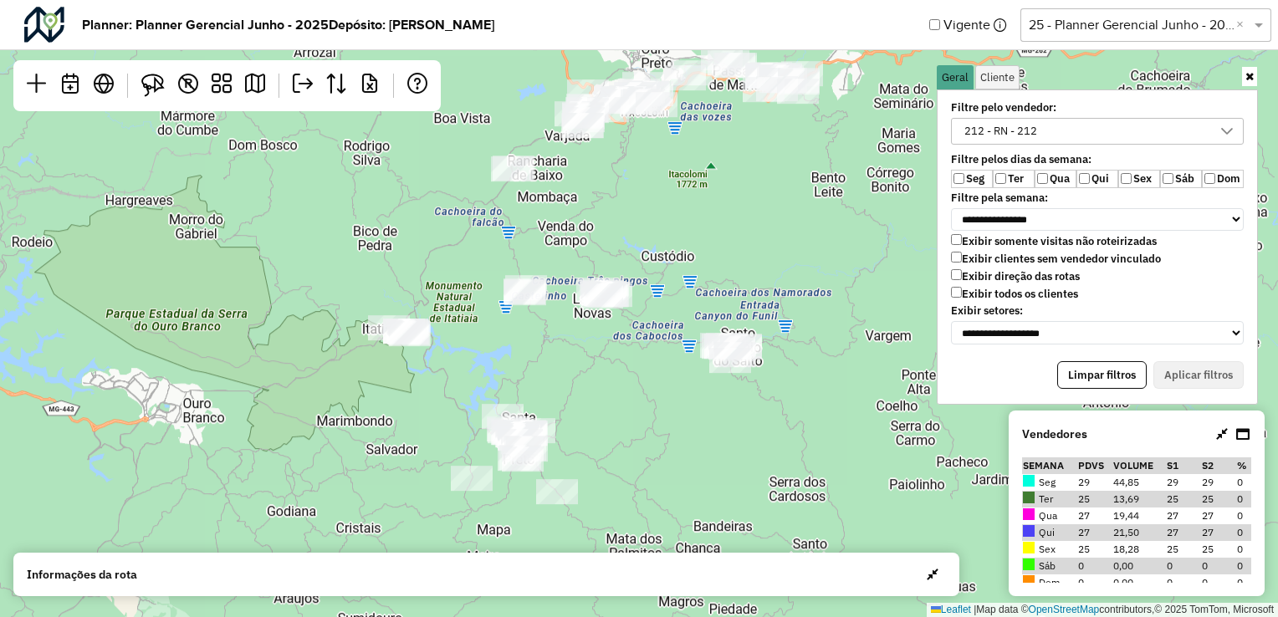
select select "*******"
select select "*"
select select "*******"
select select "*"
select select "*******"
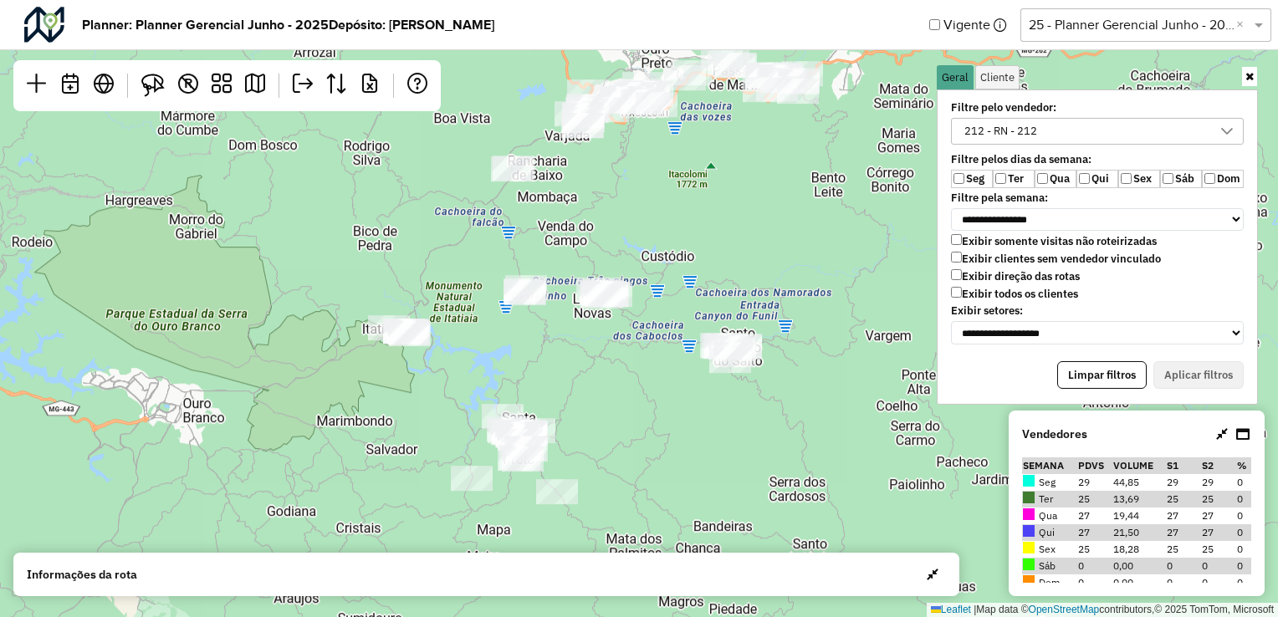
select select "*"
select select "*******"
select select "*"
select select "*******"
select select "*"
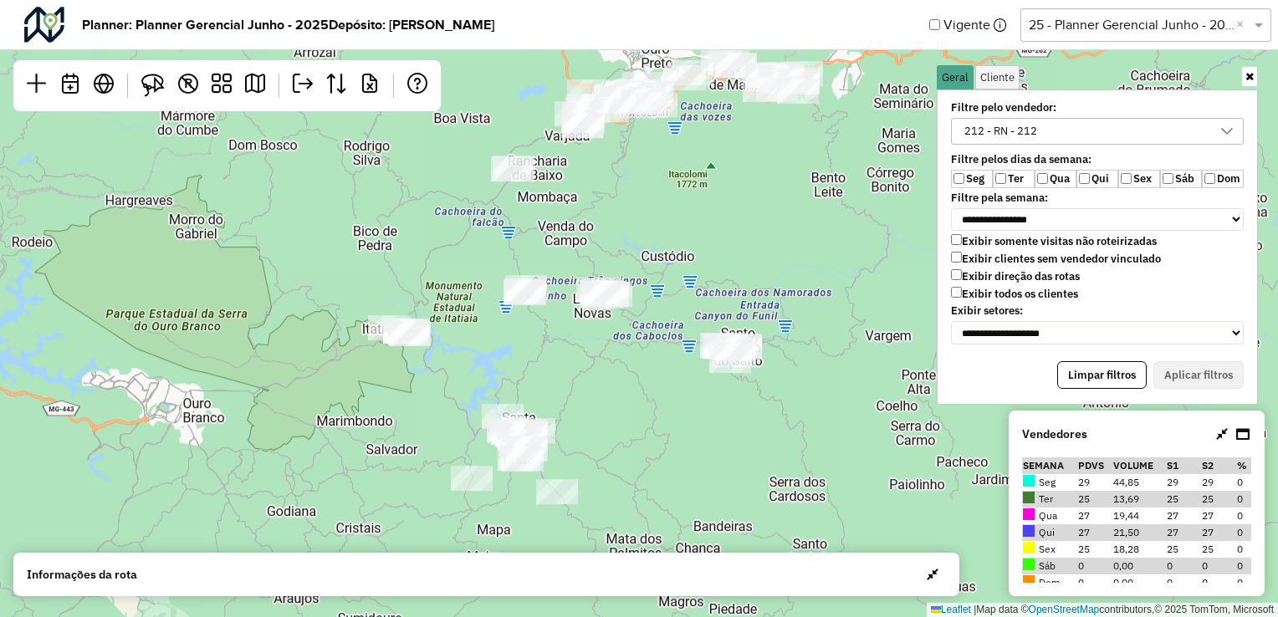
select select "*******"
select select "*"
select select "*******"
select select "*"
select select "*******"
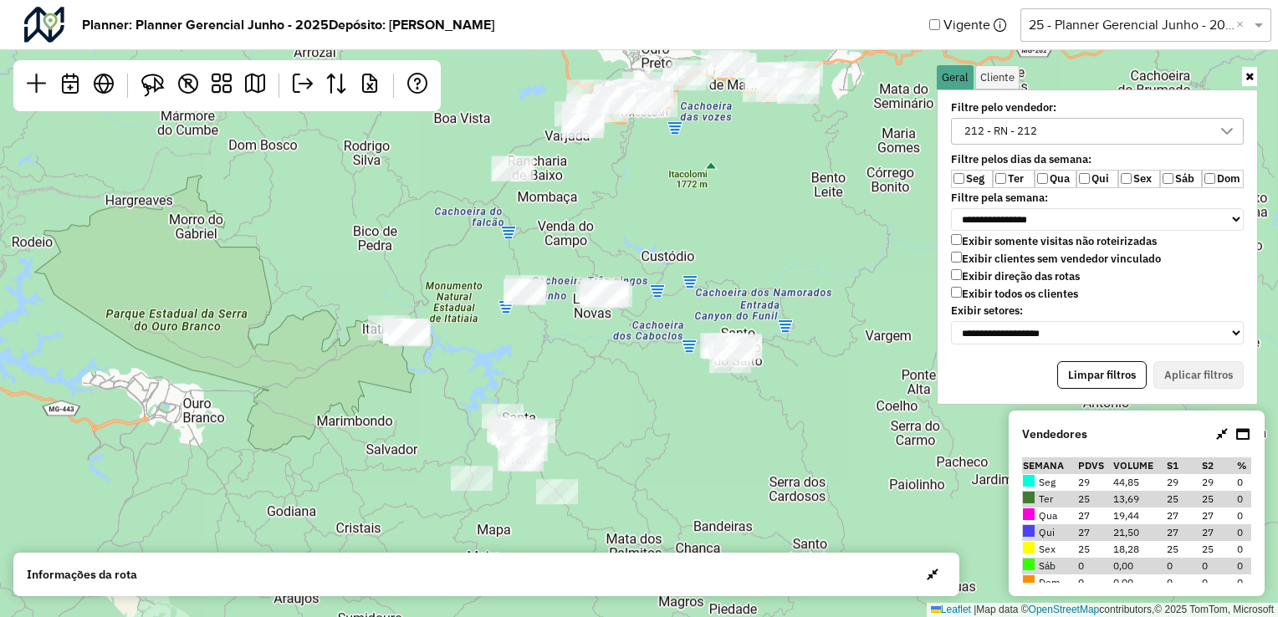
select select "*"
select select "*******"
select select "*"
select select "*******"
select select "*"
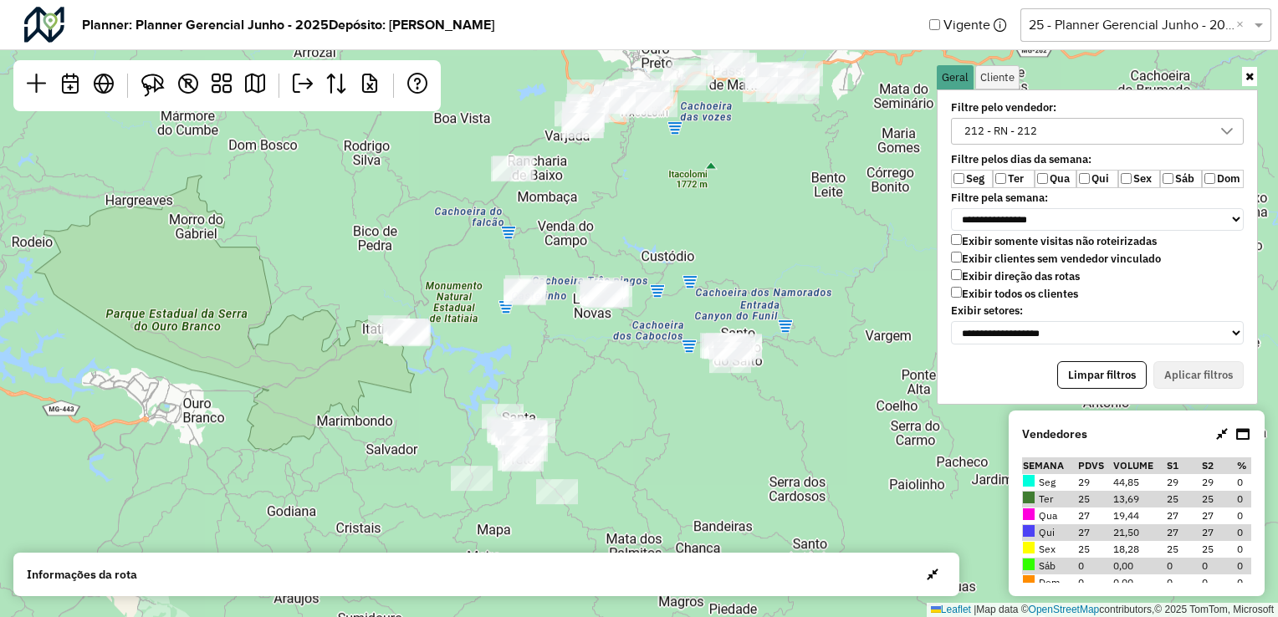
select select "*******"
select select "*"
select select "*******"
select select "*"
select select "*******"
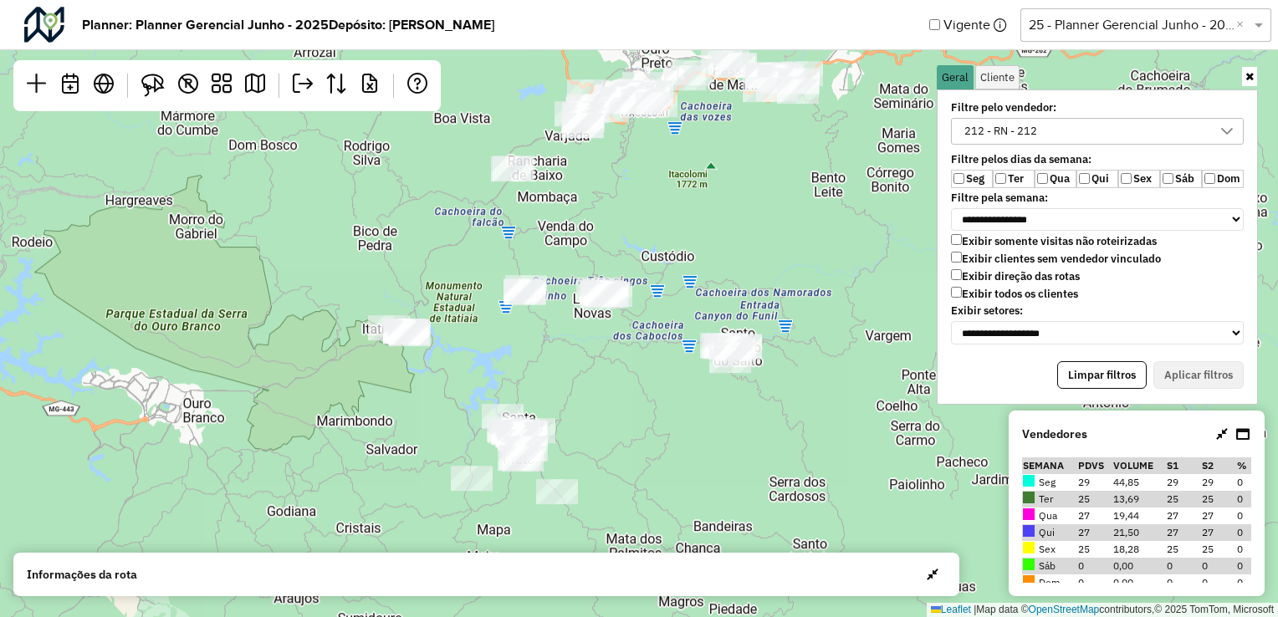
select select "*"
select select "*******"
select select "*"
select select "*******"
select select "*"
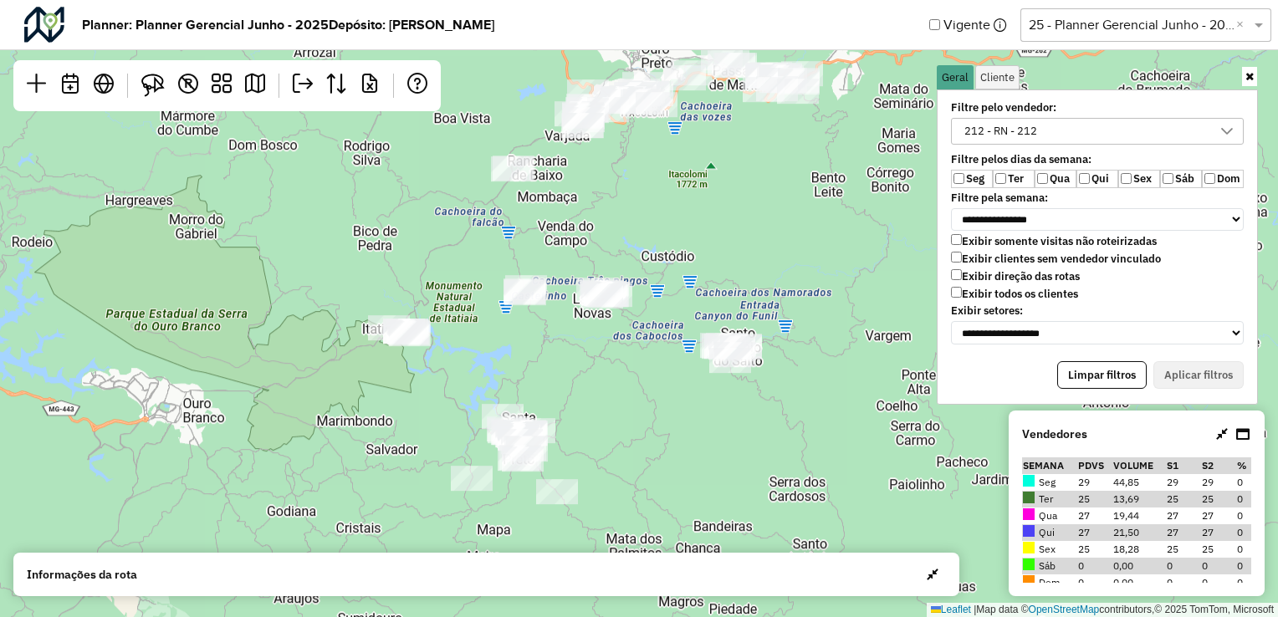
select select "*******"
select select "*"
select select "*******"
select select "*"
select select "*******"
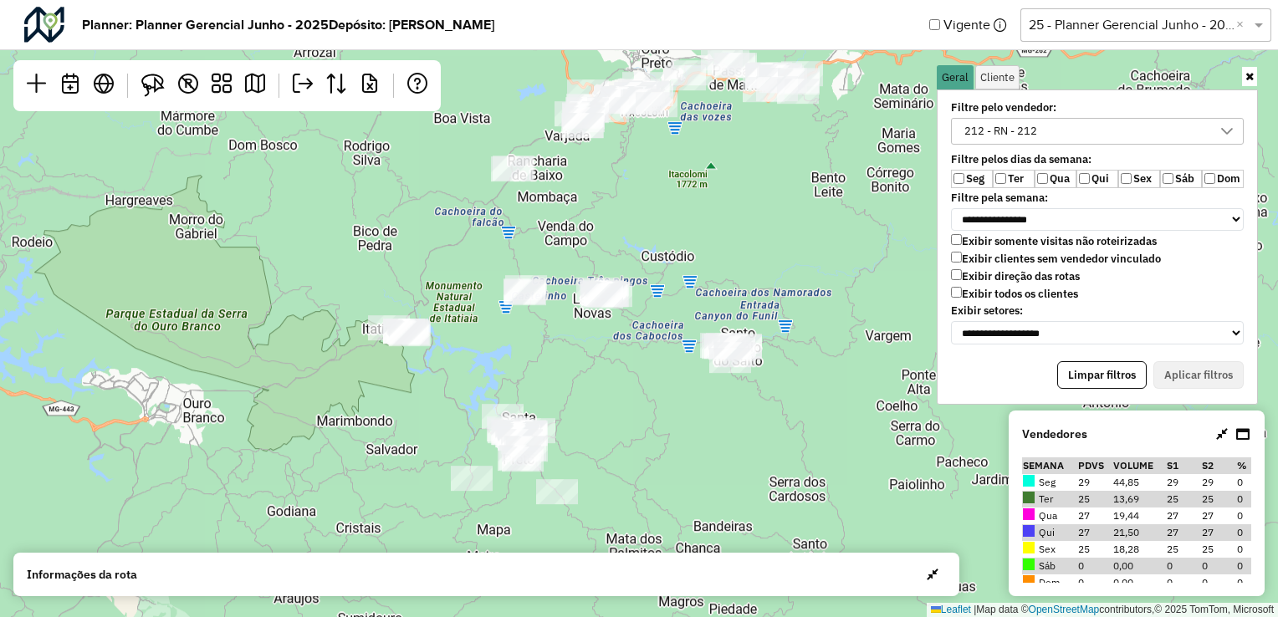
select select "*"
select select "*******"
select select "*"
select select "*******"
select select "*"
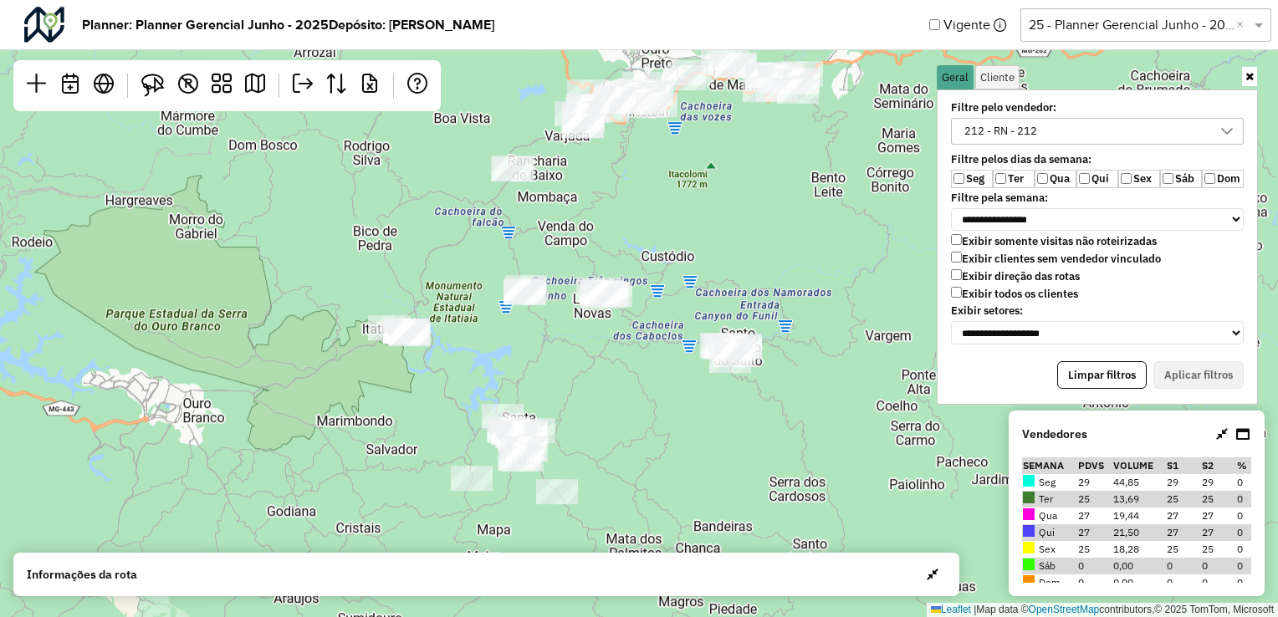
select select "*******"
select select "*"
select select "*******"
select select "*"
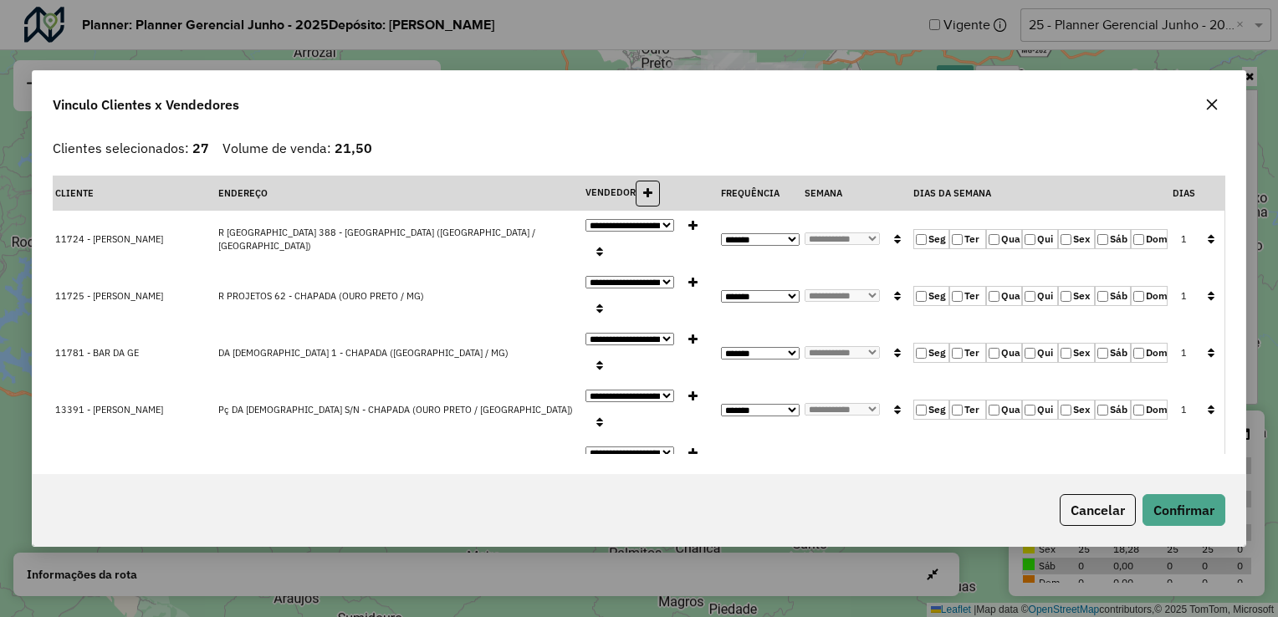
click at [1034, 237] on label "Qui" at bounding box center [1040, 239] width 36 height 20
click at [994, 240] on label "Qua" at bounding box center [1004, 239] width 36 height 20
click at [999, 297] on label "Qua" at bounding box center [1004, 296] width 36 height 20
click at [997, 350] on label "Qua" at bounding box center [1004, 353] width 36 height 20
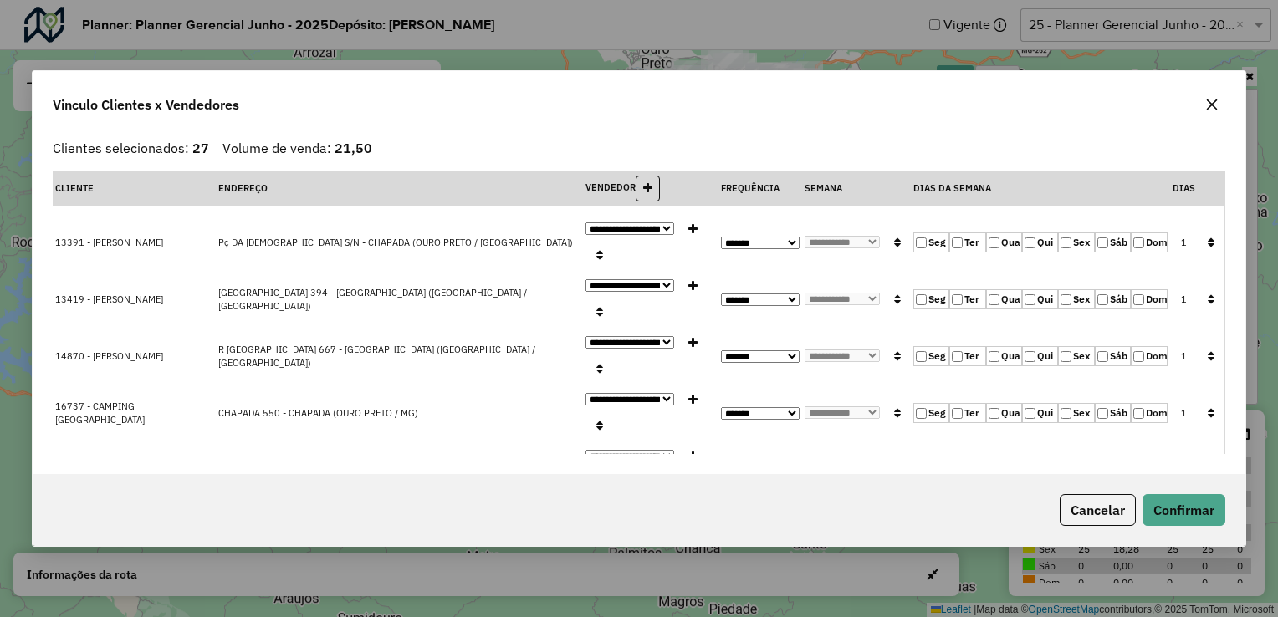
scroll to position [84, 0]
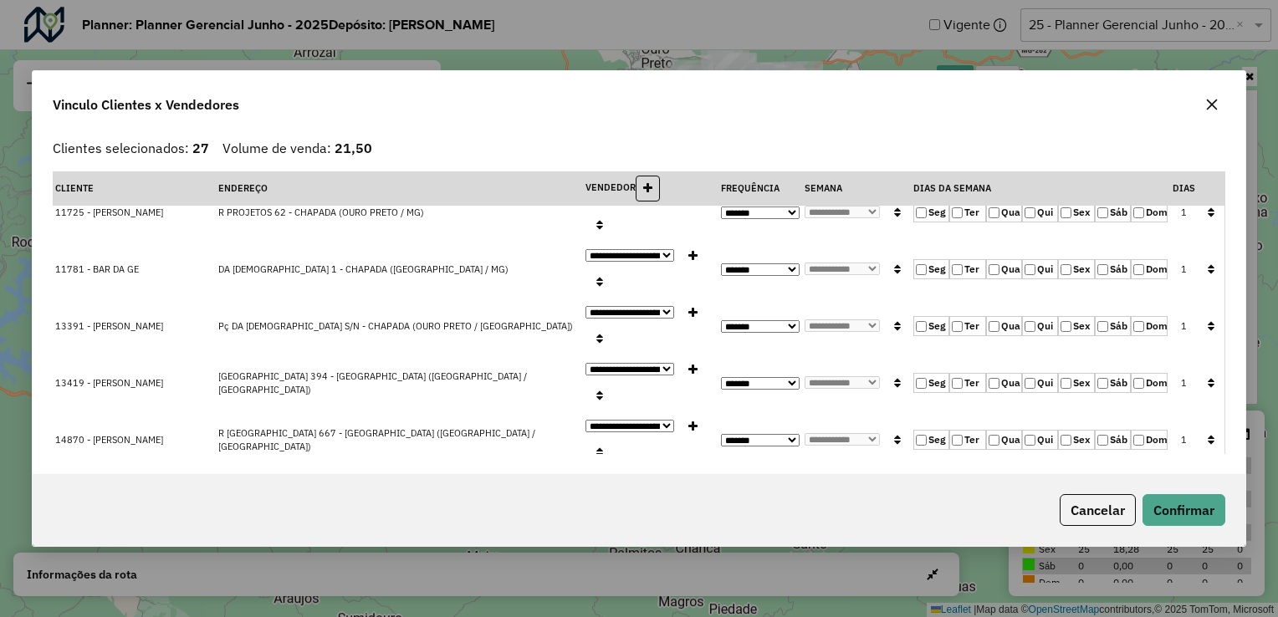
click at [1208, 269] on icon "button" at bounding box center [1211, 269] width 7 height 12
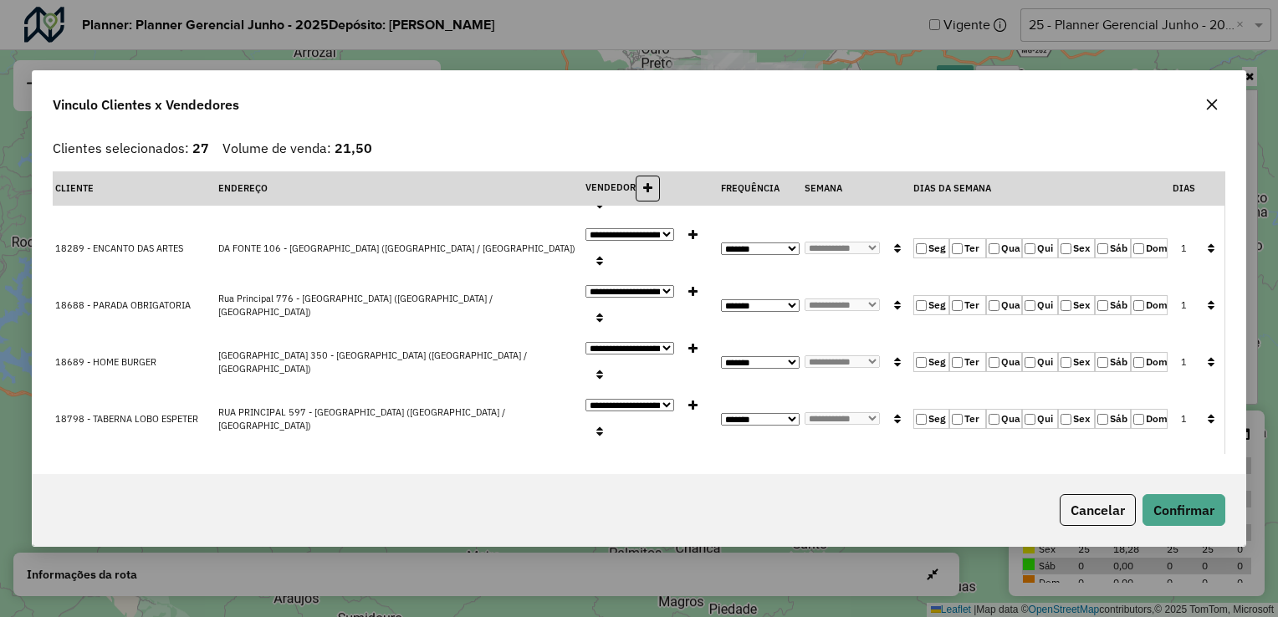
scroll to position [1087, 0]
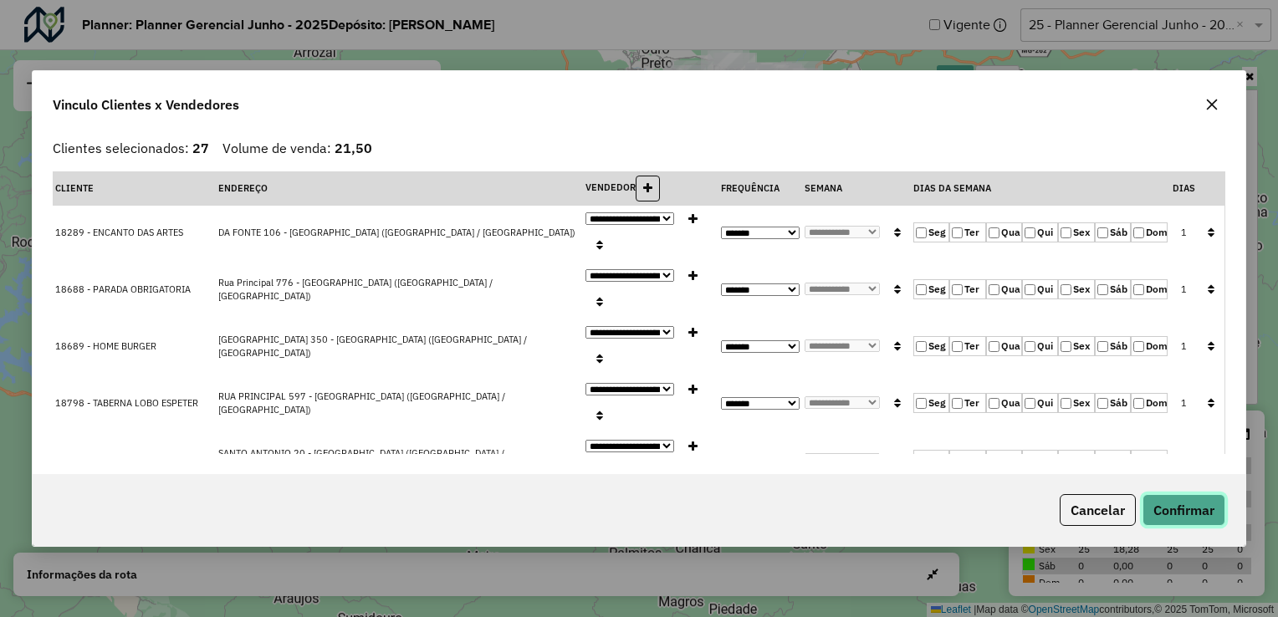
click at [1180, 503] on button "Confirmar" at bounding box center [1183, 510] width 83 height 32
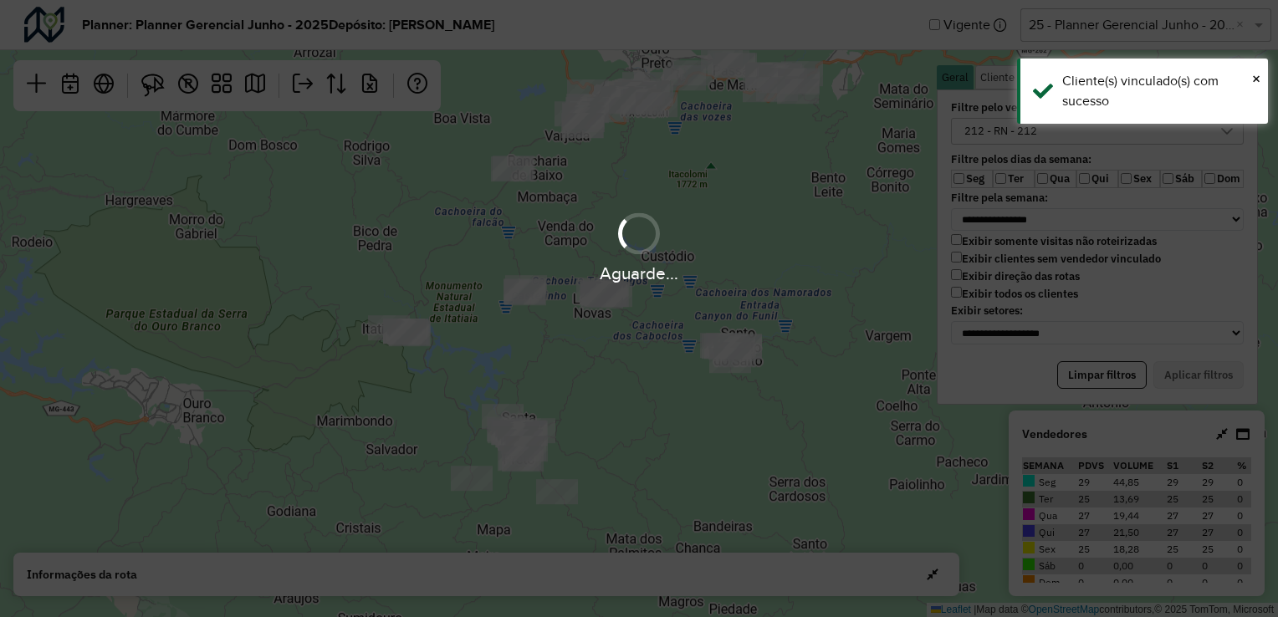
scroll to position [0, 0]
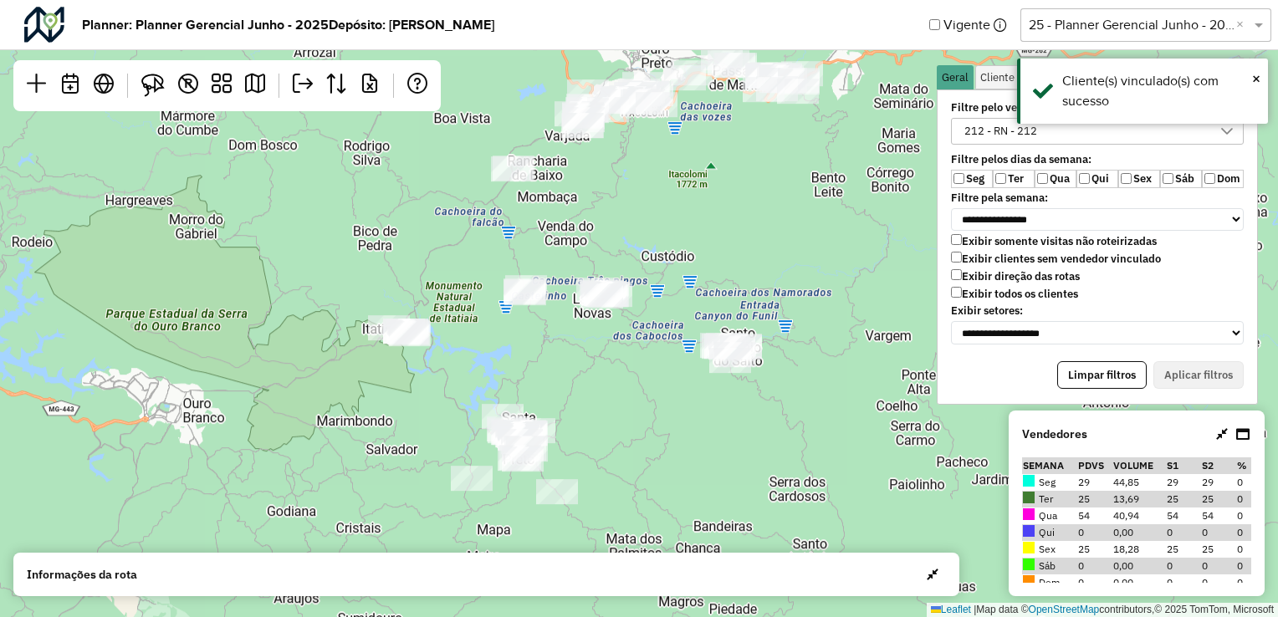
click at [1081, 517] on td "54" at bounding box center [1094, 516] width 35 height 17
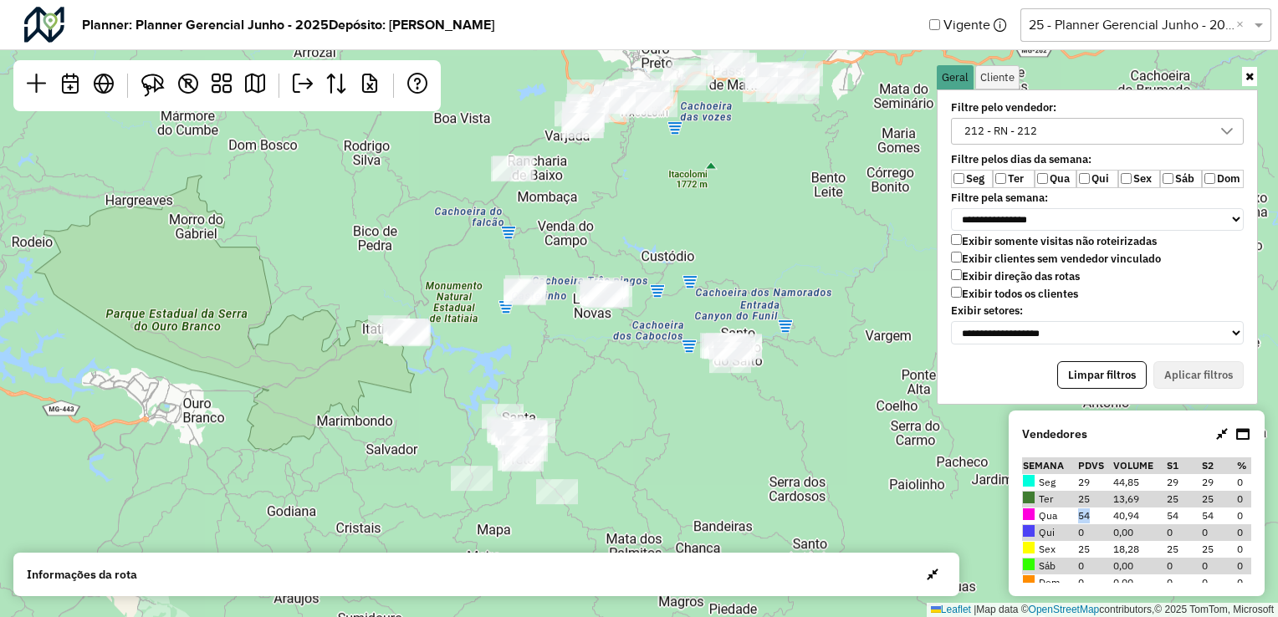
click at [1074, 530] on td "Qui" at bounding box center [1049, 532] width 54 height 17
drag, startPoint x: 1081, startPoint y: 517, endPoint x: 1050, endPoint y: 534, distance: 35.2
click at [1074, 530] on td "Qui" at bounding box center [1049, 532] width 54 height 17
click at [969, 175] on label "Seg" at bounding box center [972, 179] width 42 height 18
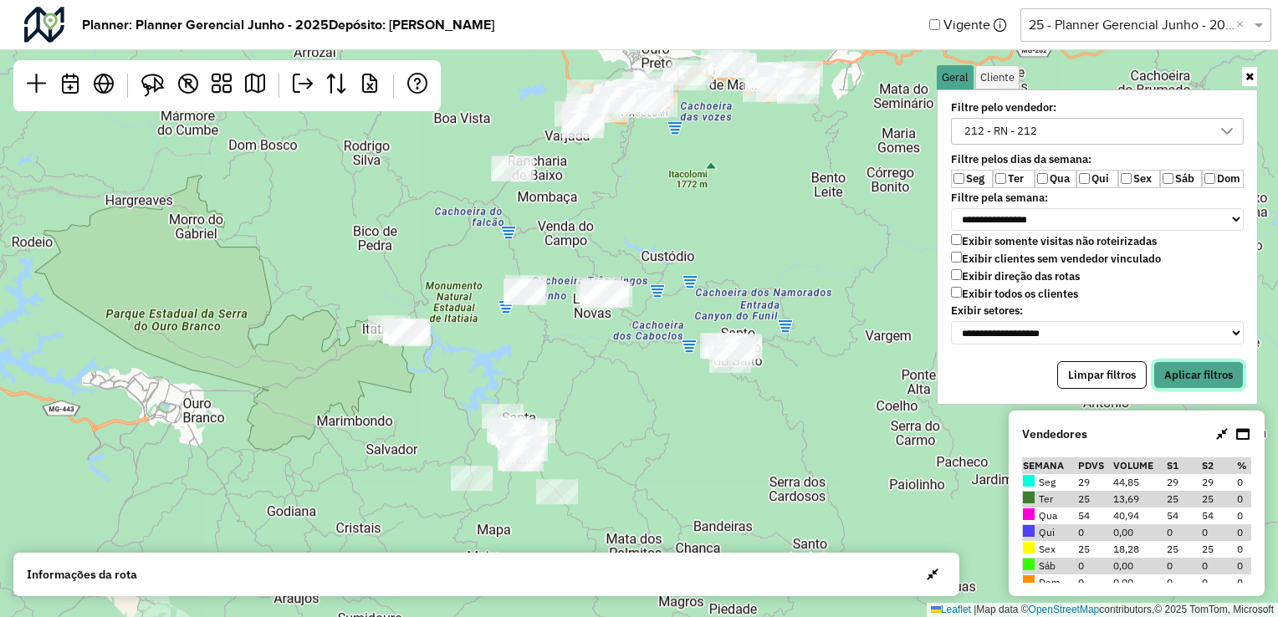
click at [1204, 380] on button "Aplicar filtros" at bounding box center [1198, 375] width 90 height 28
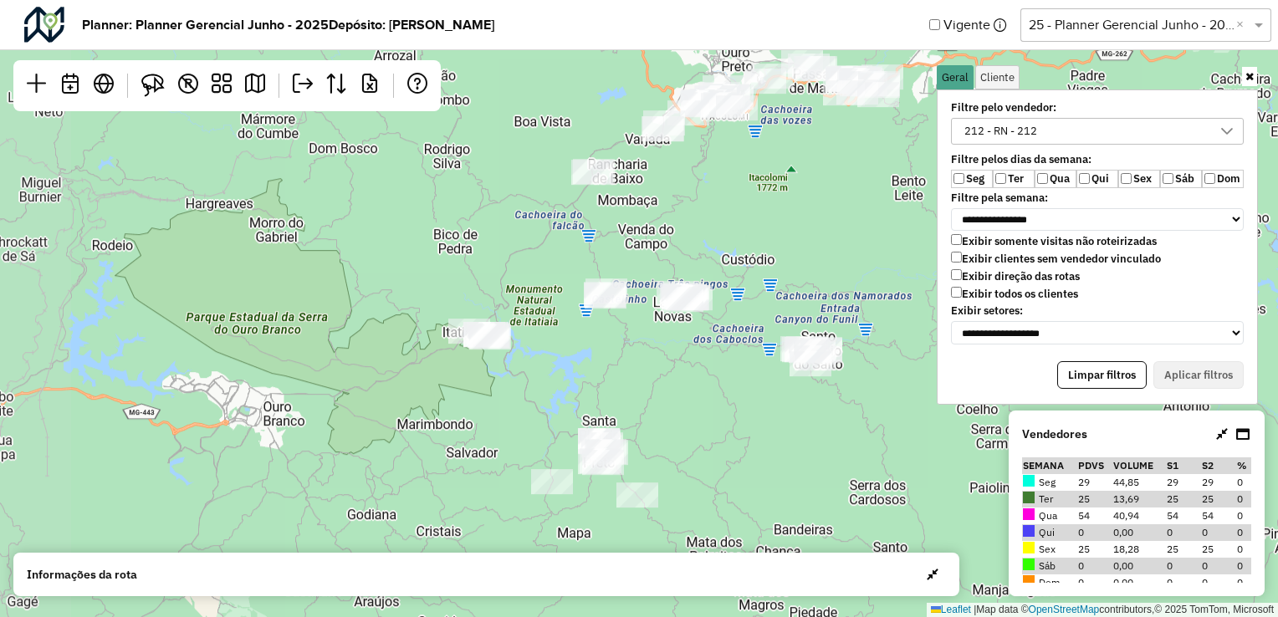
drag, startPoint x: 505, startPoint y: 222, endPoint x: 583, endPoint y: 225, distance: 77.8
click at [589, 226] on div "Leaflet | Map data © OpenStreetMap contributors,© 2025 TomTom, Microsoft" at bounding box center [639, 308] width 1278 height 617
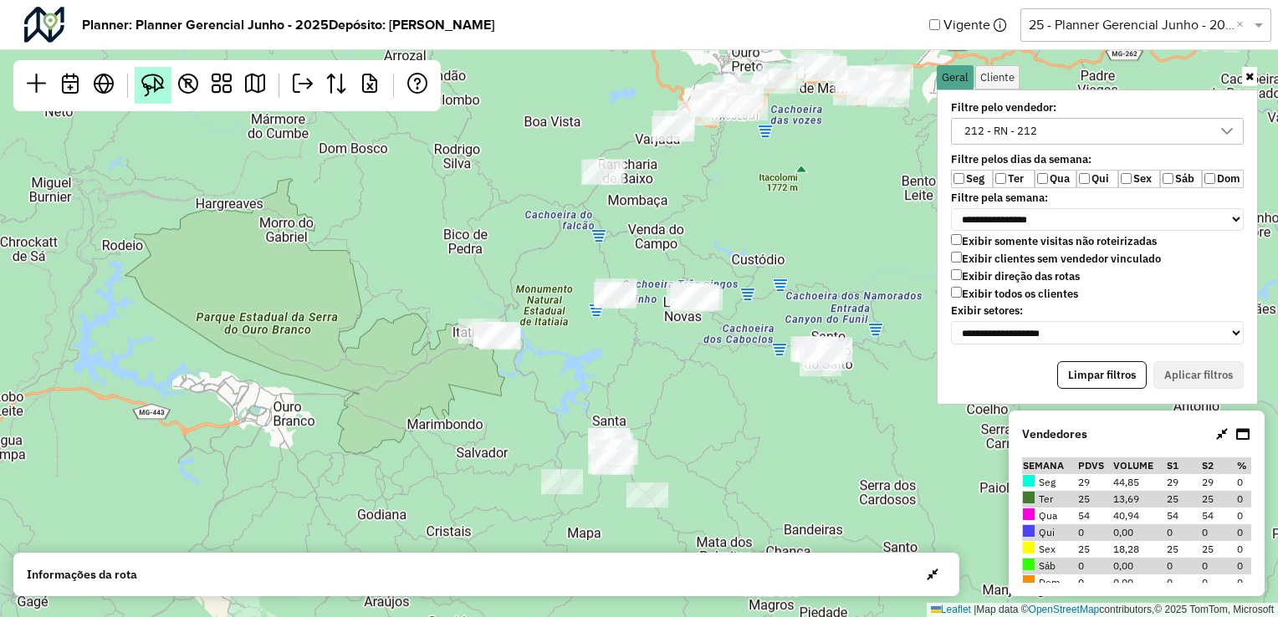
click at [159, 82] on img at bounding box center [152, 85] width 23 height 23
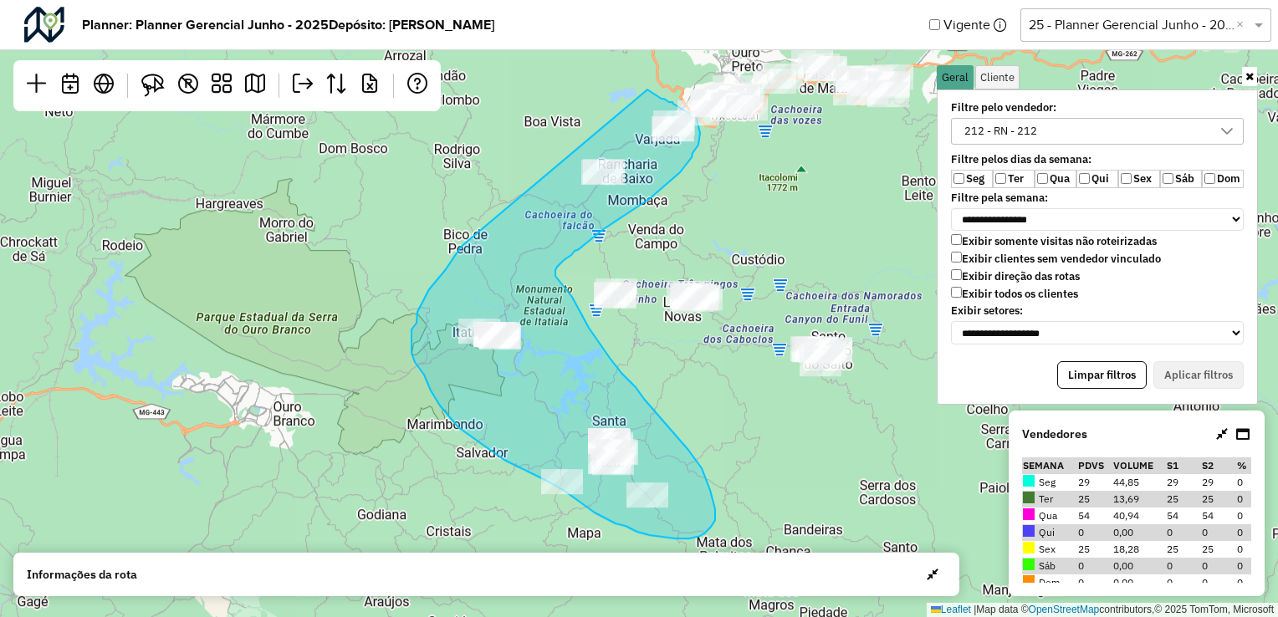
drag, startPoint x: 653, startPoint y: 94, endPoint x: 461, endPoint y: 247, distance: 245.8
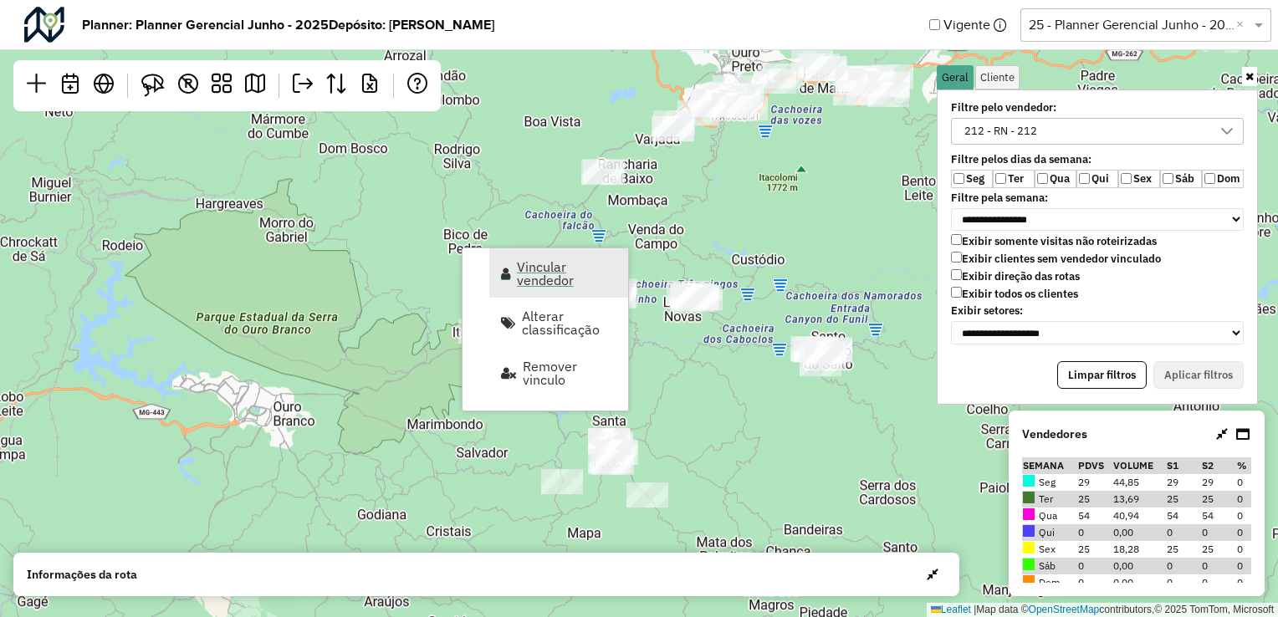
click at [522, 274] on span "Vincular vendedor" at bounding box center [567, 273] width 100 height 27
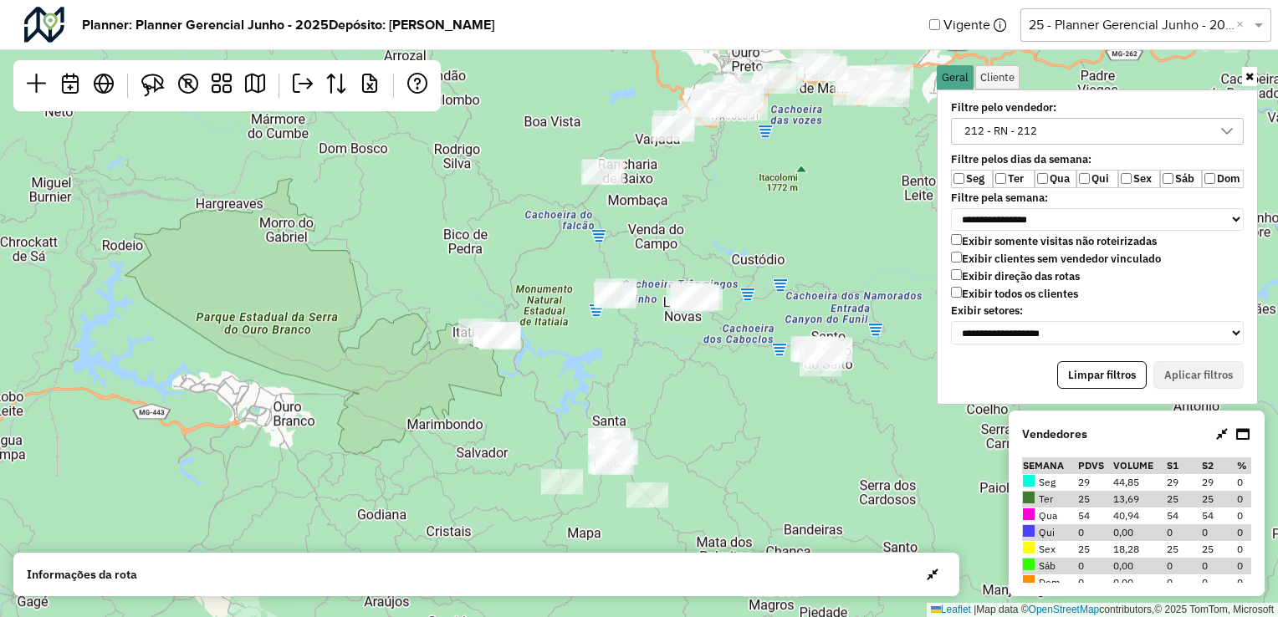
select select "*******"
select select "*"
select select "*******"
select select "*"
select select "*******"
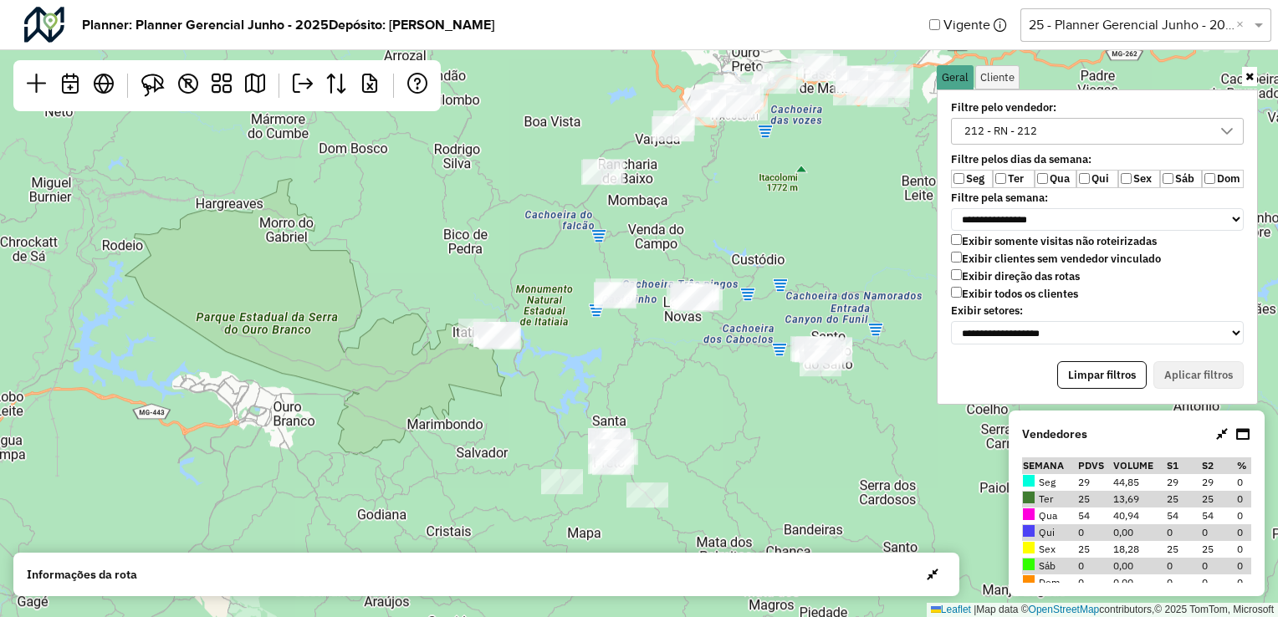
select select "*"
select select "*******"
select select "*"
select select "*******"
select select "*"
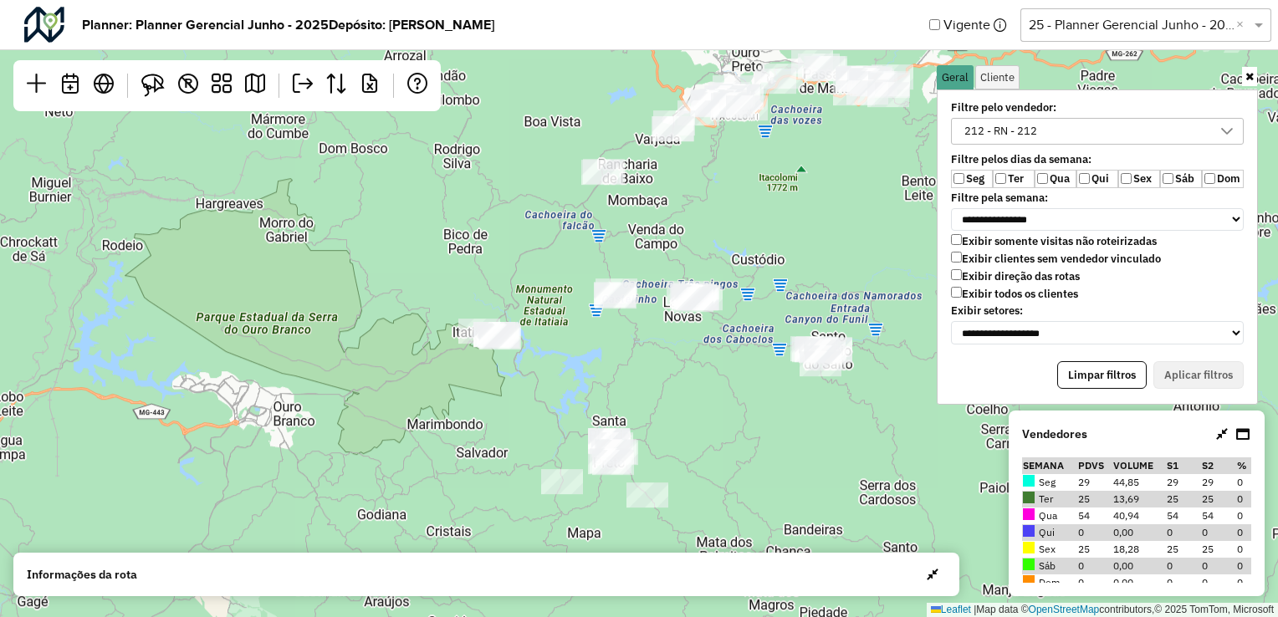
select select "*******"
select select "*"
select select "*******"
select select "*"
select select "*******"
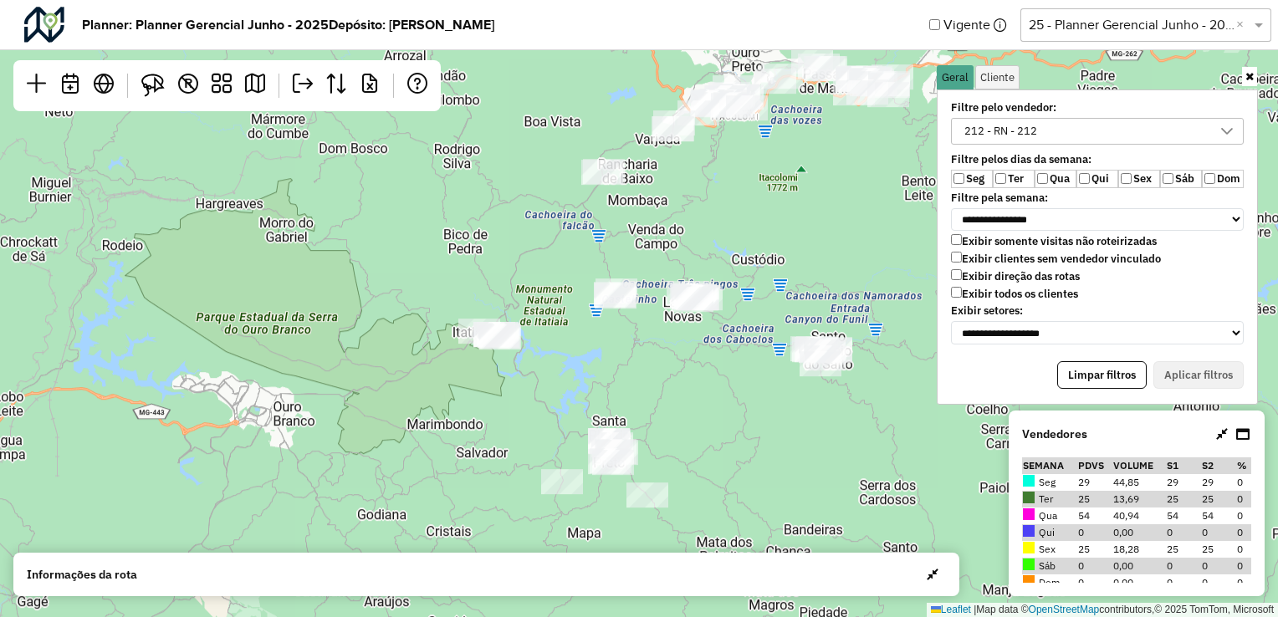
select select "*"
select select "*******"
select select "*"
select select "*******"
select select "*"
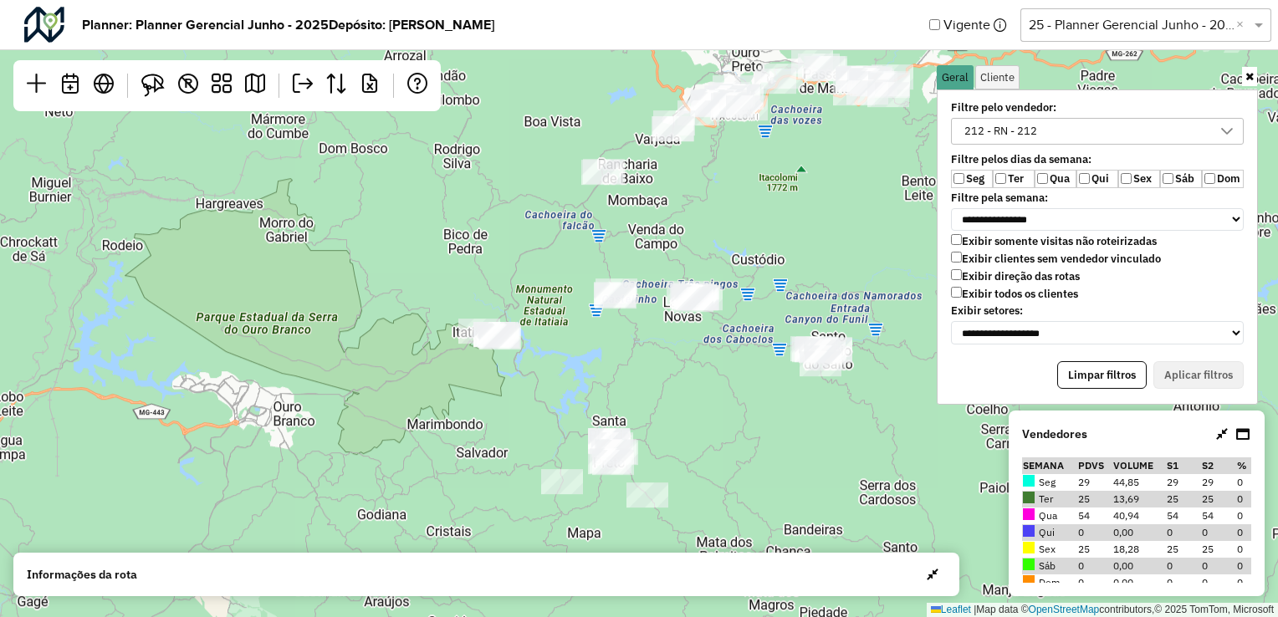
select select "*******"
select select "*"
select select "*******"
select select "*"
select select "*******"
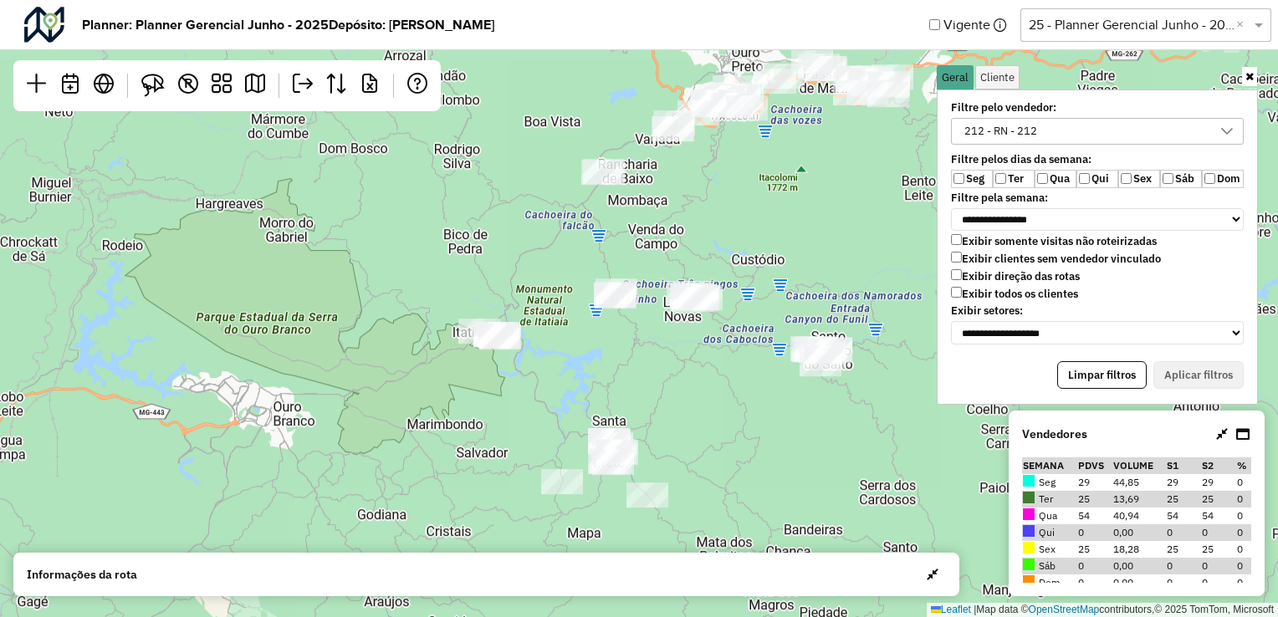
select select "*"
select select "*******"
select select "*"
select select "*******"
select select "*"
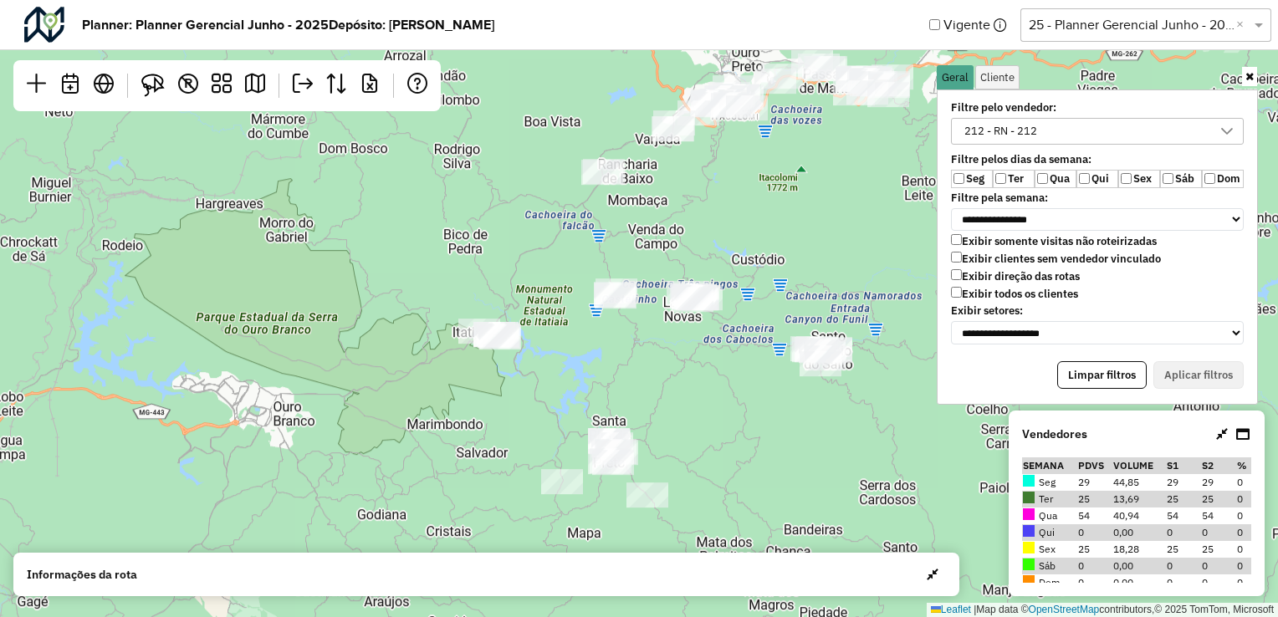
select select "*******"
select select "*"
select select "*******"
select select "*"
select select "*******"
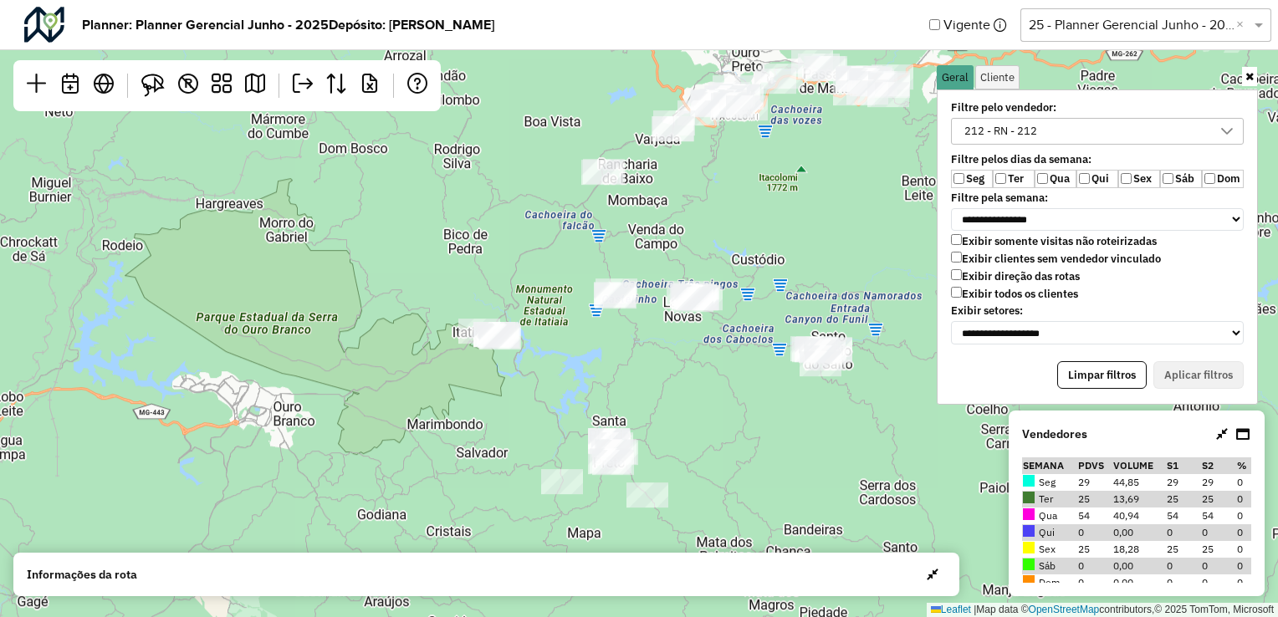
select select "*"
select select "*******"
select select "*"
select select "*******"
select select "*"
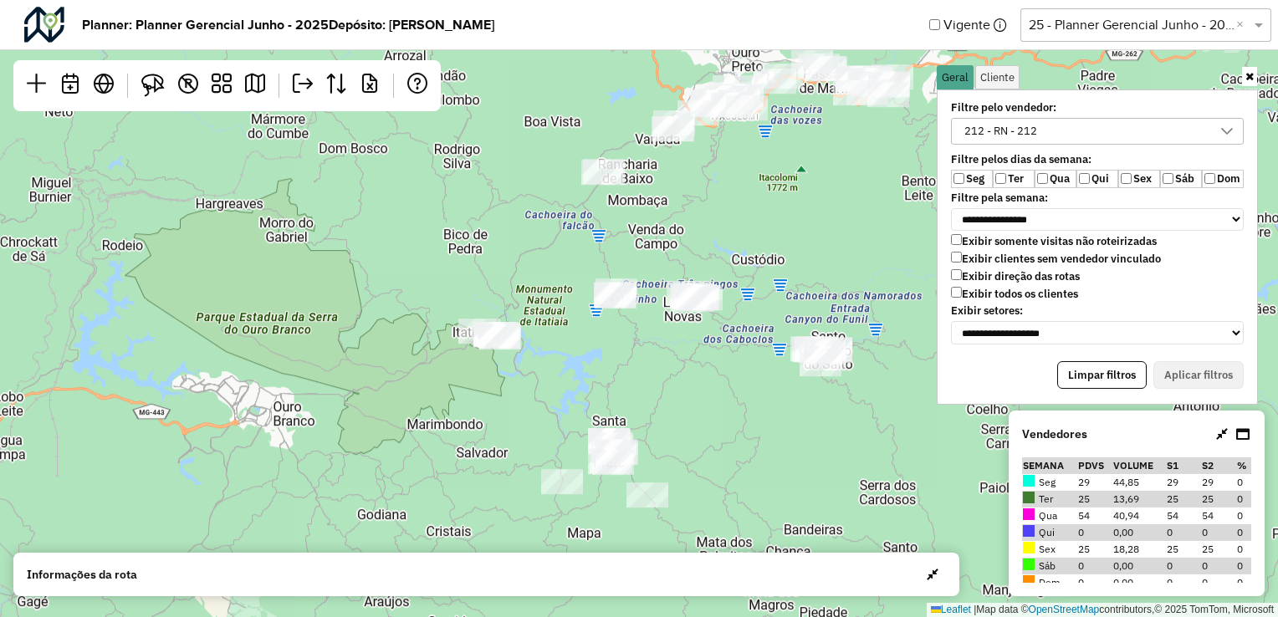
select select "*******"
select select "*"
select select "*******"
select select "*"
select select "*******"
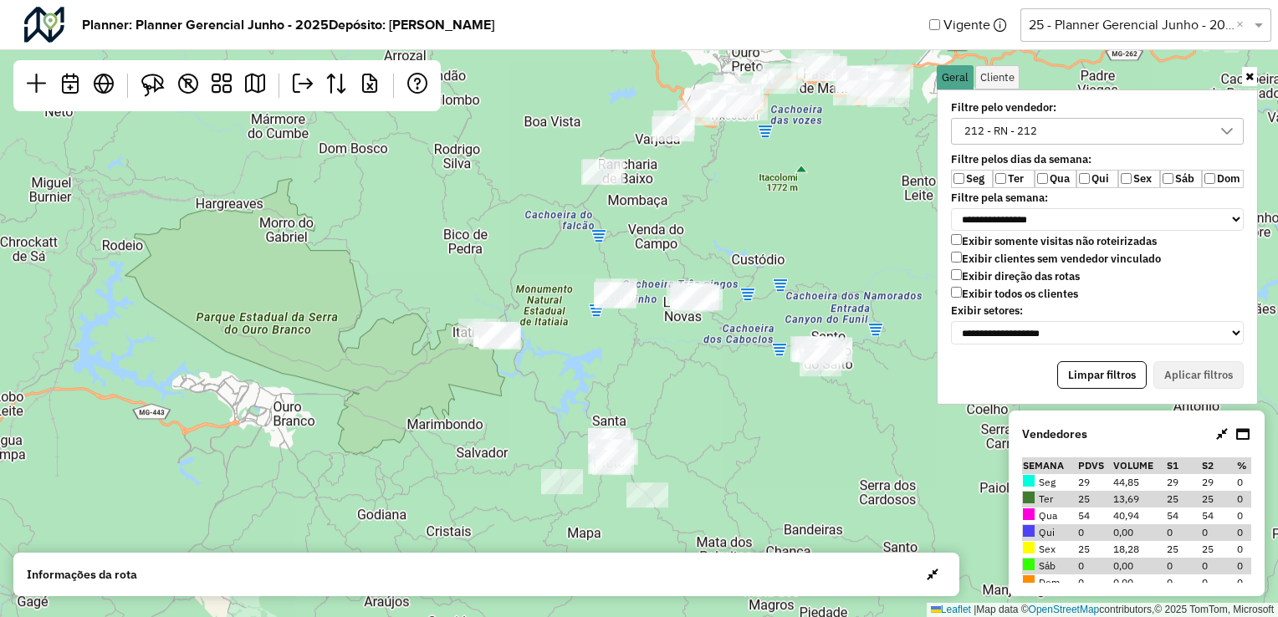
select select "*"
select select "*******"
select select "*"
select select "*******"
select select "*"
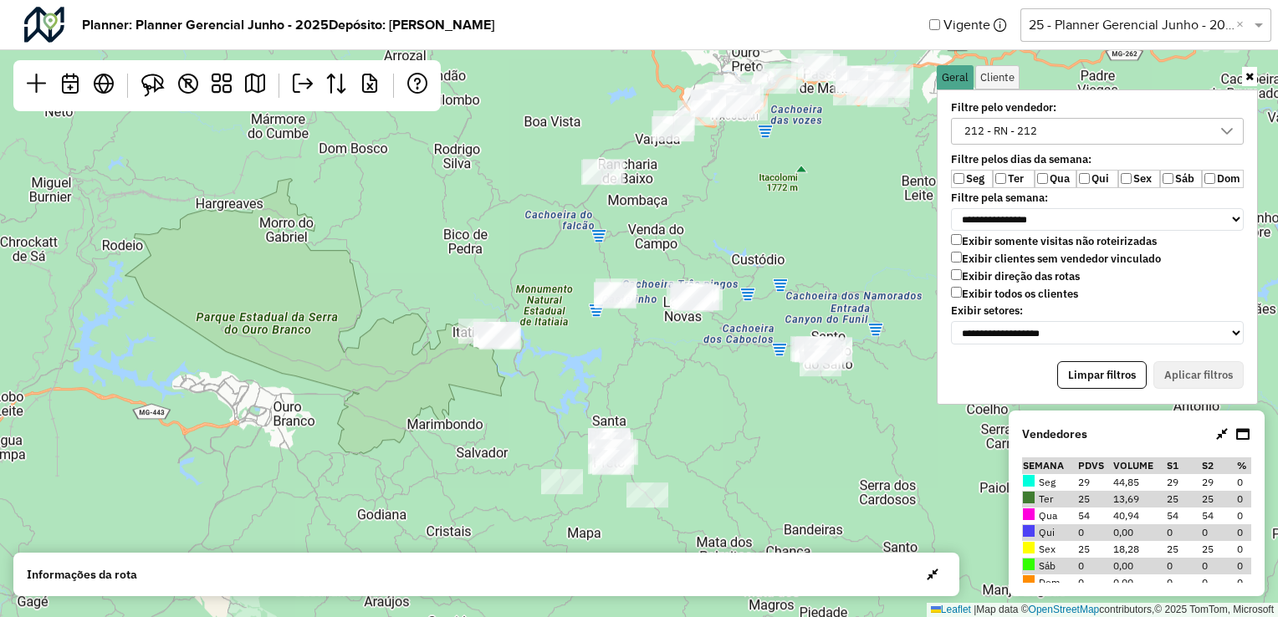
select select "*******"
select select "*"
select select "*******"
select select "*"
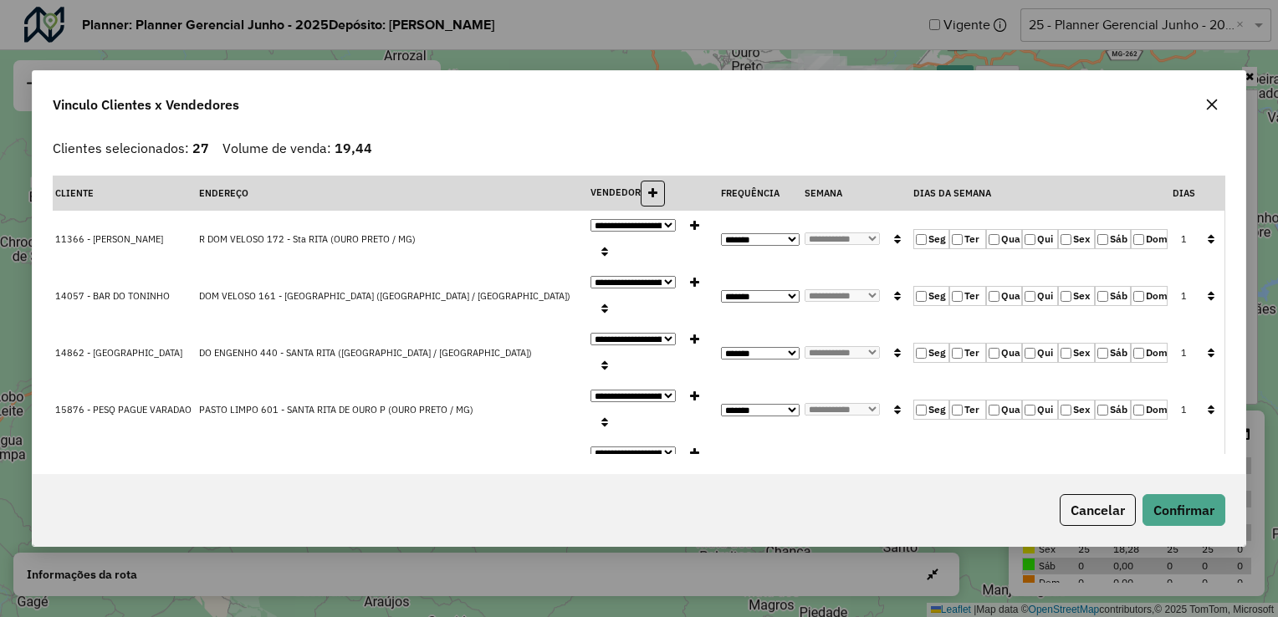
click at [1208, 233] on icon "button" at bounding box center [1211, 239] width 7 height 12
click at [1178, 507] on button "Confirmar" at bounding box center [1183, 510] width 83 height 32
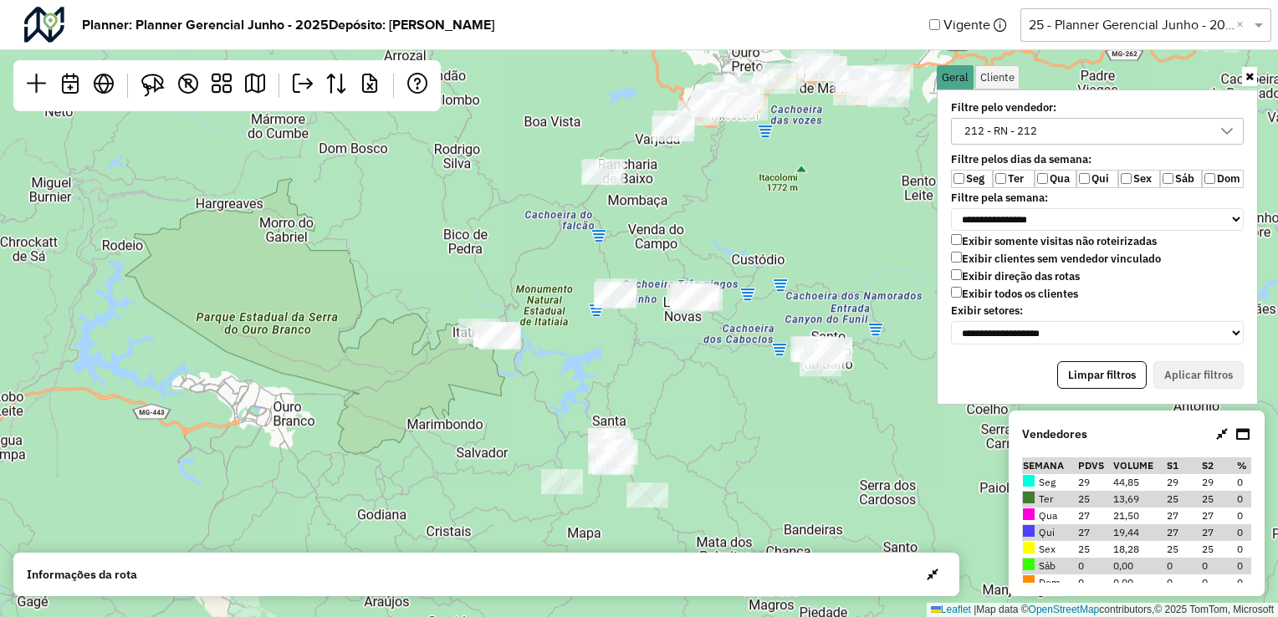
click at [1083, 518] on td "27" at bounding box center [1094, 516] width 35 height 17
drag, startPoint x: 1083, startPoint y: 518, endPoint x: 1081, endPoint y: 542, distance: 24.4
click at [1081, 542] on td "25" at bounding box center [1094, 549] width 35 height 17
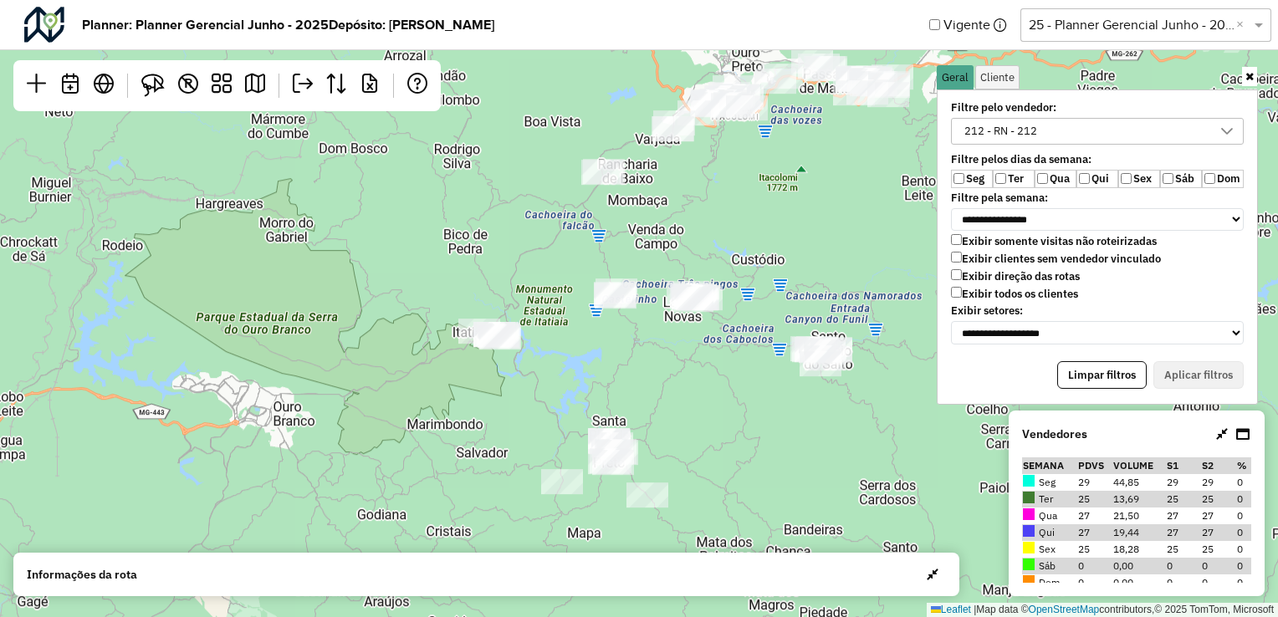
drag, startPoint x: 1081, startPoint y: 542, endPoint x: 1079, endPoint y: 534, distance: 8.5
click at [1079, 534] on td "27" at bounding box center [1094, 532] width 35 height 17
drag, startPoint x: 1079, startPoint y: 534, endPoint x: 1075, endPoint y: 524, distance: 10.9
click at [1075, 524] on tbody "Seg 29 44,85 29 29 0 Ter 25 13,69 25 25 0 Qua 27 21,50 27 27 0 Qui 27 19,44 27 …" at bounding box center [1136, 557] width 229 height 167
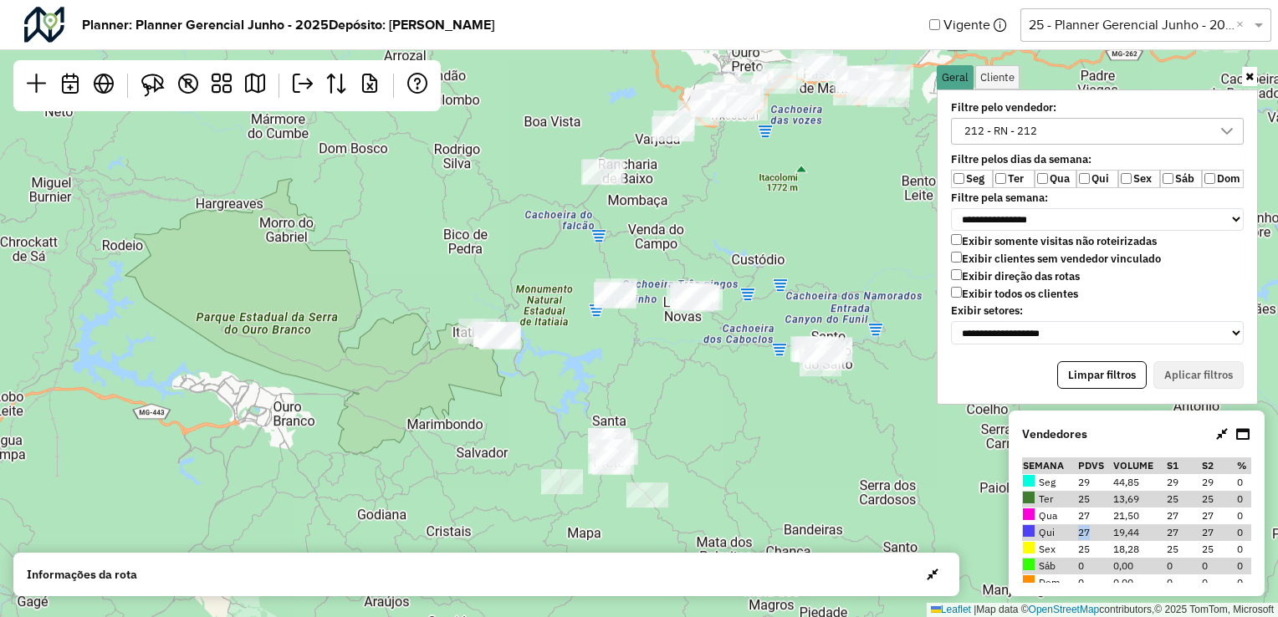
click at [1124, 502] on td "13,69" at bounding box center [1139, 499] width 54 height 17
drag, startPoint x: 1113, startPoint y: 516, endPoint x: 1135, endPoint y: 518, distance: 21.8
click at [1135, 518] on td "21,50" at bounding box center [1139, 516] width 54 height 17
click at [1119, 463] on th "Volume" at bounding box center [1139, 465] width 54 height 17
drag, startPoint x: 1118, startPoint y: 467, endPoint x: 1128, endPoint y: 487, distance: 22.4
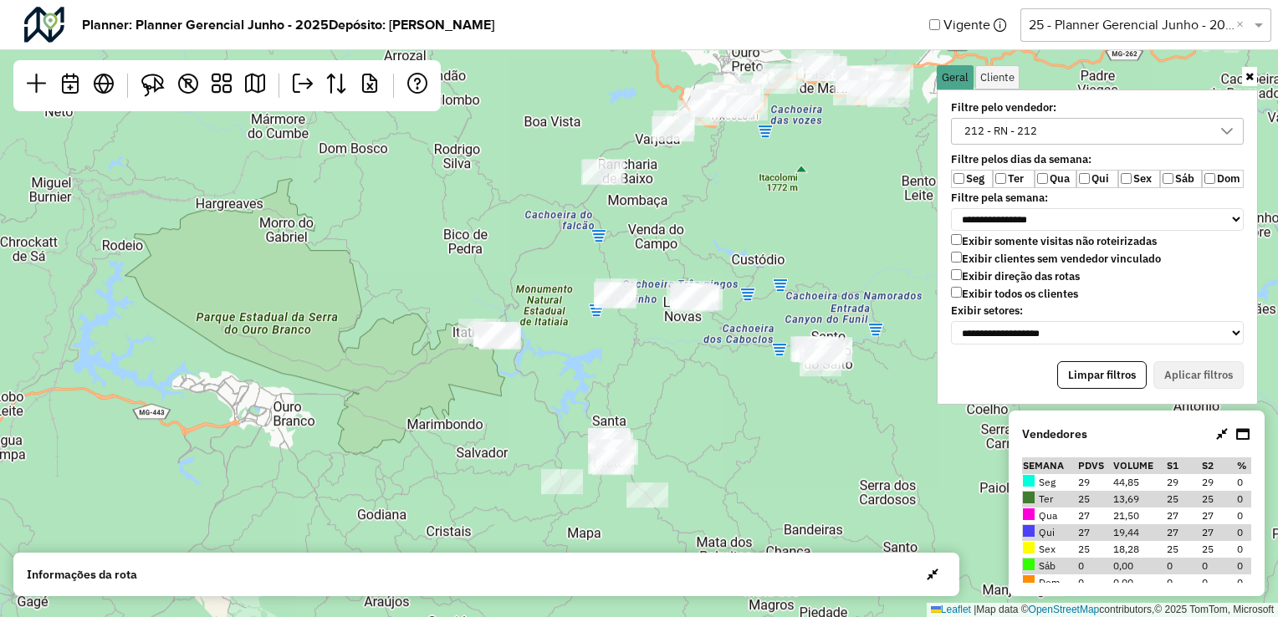
click at [1141, 470] on th "Volume" at bounding box center [1139, 465] width 54 height 17
drag, startPoint x: 1124, startPoint y: 490, endPoint x: 1119, endPoint y: 504, distance: 15.1
click at [1119, 504] on td "13,69" at bounding box center [1139, 499] width 54 height 17
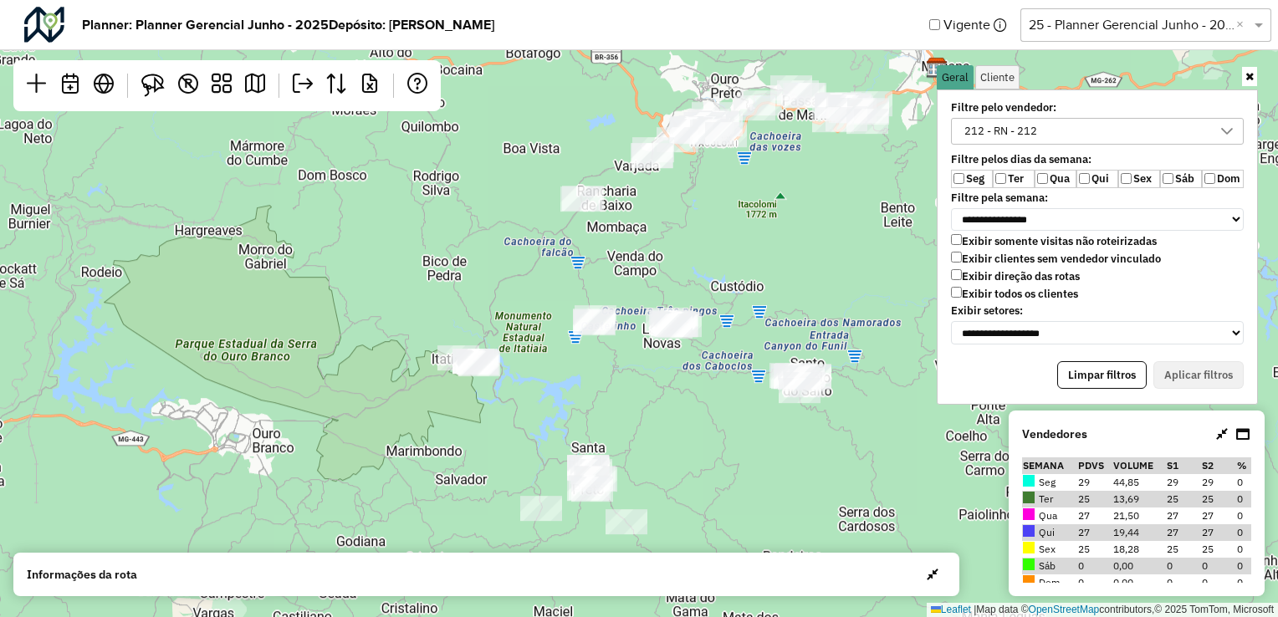
drag, startPoint x: 787, startPoint y: 258, endPoint x: 766, endPoint y: 284, distance: 33.3
click at [766, 284] on div "Leaflet | Map data © OpenStreetMap contributors,© 2025 TomTom, Microsoft" at bounding box center [639, 308] width 1278 height 617
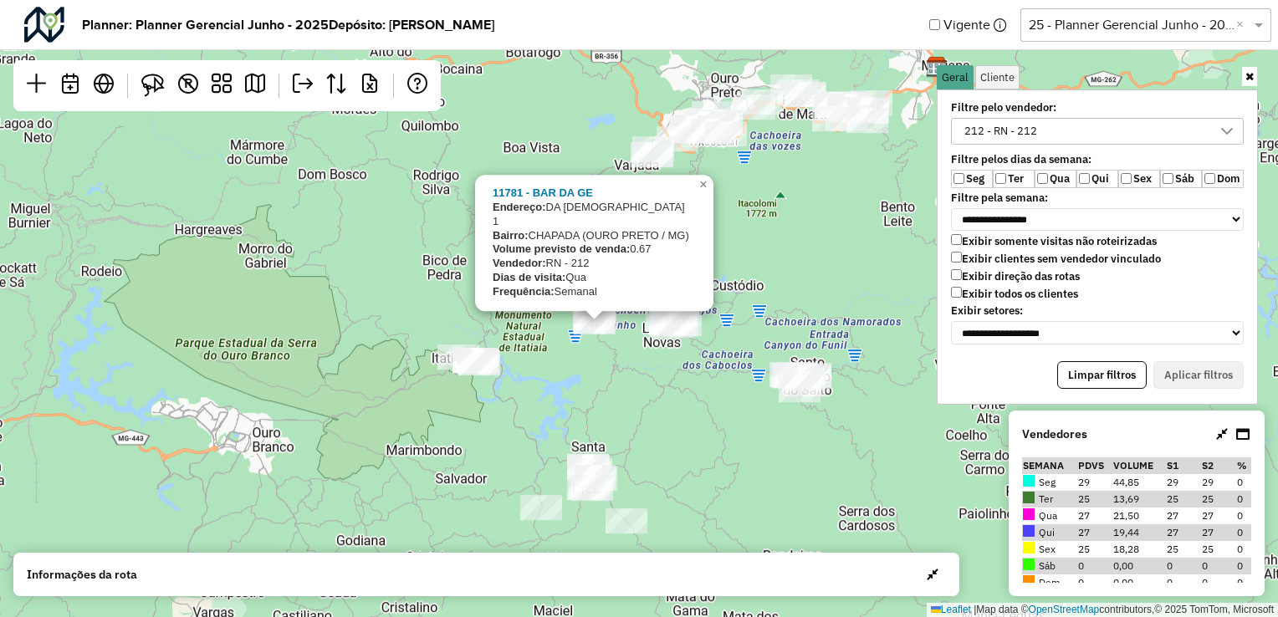
drag, startPoint x: 631, startPoint y: 249, endPoint x: 653, endPoint y: 248, distance: 22.6
click at [653, 248] on div "11781 - BAR DA GE Endereço: DA IGREJA 1 Bairro: CHAPADA (OURO PRETO / MG) Volum…" at bounding box center [593, 243] width 200 height 113
click at [1128, 517] on td "21,50" at bounding box center [1139, 516] width 54 height 17
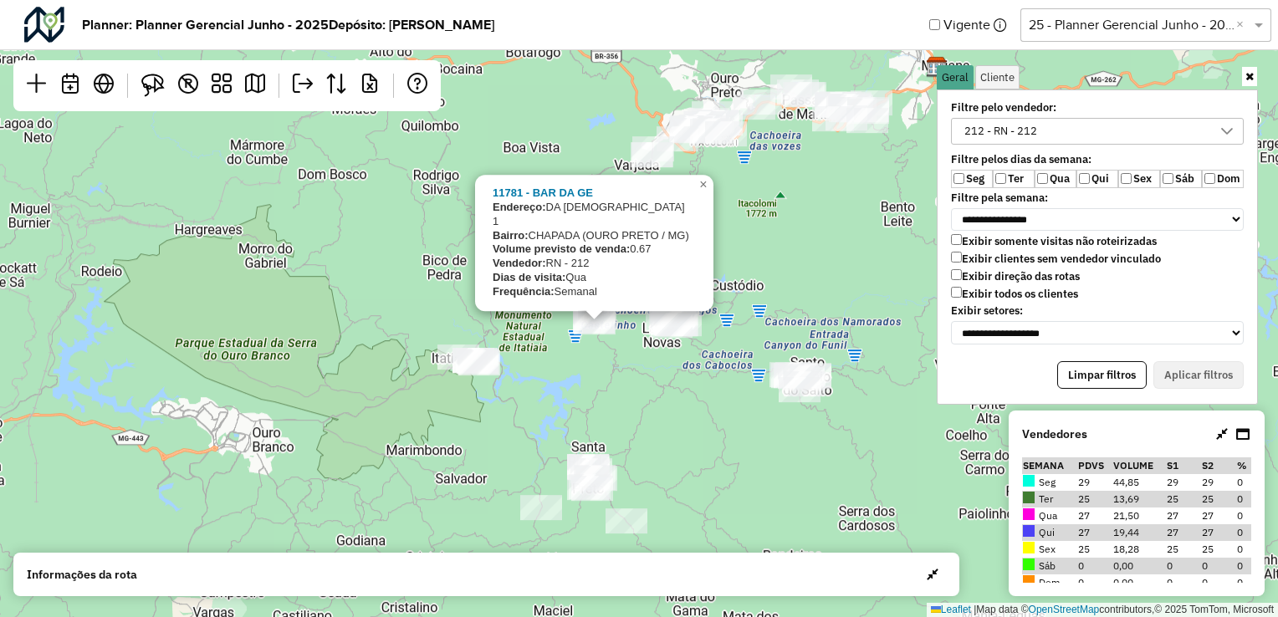
drag, startPoint x: 1128, startPoint y: 517, endPoint x: 1124, endPoint y: 533, distance: 16.4
click at [1124, 533] on td "19,44" at bounding box center [1139, 532] width 54 height 17
drag, startPoint x: 1124, startPoint y: 533, endPoint x: 1119, endPoint y: 483, distance: 49.6
click at [1119, 483] on td "44,85" at bounding box center [1139, 482] width 54 height 17
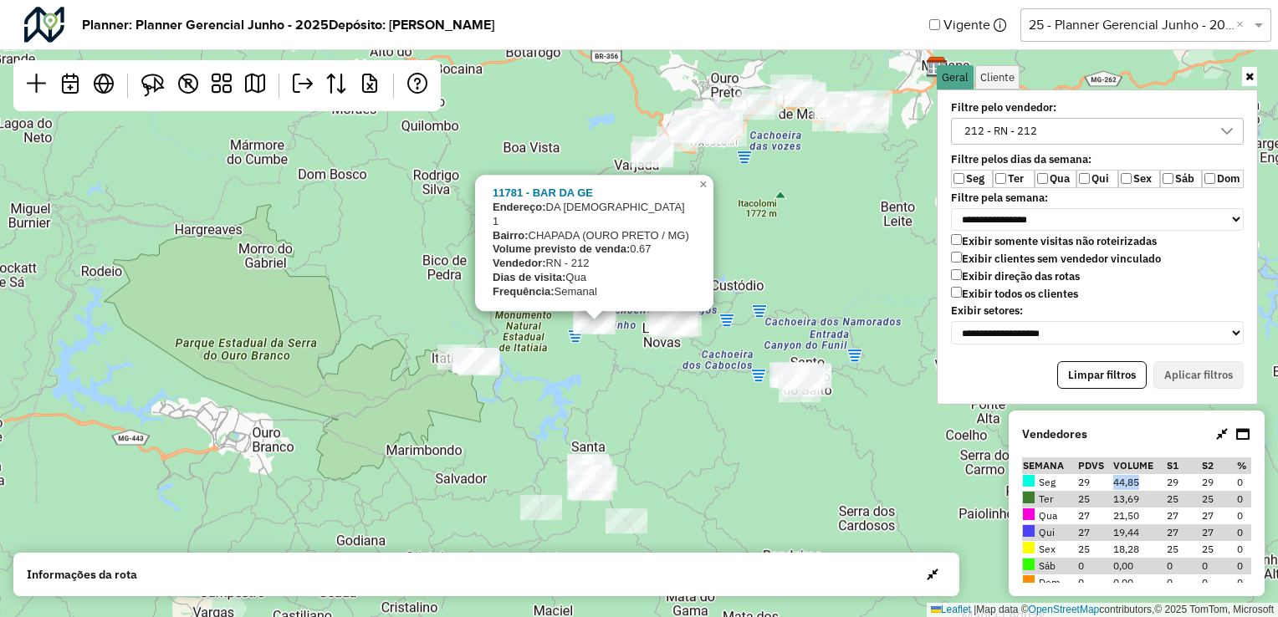
click at [1119, 483] on td "44,85" at bounding box center [1139, 482] width 54 height 17
drag, startPoint x: 1119, startPoint y: 483, endPoint x: 1122, endPoint y: 503, distance: 19.4
click at [1122, 503] on td "13,69" at bounding box center [1139, 499] width 54 height 17
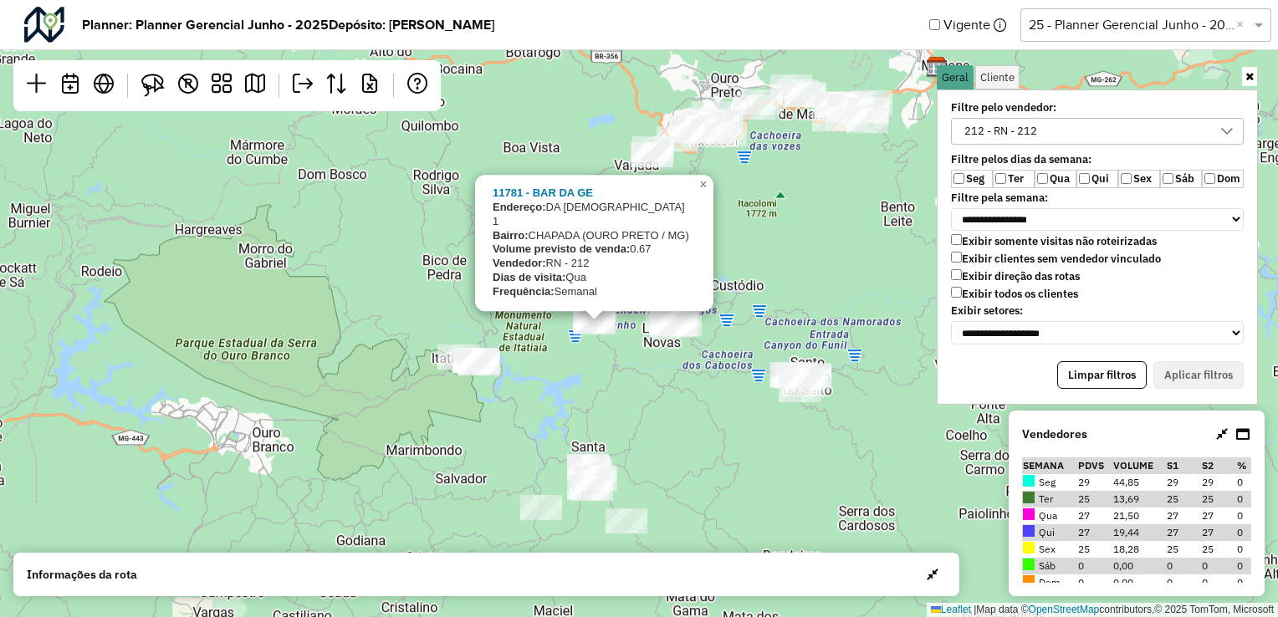
drag, startPoint x: 1122, startPoint y: 503, endPoint x: 1123, endPoint y: 517, distance: 14.3
click at [1123, 517] on td "21,50" at bounding box center [1139, 516] width 54 height 17
drag, startPoint x: 1123, startPoint y: 517, endPoint x: 1126, endPoint y: 556, distance: 39.4
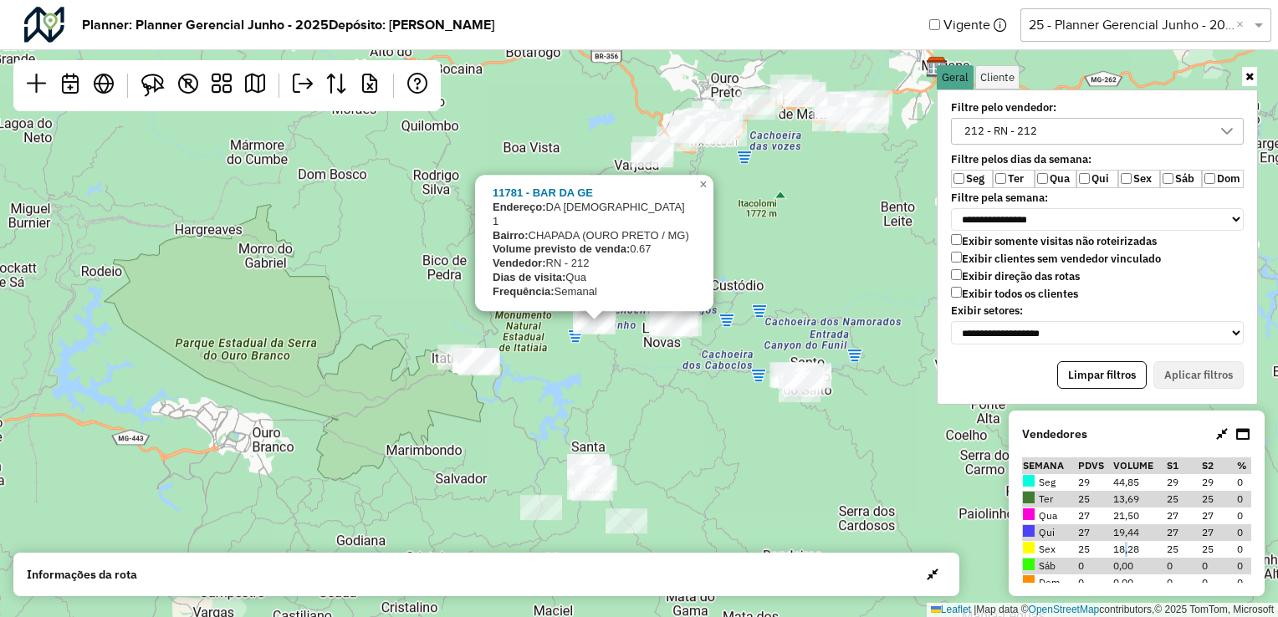
click at [1126, 556] on td "18,28" at bounding box center [1139, 549] width 54 height 17
click at [756, 429] on div "11781 - BAR DA GE Endereço: DA IGREJA 1 Bairro: CHAPADA (OURO PRETO / MG) Volum…" at bounding box center [639, 308] width 1278 height 617
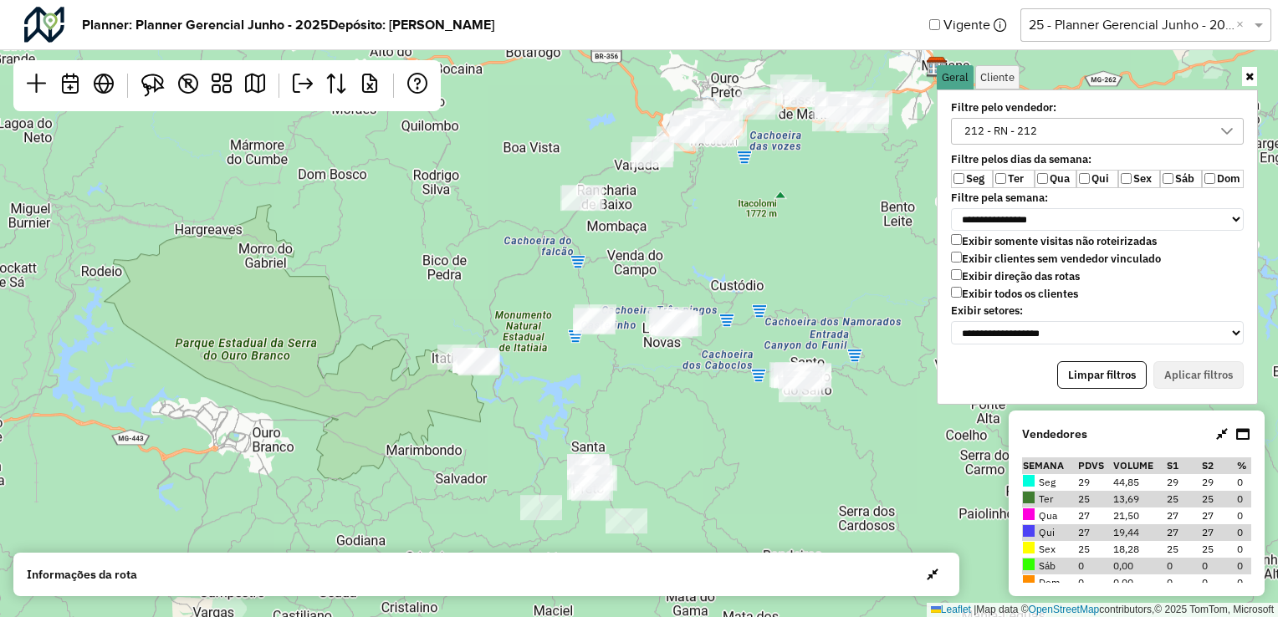
click at [973, 181] on label "Seg" at bounding box center [972, 179] width 42 height 18
click at [1227, 361] on button "Aplicar filtros" at bounding box center [1198, 375] width 90 height 28
click at [931, 575] on span "button" at bounding box center [933, 574] width 12 height 13
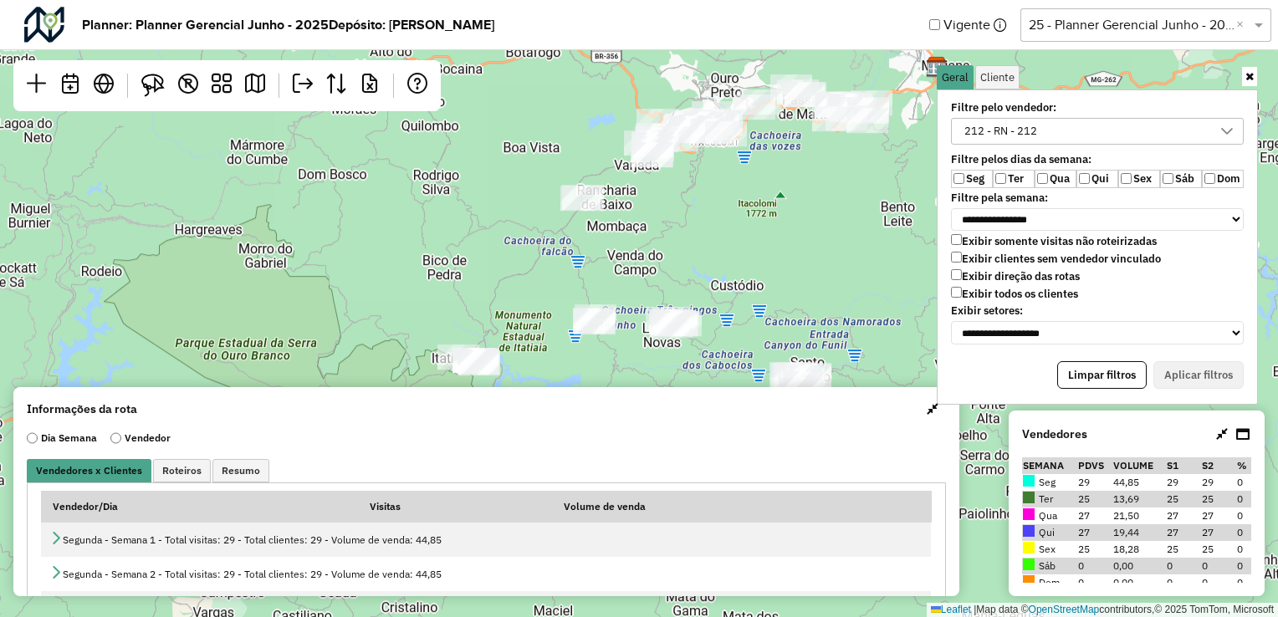
click at [930, 410] on span "button" at bounding box center [933, 408] width 12 height 13
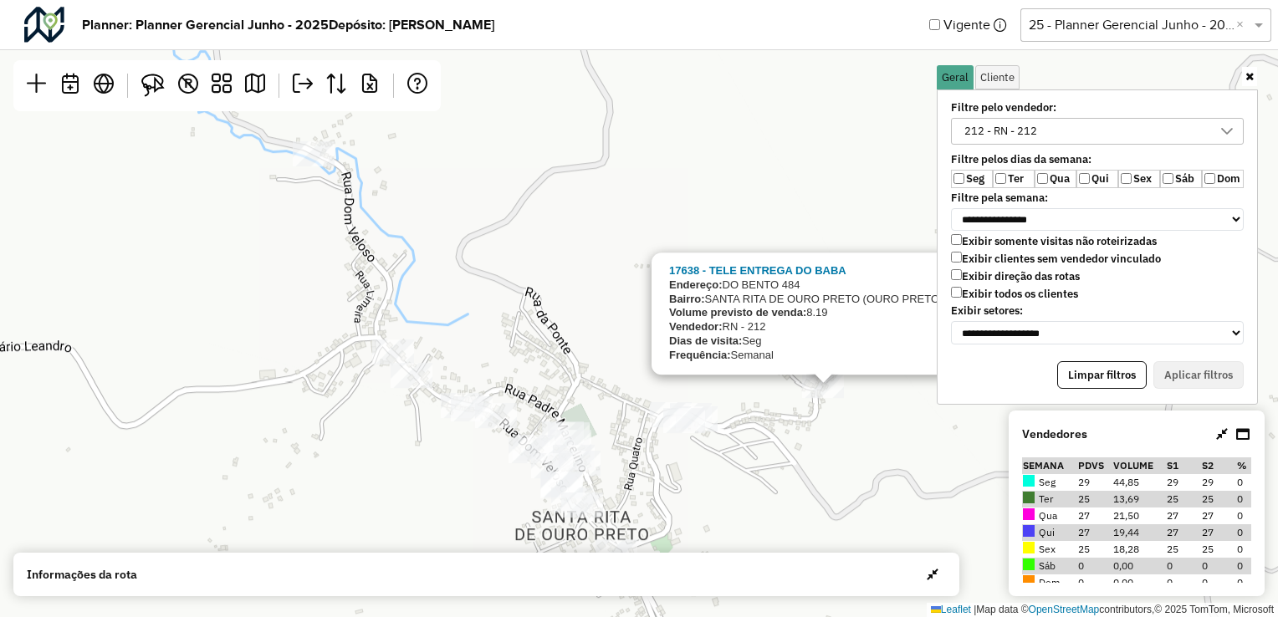
drag, startPoint x: 812, startPoint y: 314, endPoint x: 835, endPoint y: 315, distance: 22.6
click at [835, 315] on div "17638 - TELE ENTREGA DO BABA Endereço: DO BENTO 484 Bairro: SANTA RITA DE OURO …" at bounding box center [821, 313] width 304 height 99
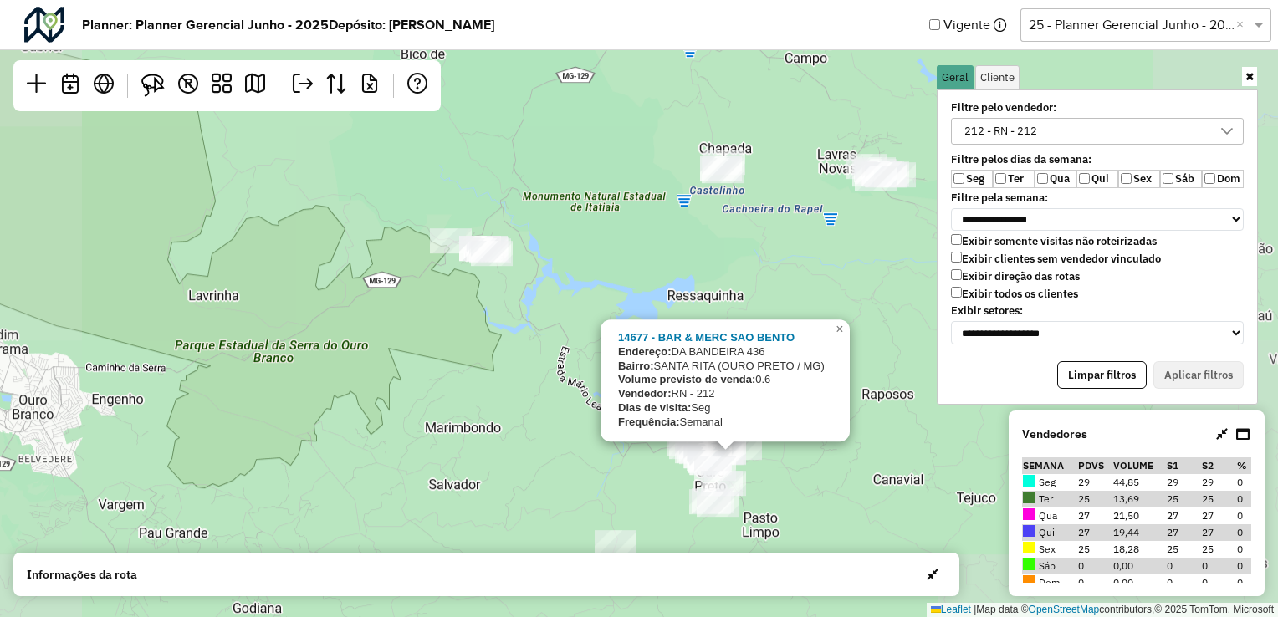
click at [787, 483] on div "14677 - BAR & MERC SAO BENTO Endereço: DA BANDEIRA 436 Bairro: SANTA RITA (OURO…" at bounding box center [639, 308] width 1278 height 617
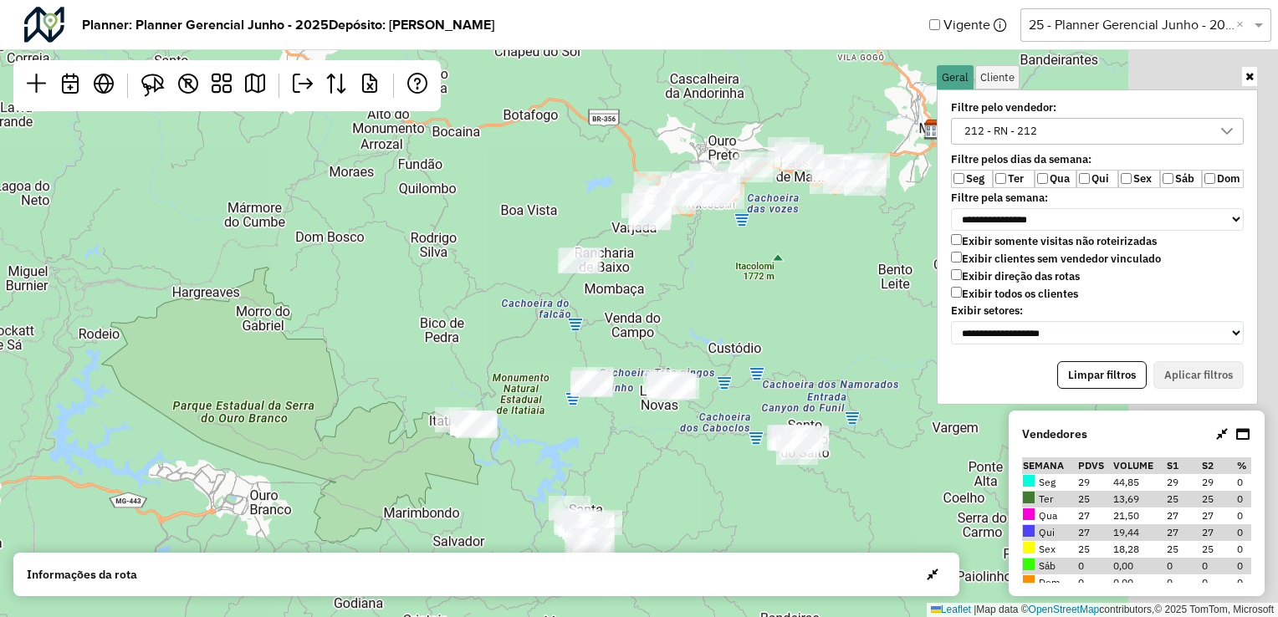
drag, startPoint x: 864, startPoint y: 233, endPoint x: 621, endPoint y: 359, distance: 273.1
click at [621, 359] on div "Leaflet | Map data © OpenStreetMap contributors,© 2025 TomTom, Microsoft" at bounding box center [639, 308] width 1278 height 617
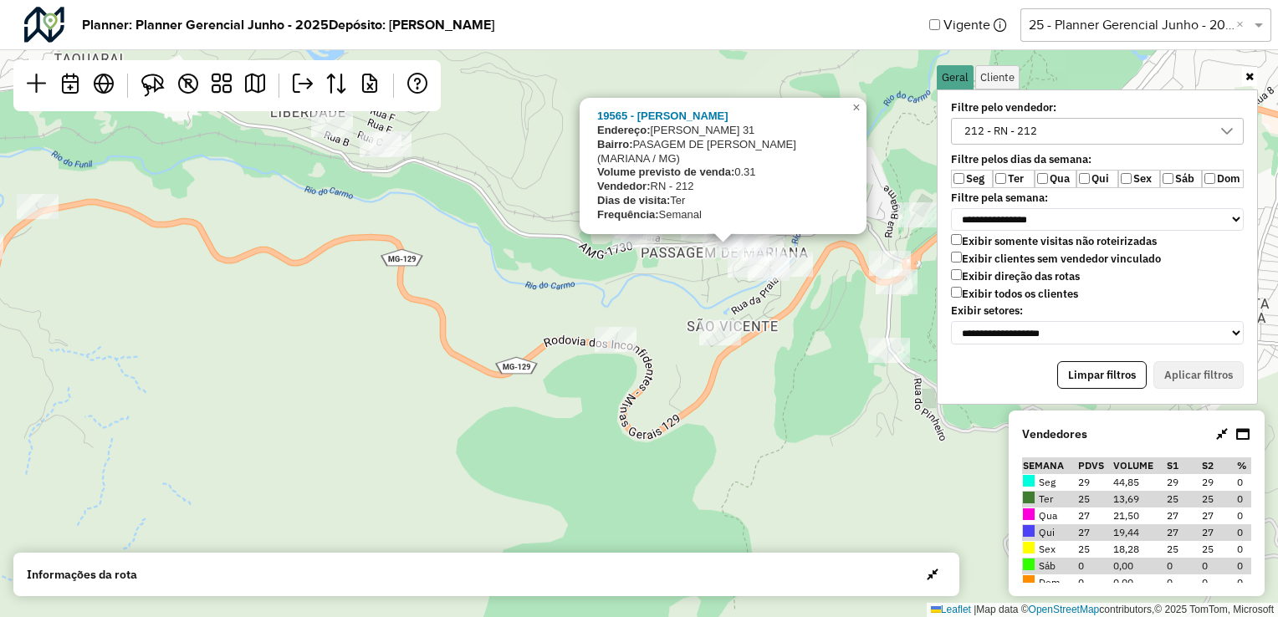
click at [743, 309] on div "19565 - NATHANY STEFANE Endereço: ARISTIDE PEREIRA 31 Bairro: PASAGEM DE MARIAN…" at bounding box center [639, 308] width 1278 height 617
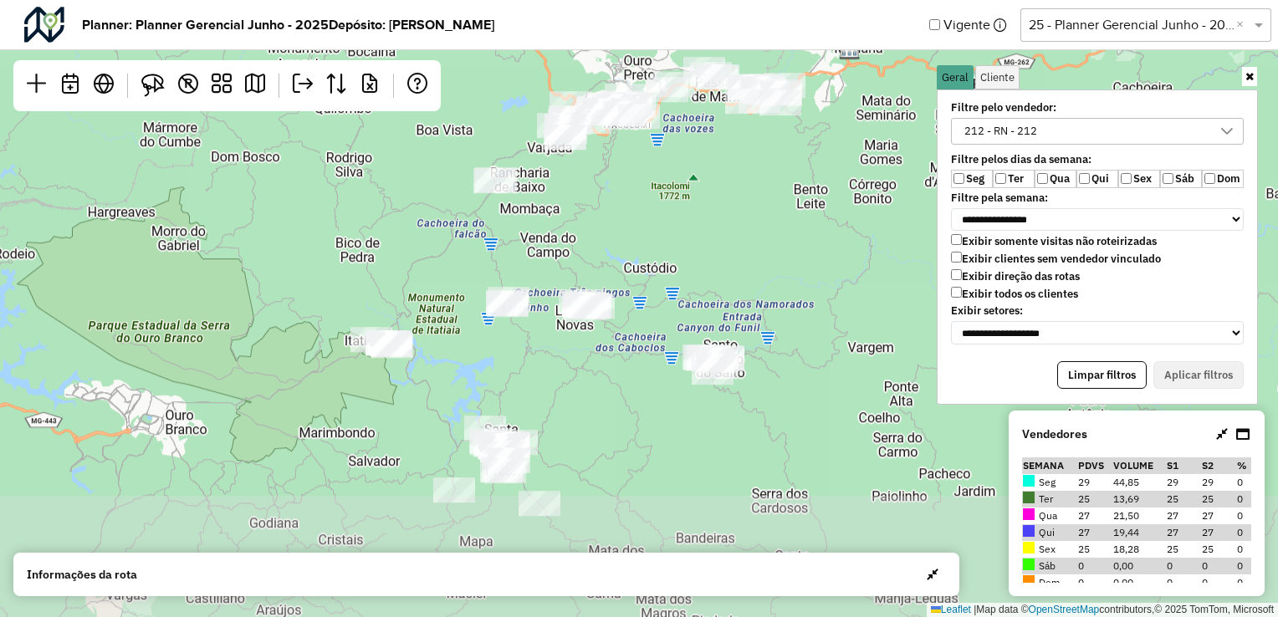
drag, startPoint x: 684, startPoint y: 470, endPoint x: 700, endPoint y: 259, distance: 211.4
click at [700, 259] on div "Leaflet | Map data © OpenStreetMap contributors,© 2025 TomTom, Microsoft" at bounding box center [639, 308] width 1278 height 617
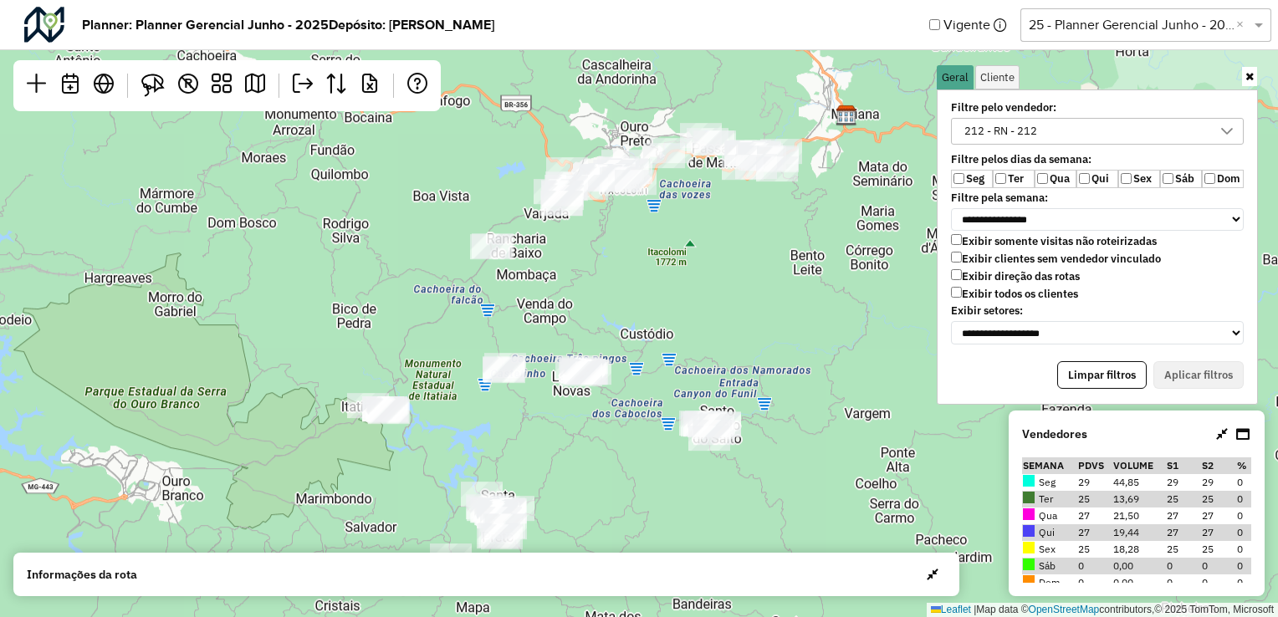
drag, startPoint x: 726, startPoint y: 188, endPoint x: 723, endPoint y: 259, distance: 71.2
click at [723, 259] on div "Leaflet | Map data © OpenStreetMap contributors,© 2025 TomTom, Microsoft" at bounding box center [639, 308] width 1278 height 617
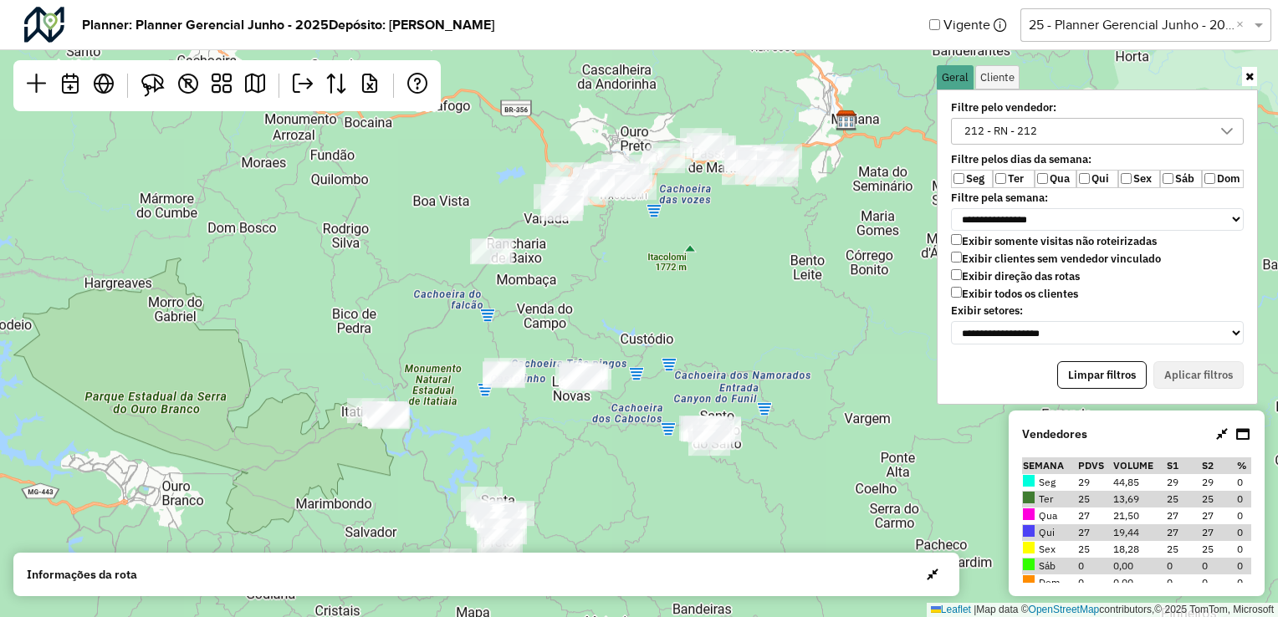
drag, startPoint x: 1076, startPoint y: 487, endPoint x: 1130, endPoint y: 483, distance: 54.5
click at [1130, 483] on tr "Seg 29 44,85 29 29 0" at bounding box center [1136, 482] width 229 height 17
drag, startPoint x: 1130, startPoint y: 483, endPoint x: 1080, endPoint y: 485, distance: 50.2
click at [1080, 485] on td "29" at bounding box center [1094, 482] width 35 height 17
click at [1053, 483] on td "Seg" at bounding box center [1049, 482] width 54 height 17
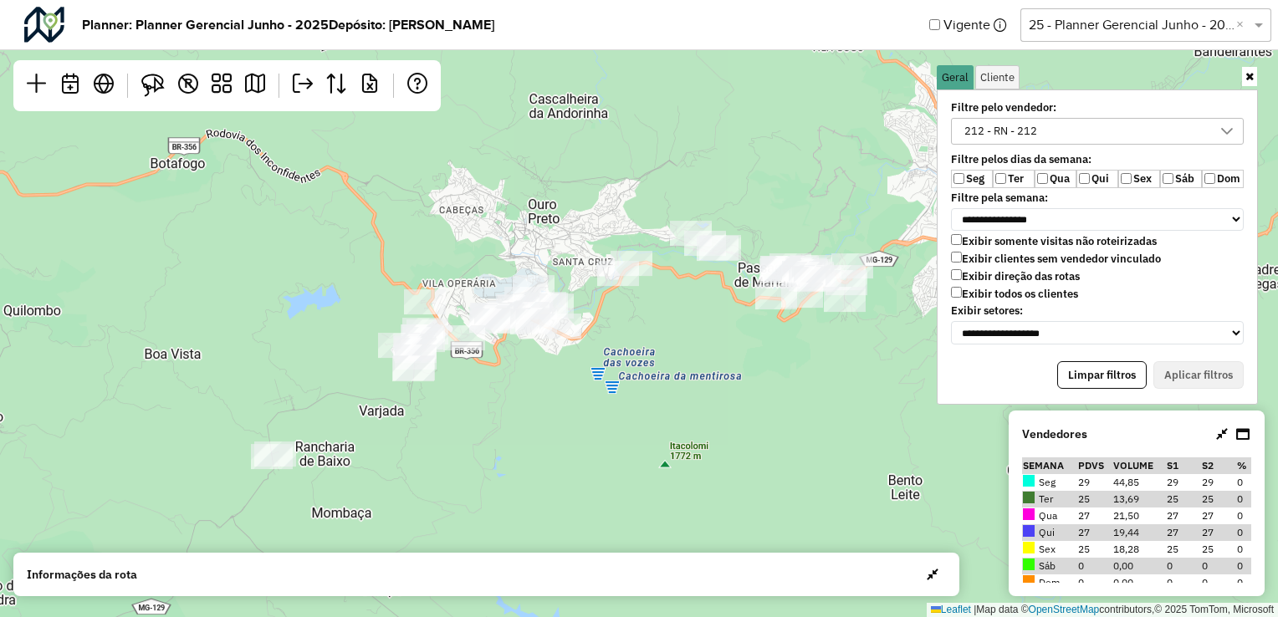
drag, startPoint x: 679, startPoint y: 190, endPoint x: 686, endPoint y: 287, distance: 97.2
click at [686, 287] on div "Leaflet | Map data © OpenStreetMap contributors,© 2025 TomTom, Microsoft" at bounding box center [639, 308] width 1278 height 617
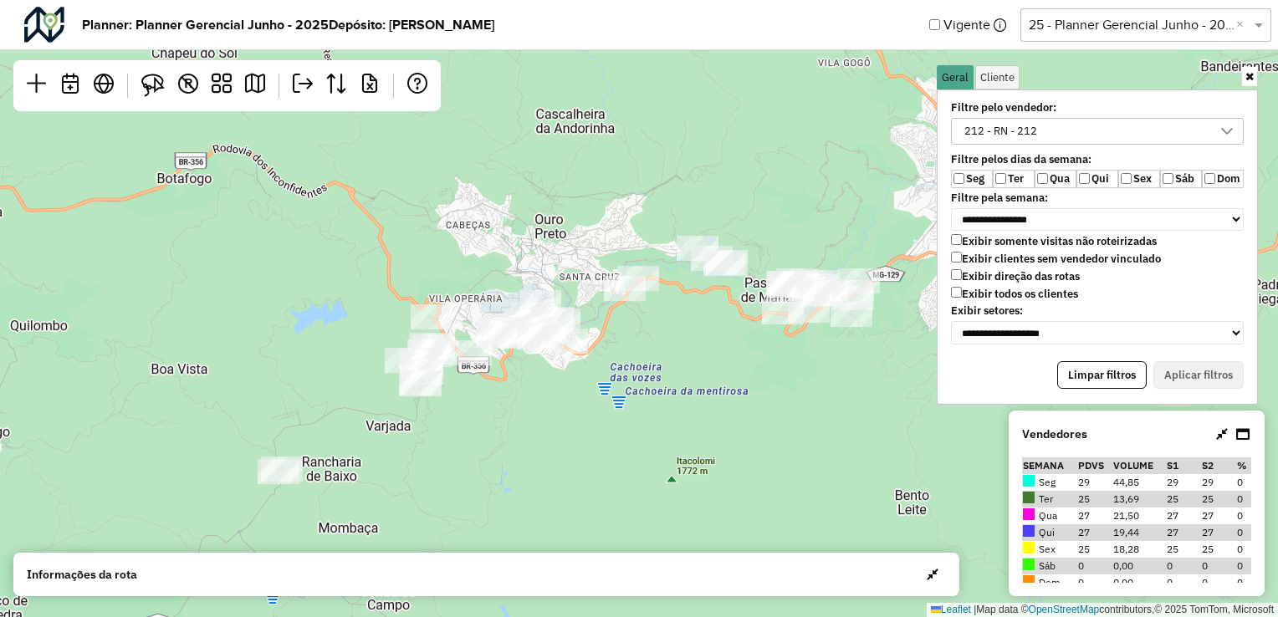
click at [1007, 132] on div "212 - RN - 212" at bounding box center [1000, 131] width 84 height 25
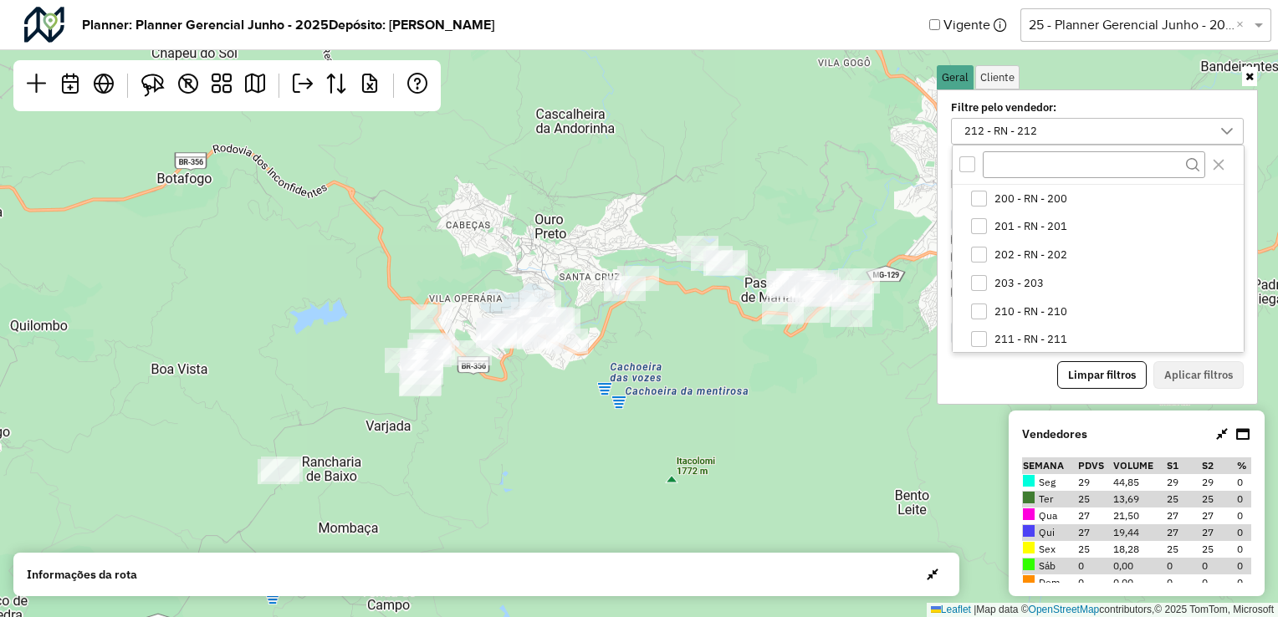
scroll to position [30, 0]
click at [817, 390] on div "Leaflet | Map data © OpenStreetMap contributors,© 2025 TomTom, Microsoft" at bounding box center [639, 308] width 1278 height 617
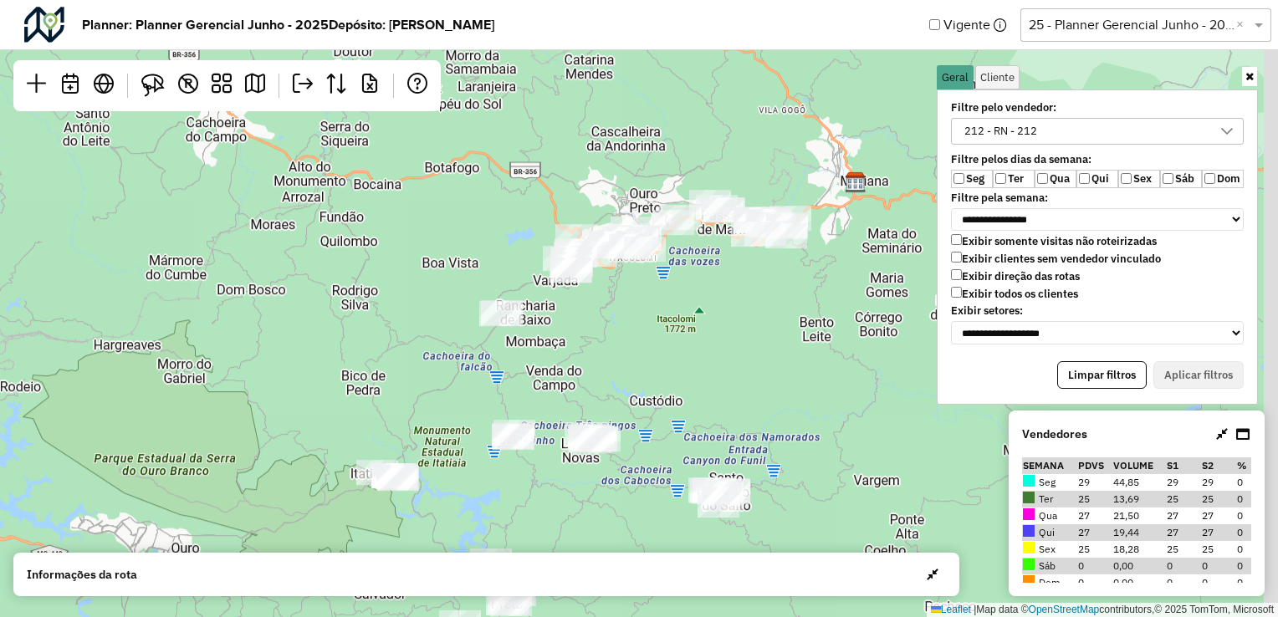
drag, startPoint x: 745, startPoint y: 396, endPoint x: 710, endPoint y: 266, distance: 135.1
click at [696, 246] on div "Leaflet | Map data © OpenStreetMap contributors,© 2025 TomTom, Microsoft" at bounding box center [639, 308] width 1278 height 617
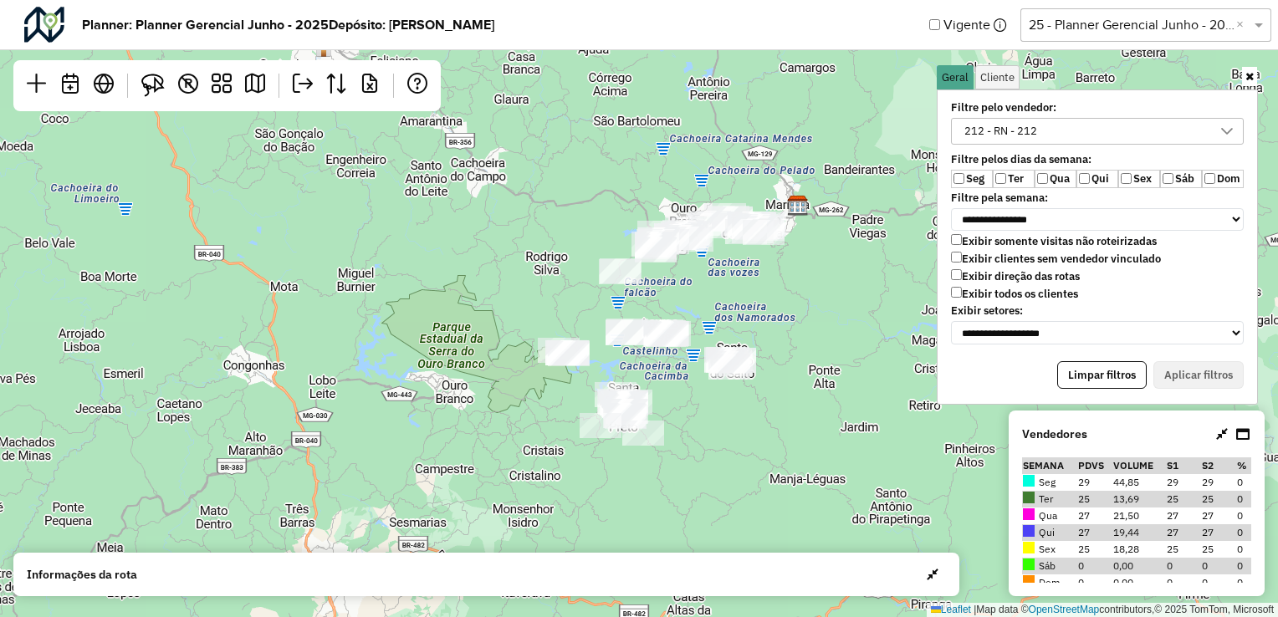
drag, startPoint x: 809, startPoint y: 246, endPoint x: 782, endPoint y: 292, distance: 53.2
click at [782, 292] on div "Leaflet | Map data © OpenStreetMap contributors,© 2025 TomTom, Microsoft" at bounding box center [639, 308] width 1278 height 617
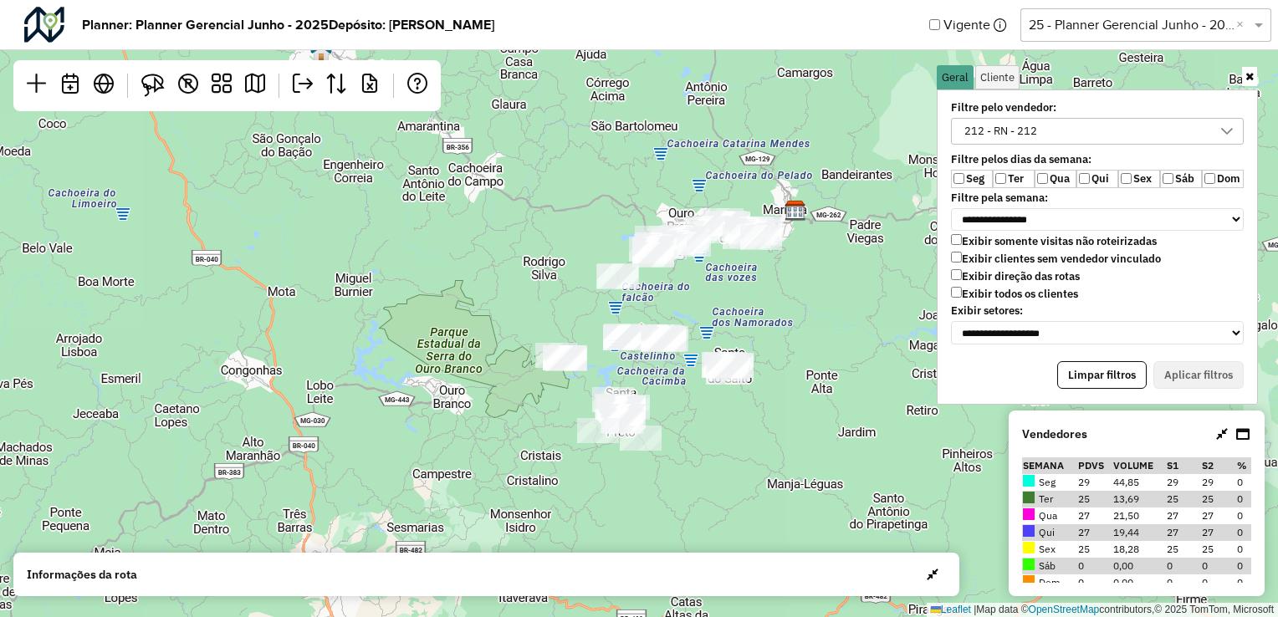
click at [1027, 137] on div "212 - RN - 212" at bounding box center [1000, 131] width 84 height 25
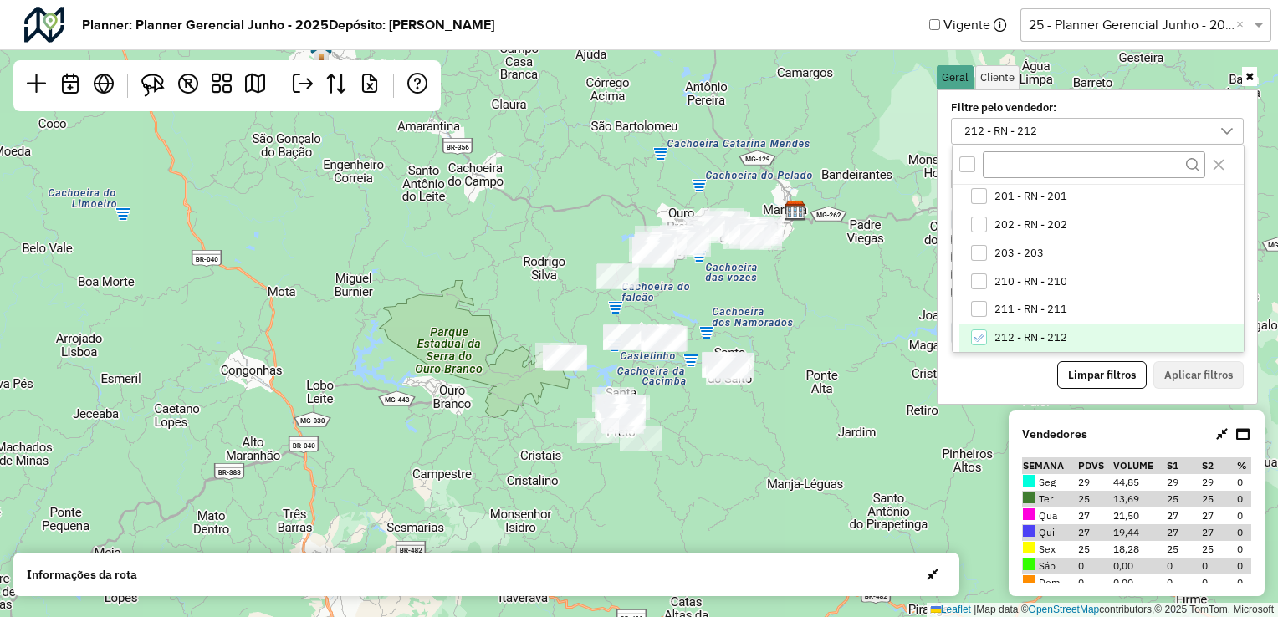
click at [994, 331] on span "212 - RN - 212" at bounding box center [1030, 337] width 73 height 13
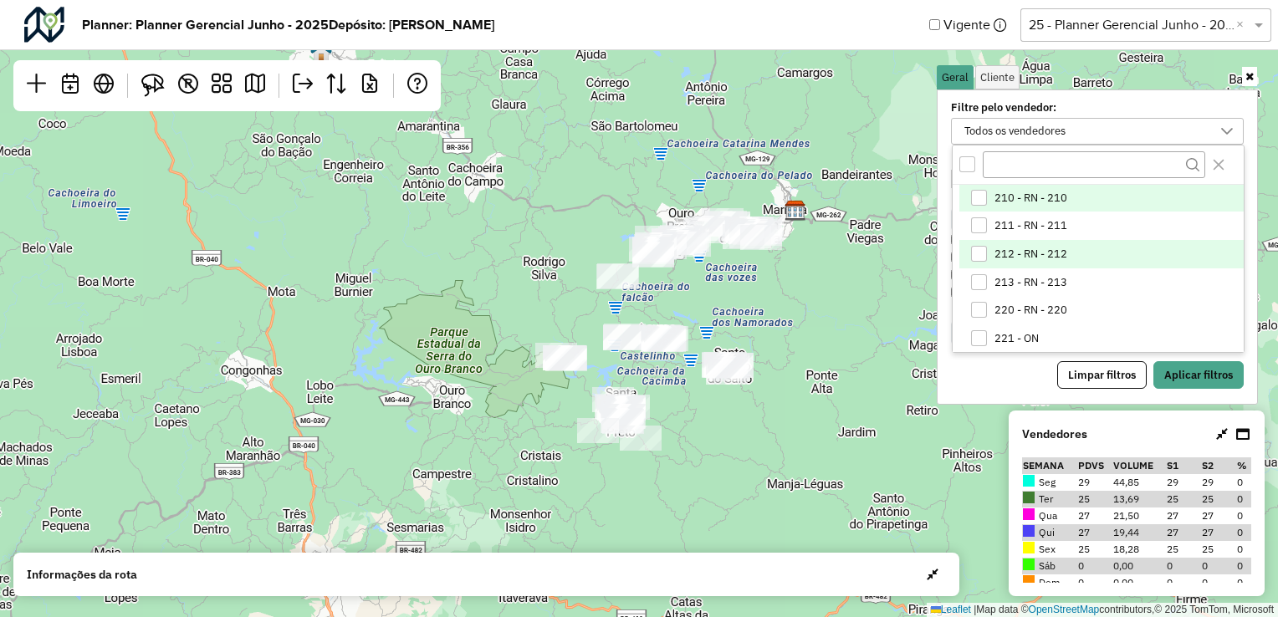
scroll to position [197, 0]
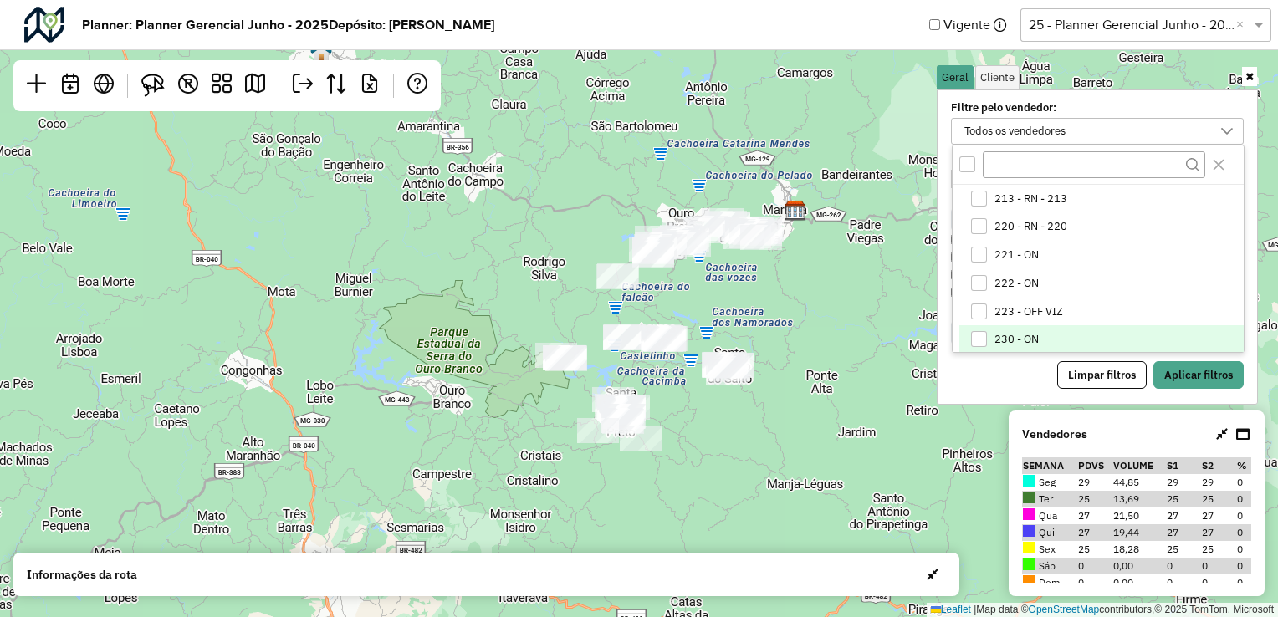
click at [1047, 330] on li "230 - ON" at bounding box center [1101, 339] width 284 height 28
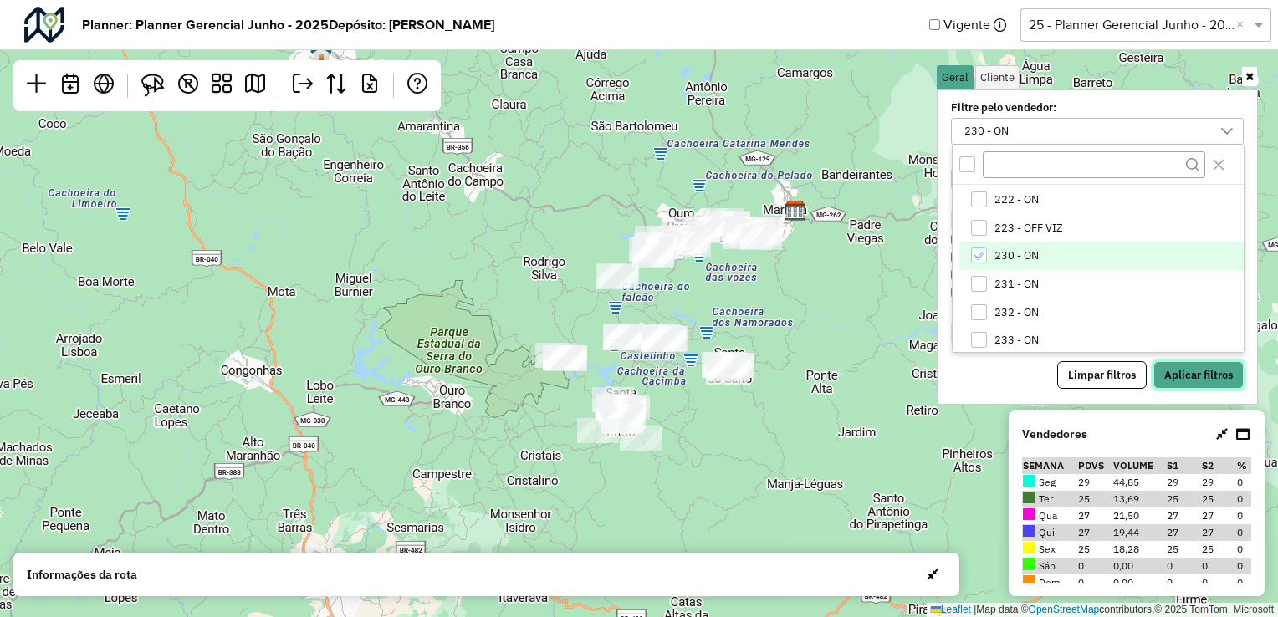
click at [1180, 368] on button "Aplicar filtros" at bounding box center [1198, 375] width 90 height 28
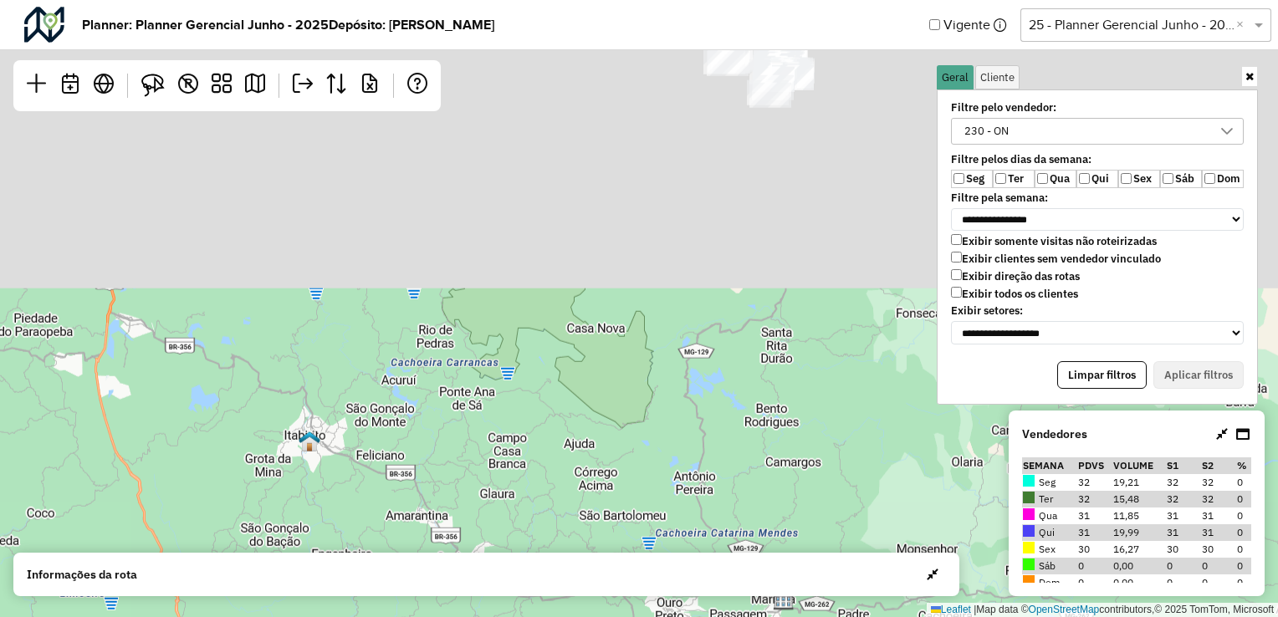
drag, startPoint x: 769, startPoint y: 141, endPoint x: 758, endPoint y: 530, distance: 389.9
click at [758, 530] on div "Leaflet | Map data © OpenStreetMap contributors,© 2025 TomTom, Microsoft" at bounding box center [639, 308] width 1278 height 617
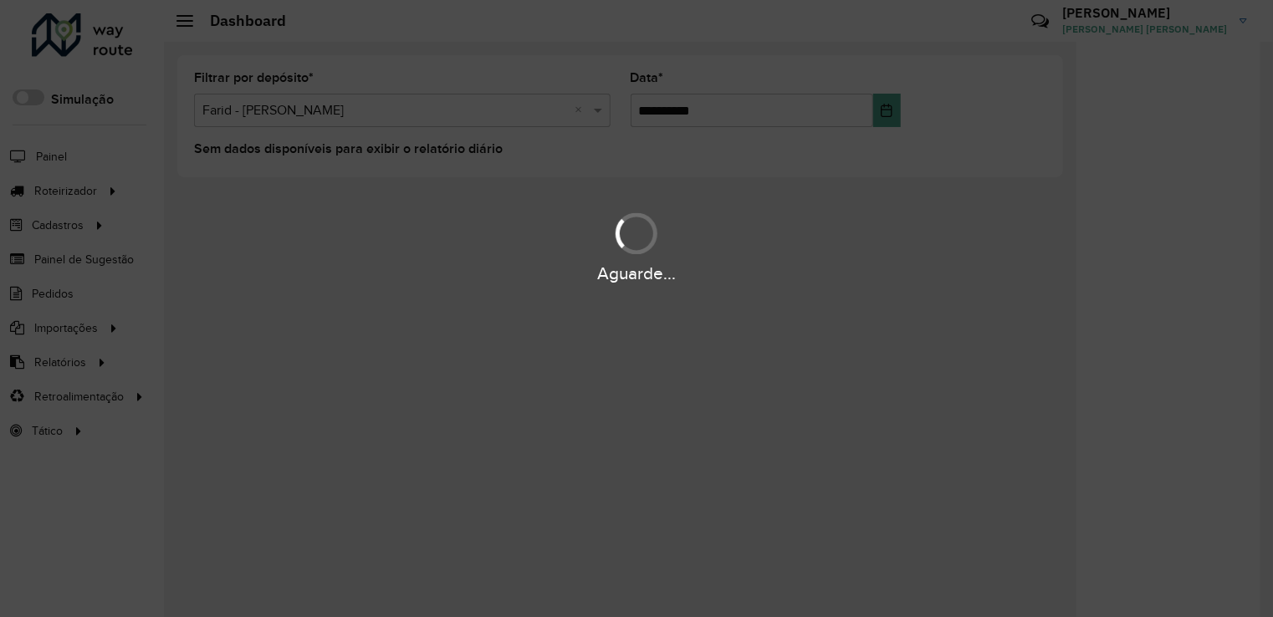
click at [113, 563] on div "Aguarde..." at bounding box center [636, 308] width 1273 height 617
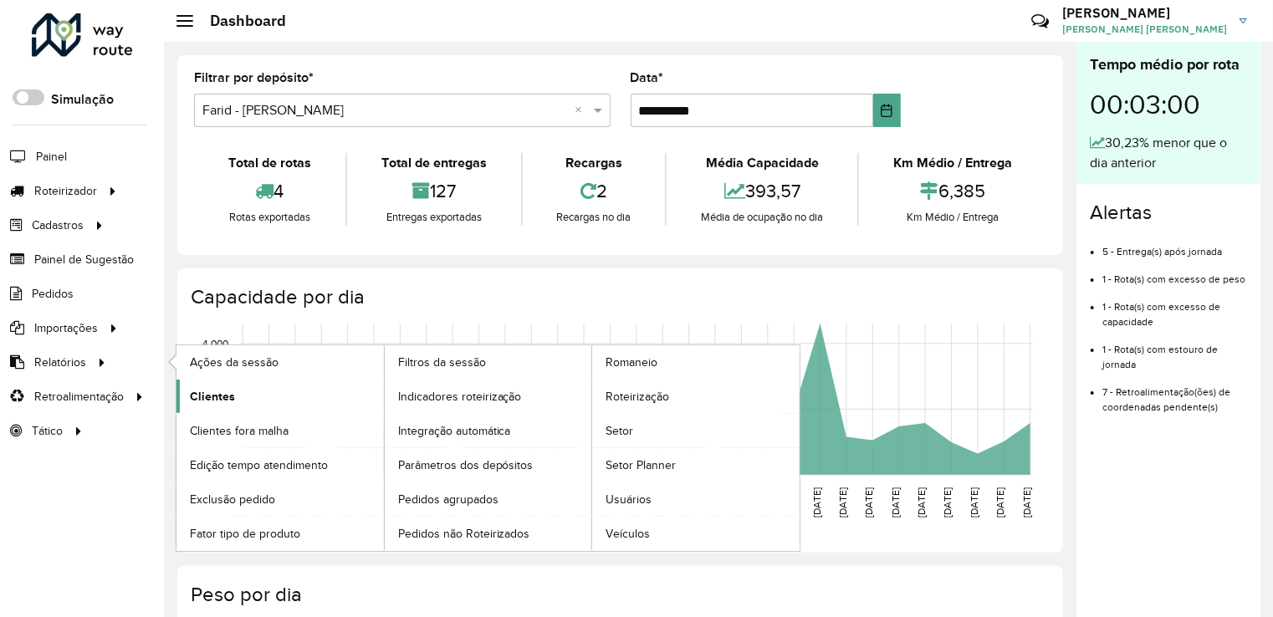
click at [201, 391] on span "Clientes" at bounding box center [212, 397] width 45 height 18
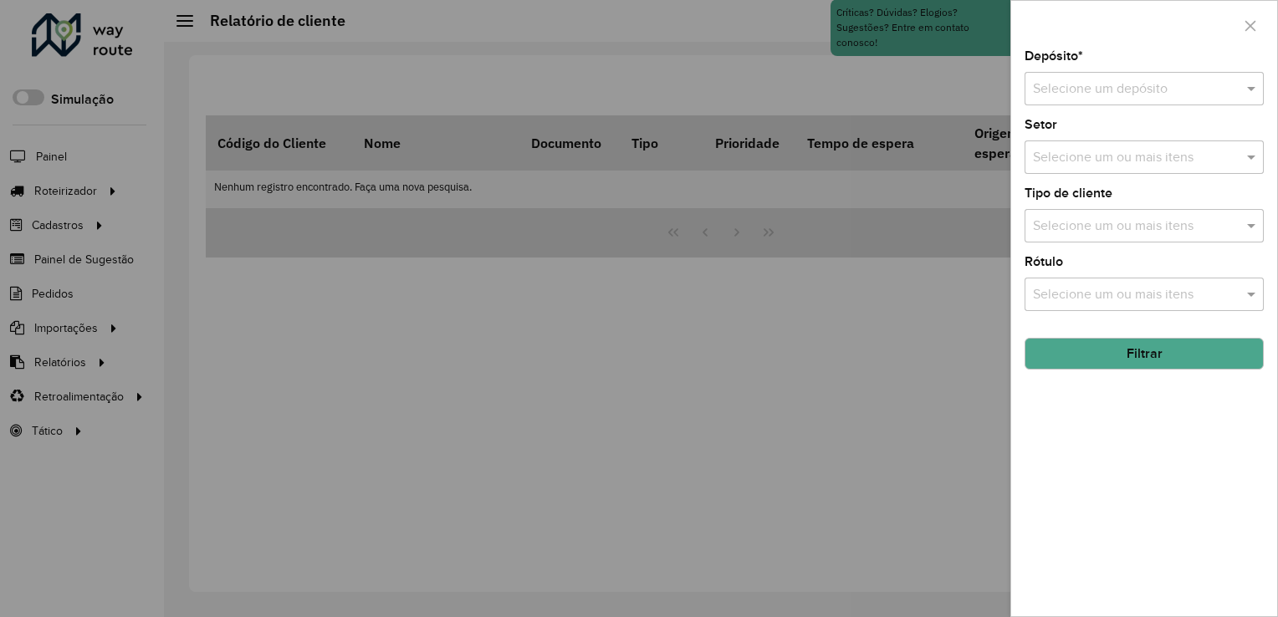
click at [1086, 79] on input "text" at bounding box center [1127, 89] width 189 height 20
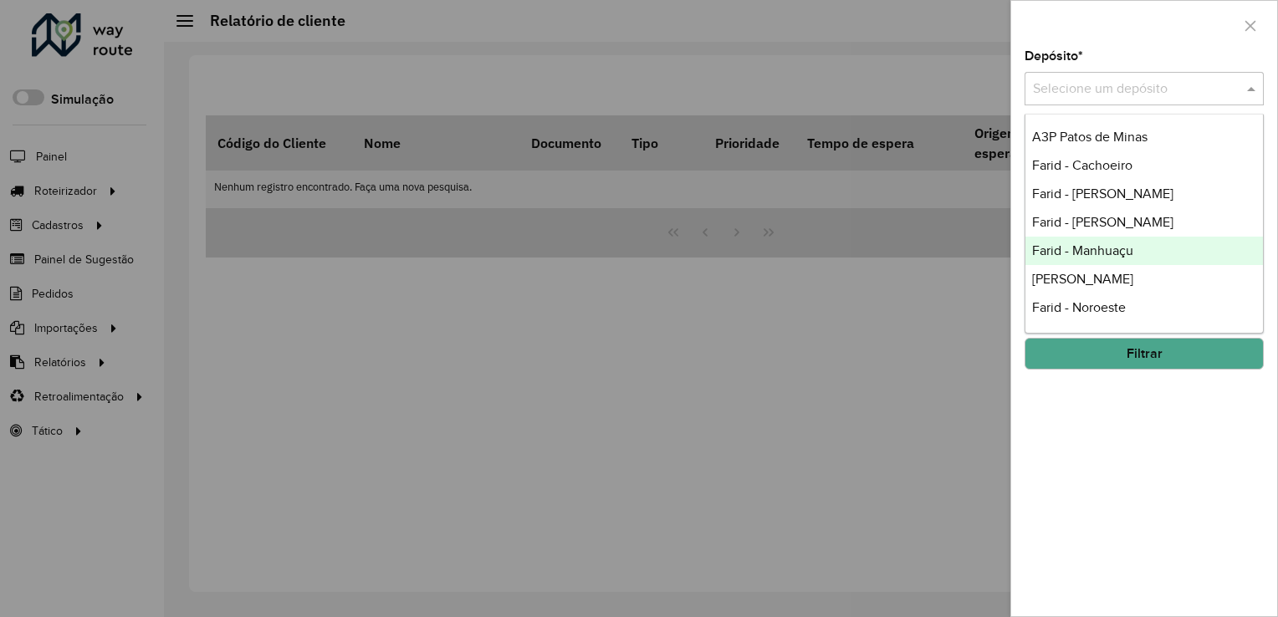
click at [1127, 255] on span "Farid - Manhuaçu" at bounding box center [1082, 250] width 101 height 14
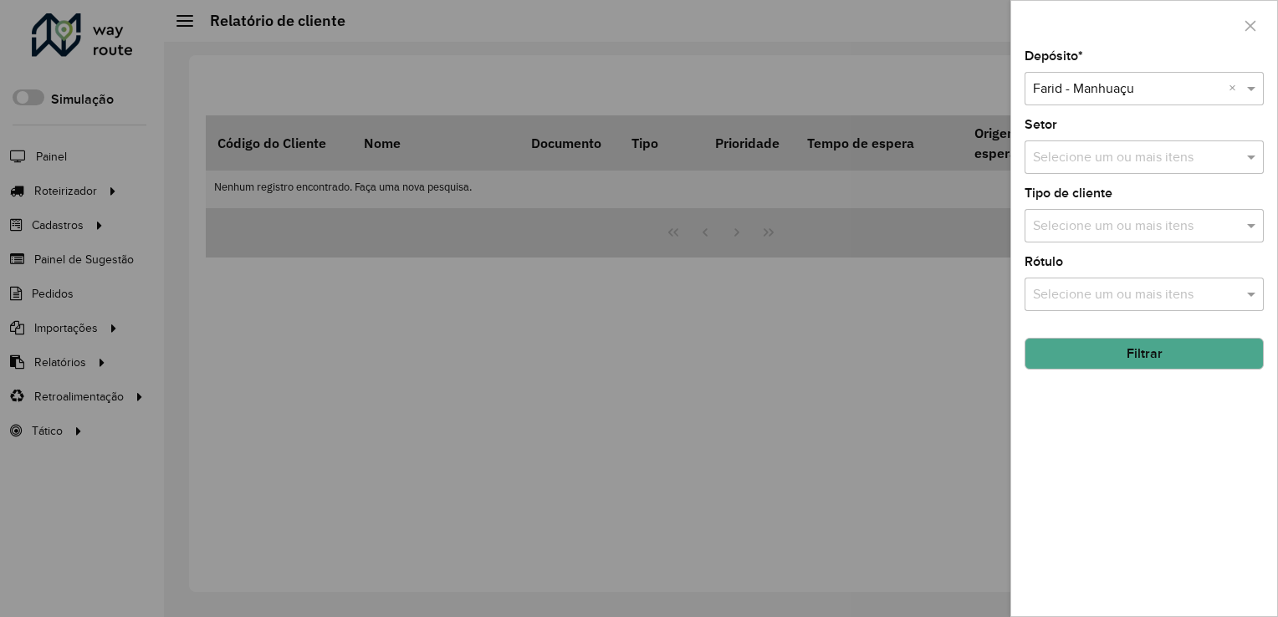
click at [1146, 354] on button "Filtrar" at bounding box center [1144, 354] width 239 height 32
